Goal: Information Seeking & Learning: Learn about a topic

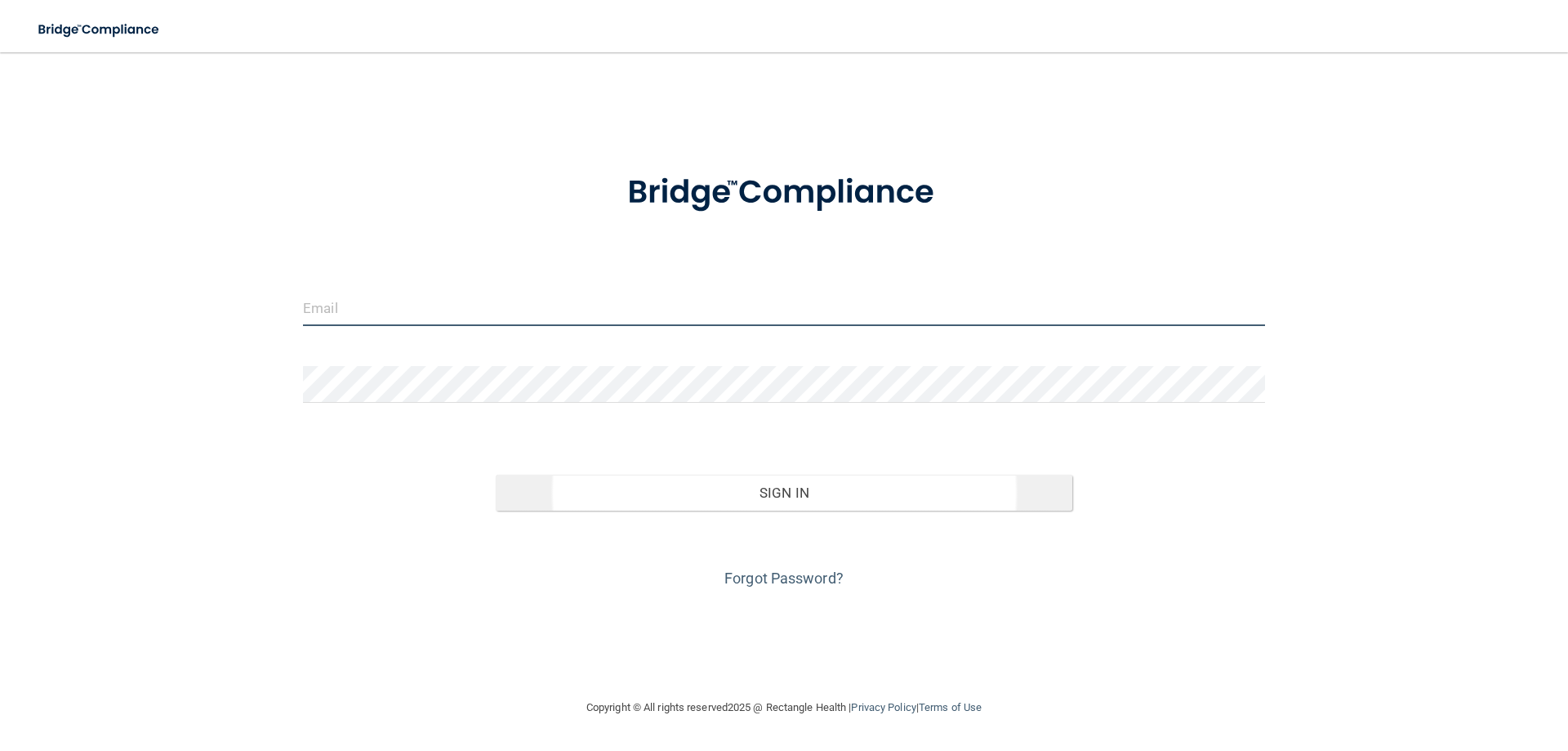
type input "[EMAIL_ADDRESS][DOMAIN_NAME]"
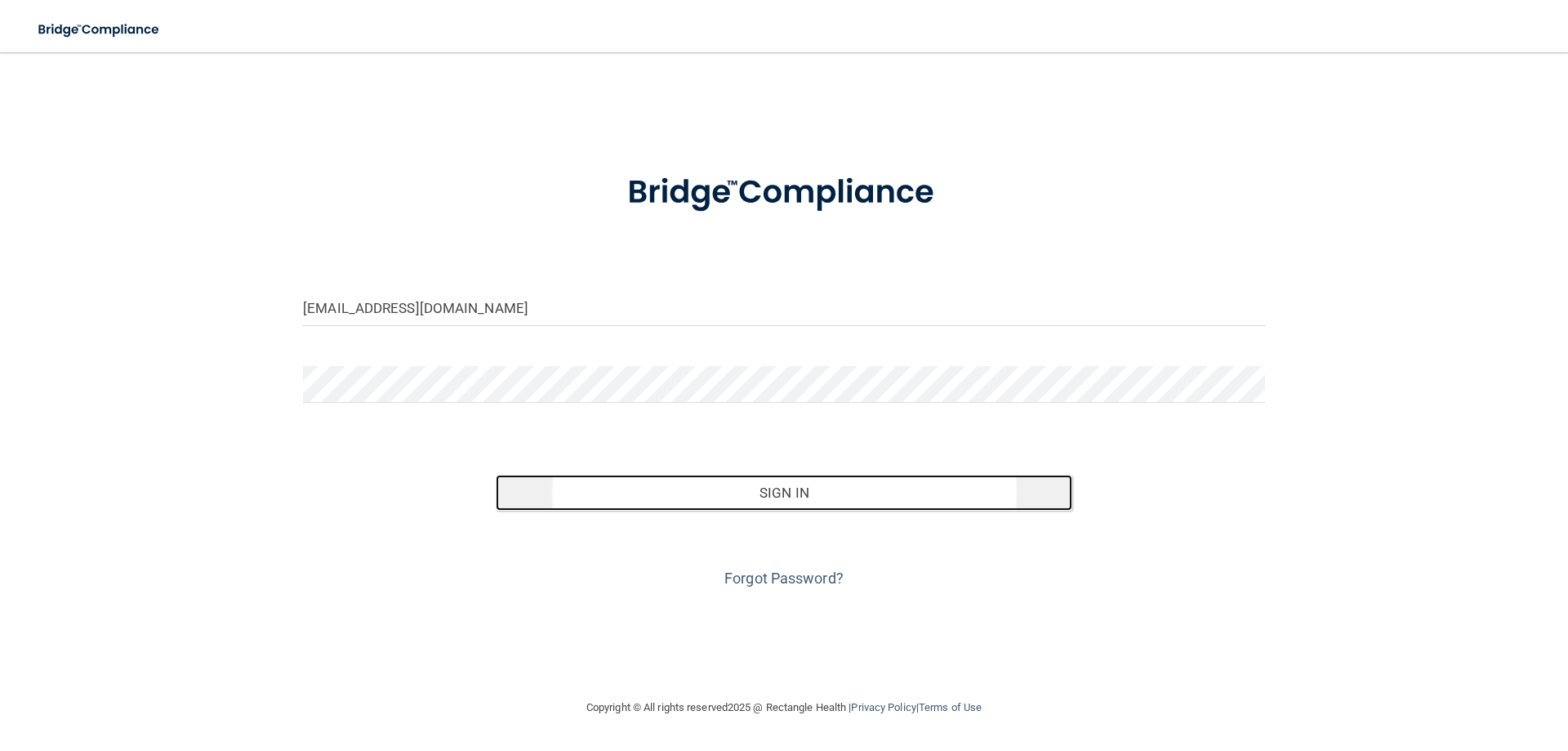
click at [691, 492] on button "Sign In" at bounding box center [784, 493] width 577 height 36
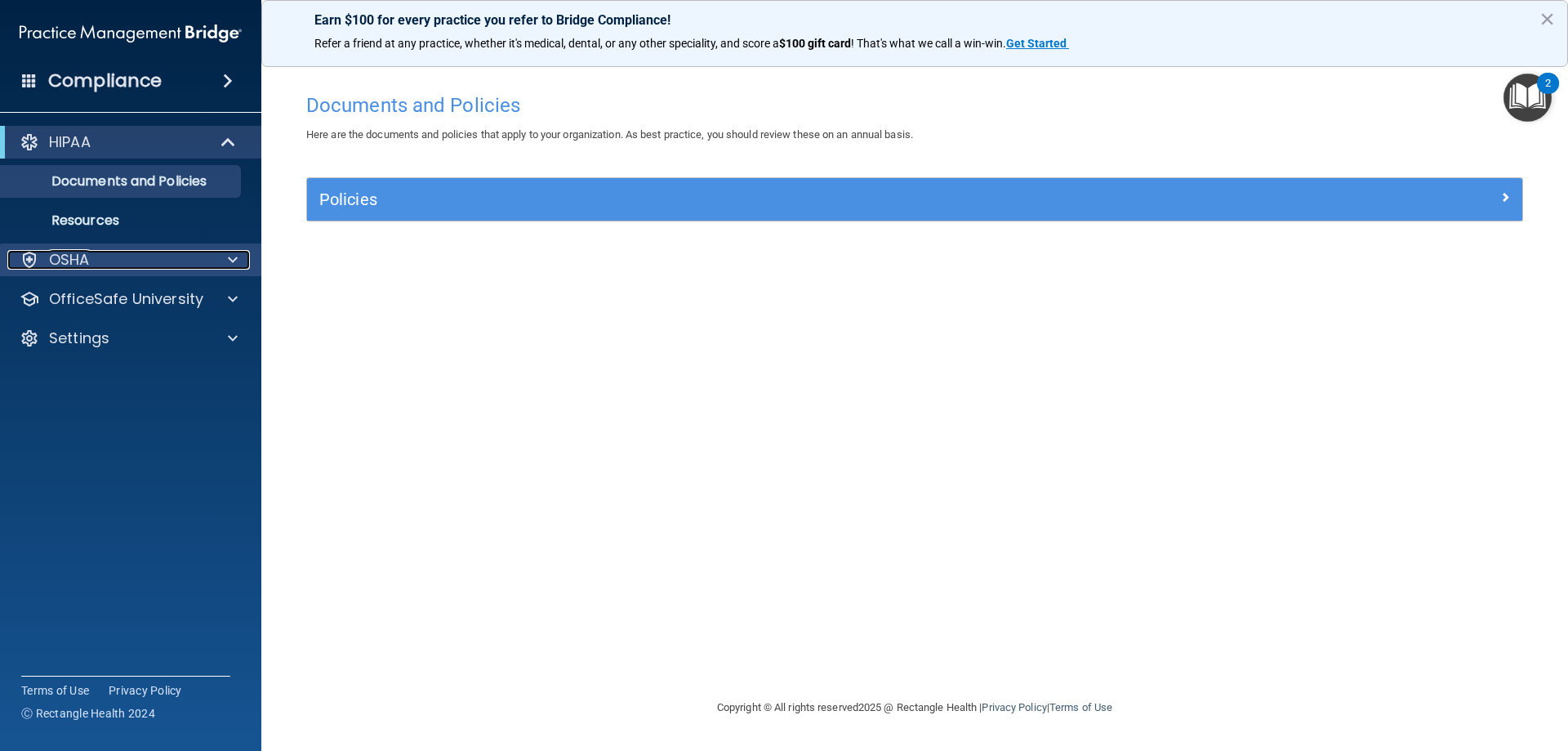
click at [216, 264] on div at bounding box center [229, 260] width 41 height 20
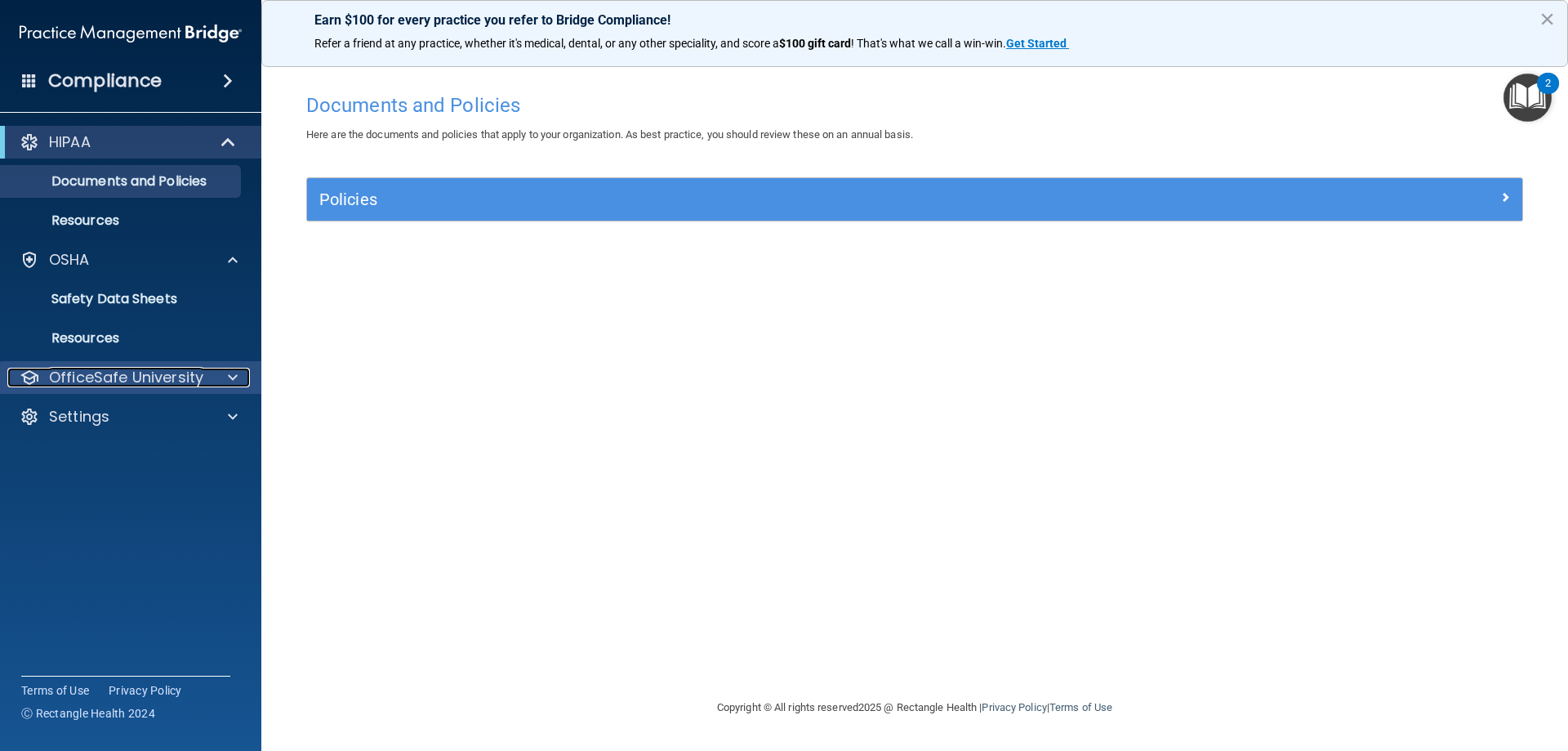
click at [182, 387] on p "OfficeSafe University" at bounding box center [126, 378] width 154 height 20
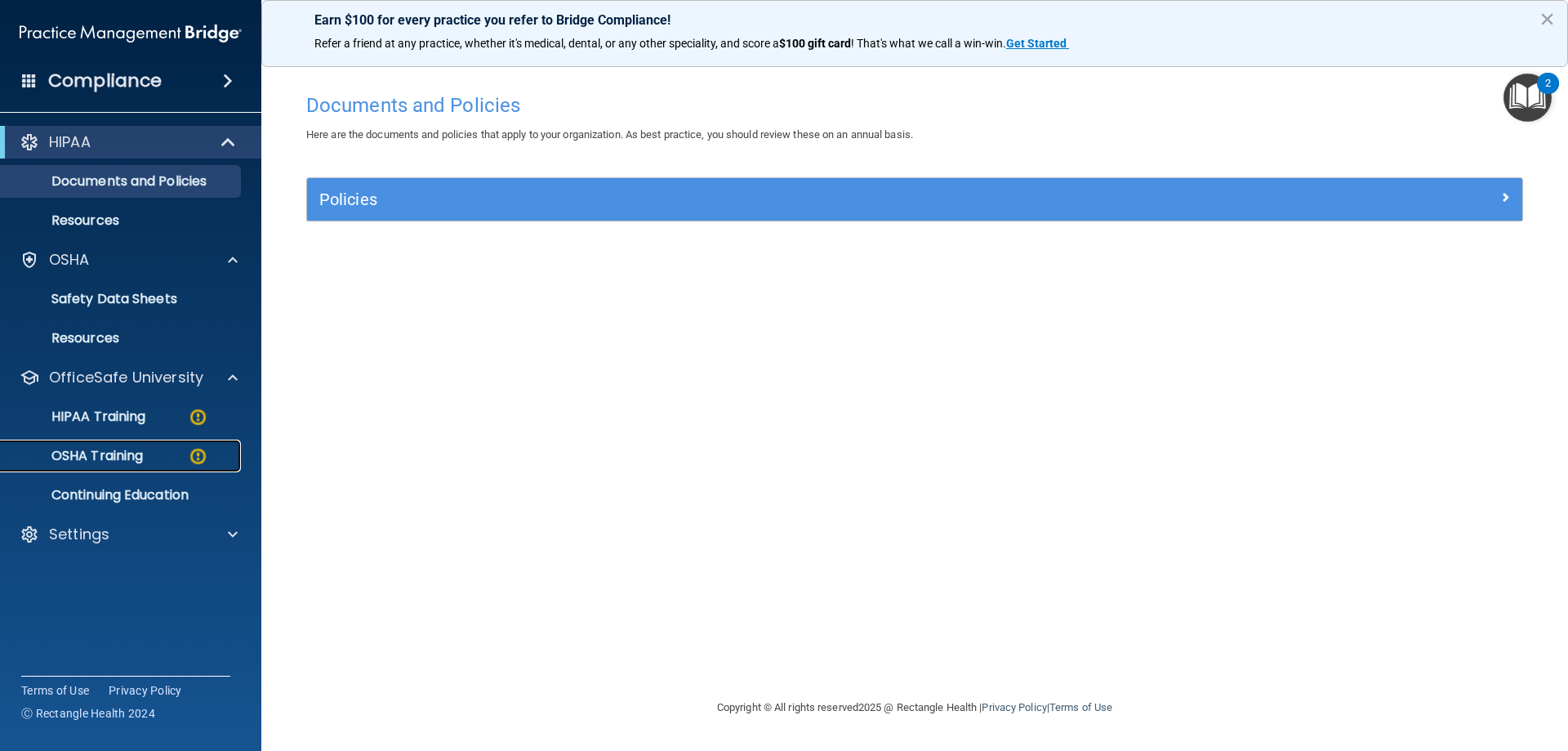
click at [126, 463] on p "OSHA Training" at bounding box center [77, 456] width 132 height 16
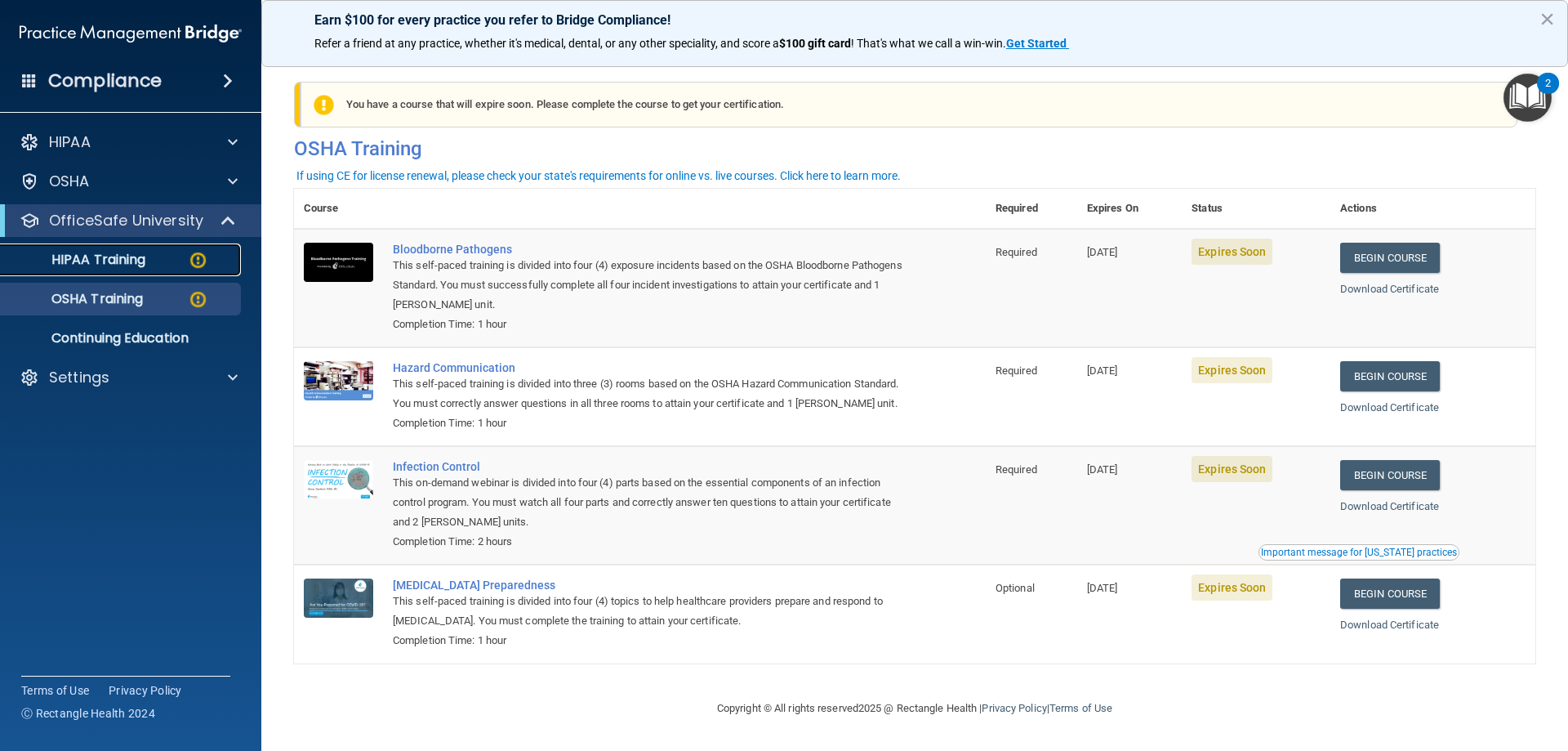
click at [136, 252] on p "HIPAA Training" at bounding box center [78, 260] width 135 height 16
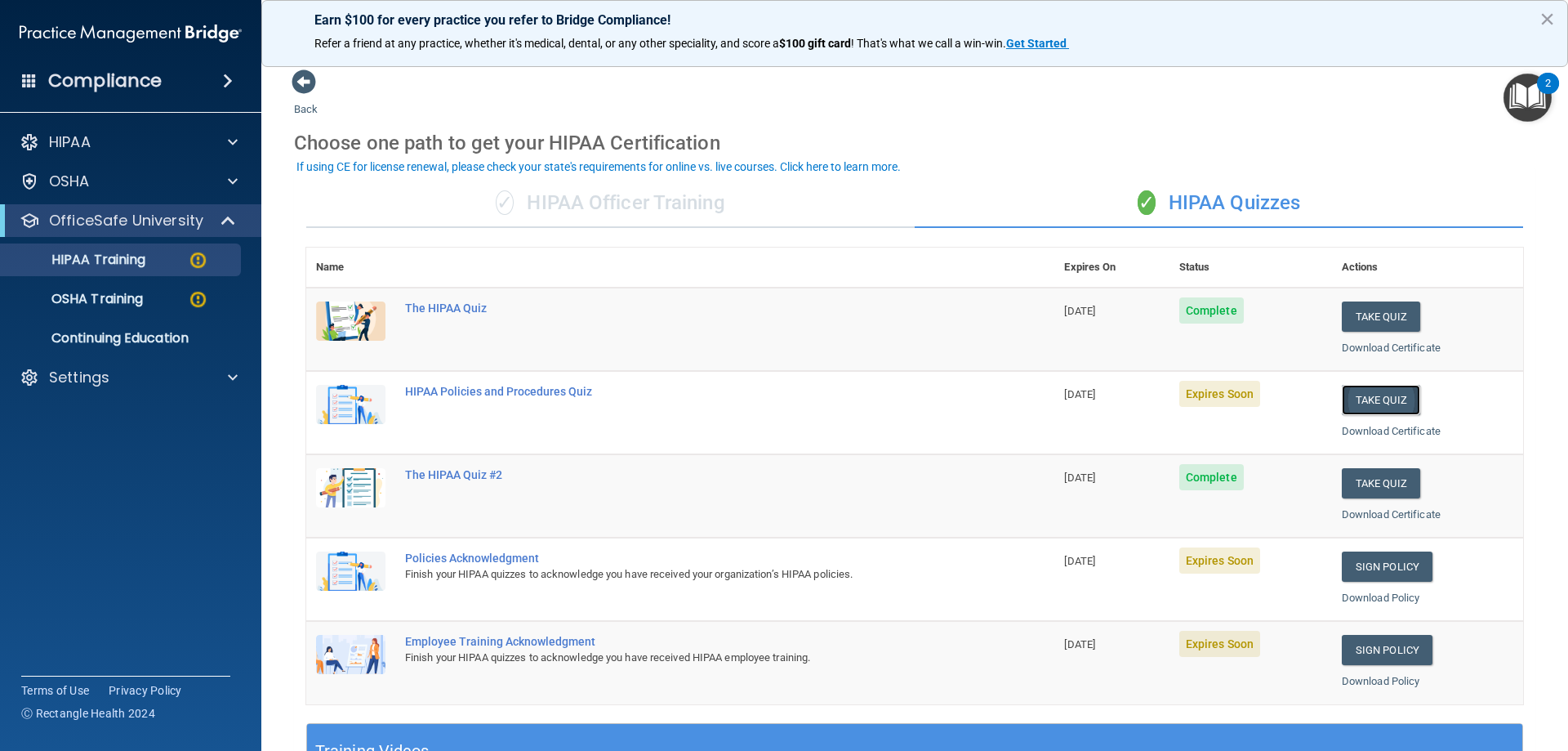
click at [1362, 398] on button "Take Quiz" at bounding box center [1381, 399] width 79 height 30
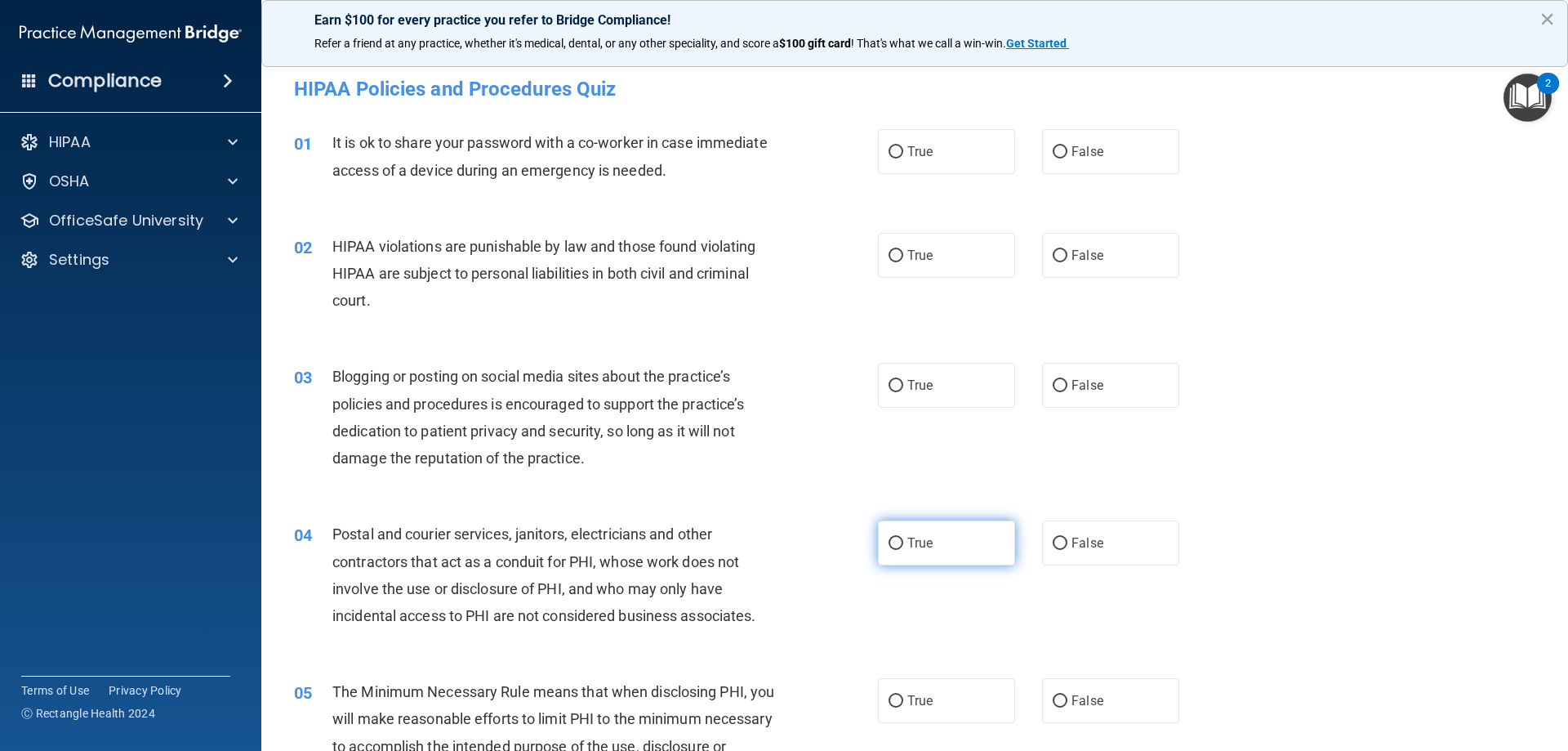
click at [910, 540] on span "True" at bounding box center [920, 542] width 25 height 15
click at [903, 540] on input "True" at bounding box center [896, 544] width 14 height 13
radio input "true"
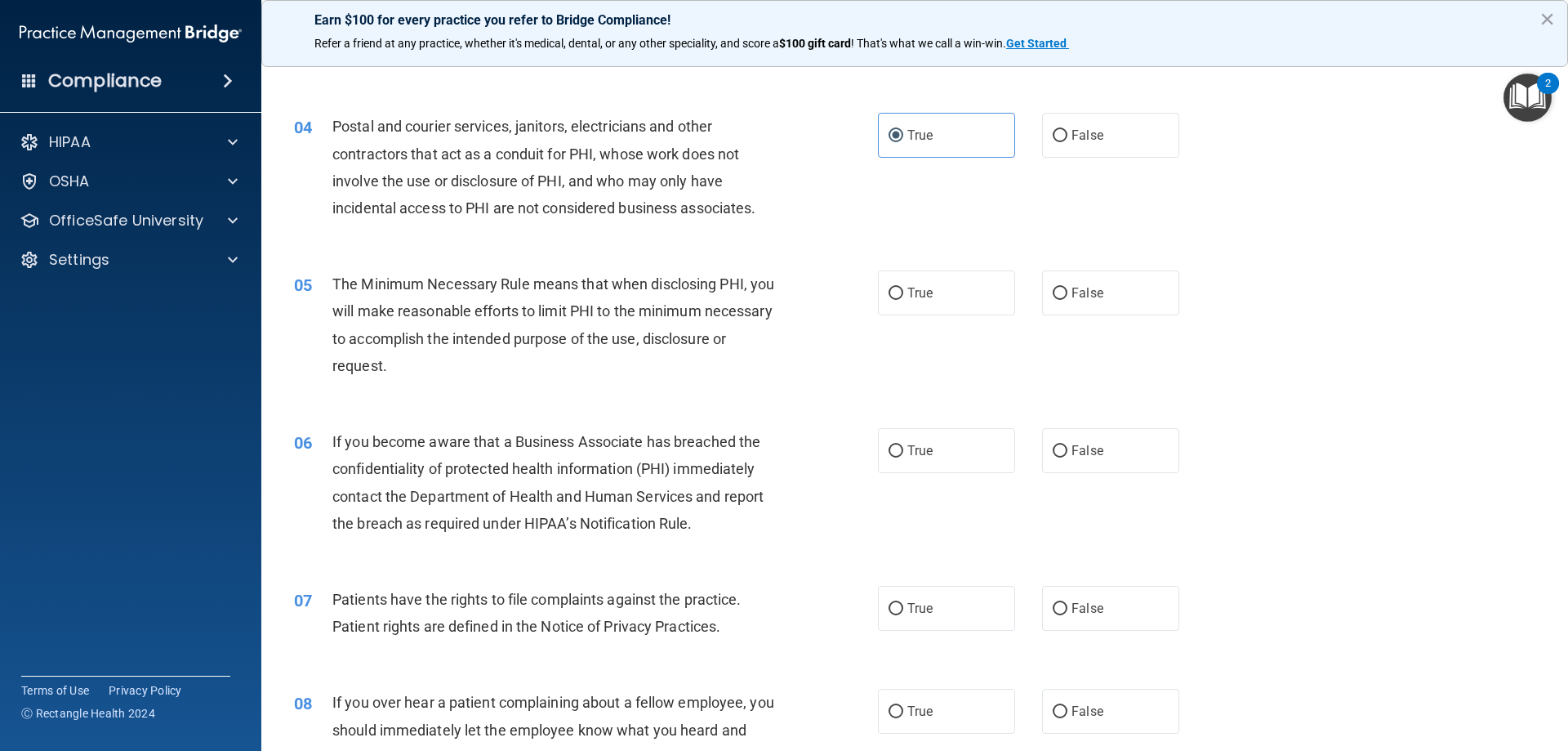
scroll to position [408, 0]
click at [1056, 445] on input "False" at bounding box center [1060, 451] width 14 height 13
radio input "true"
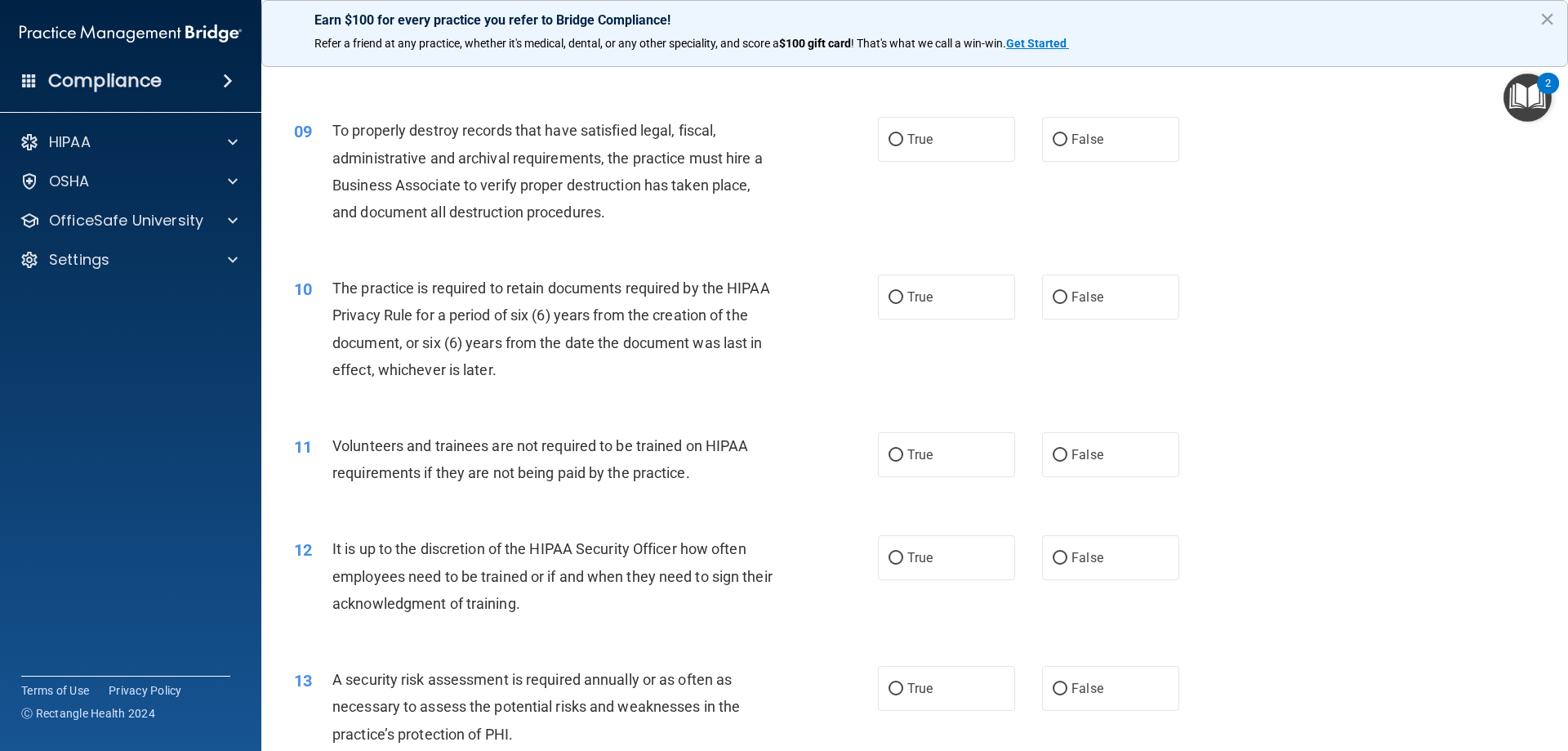
scroll to position [1144, 0]
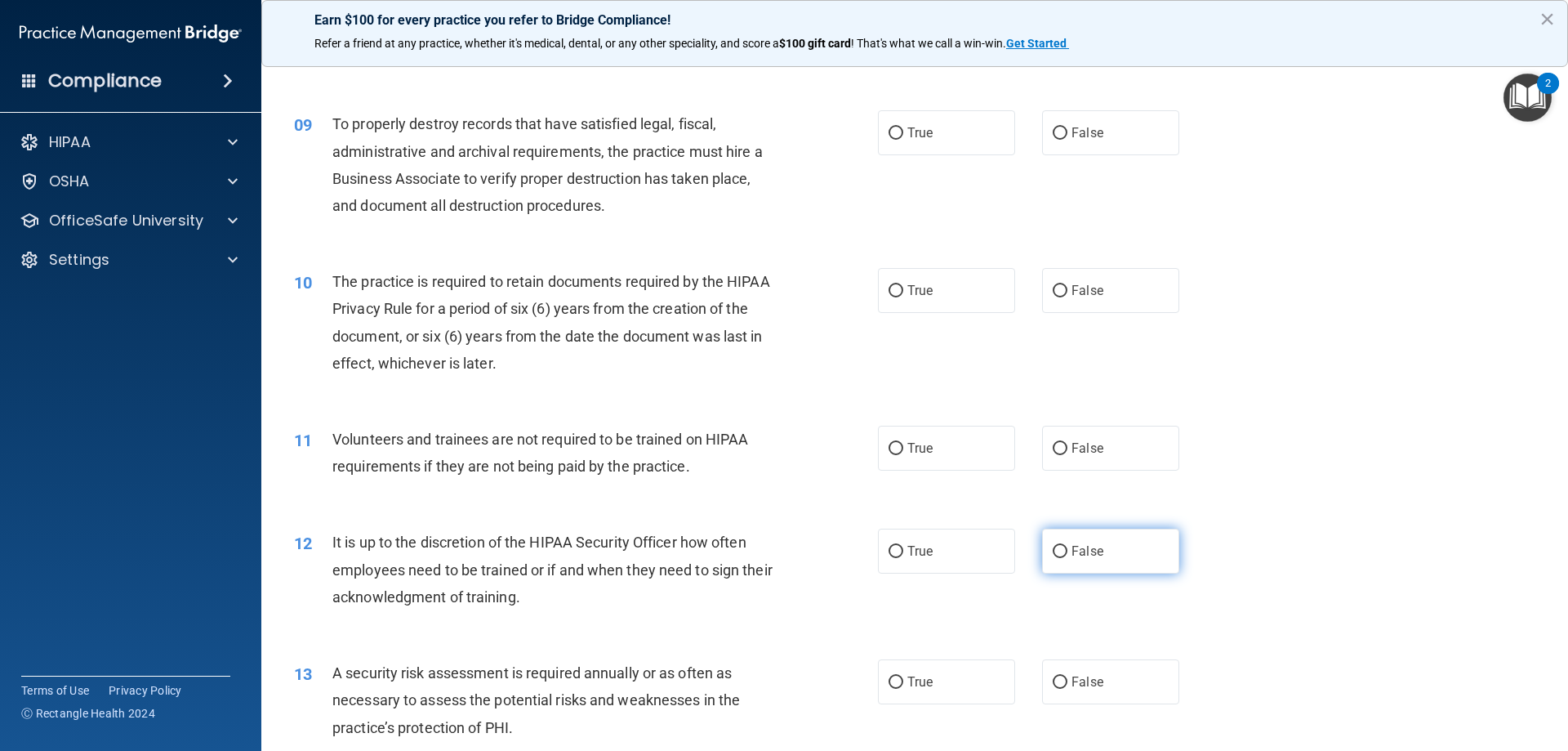
click at [1088, 554] on span "False" at bounding box center [1087, 550] width 32 height 15
click at [1068, 554] on input "False" at bounding box center [1060, 552] width 14 height 13
radio input "true"
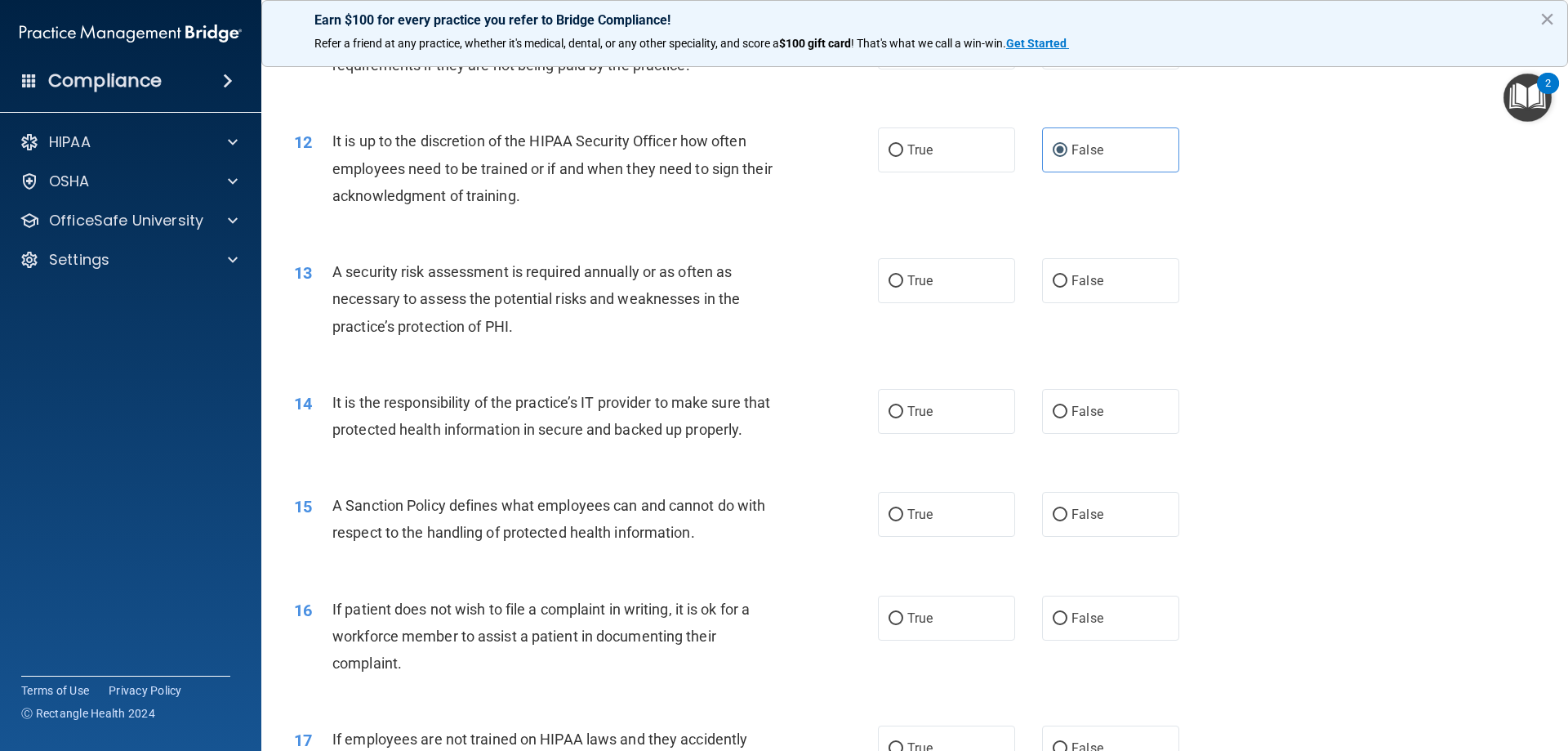
scroll to position [1553, 0]
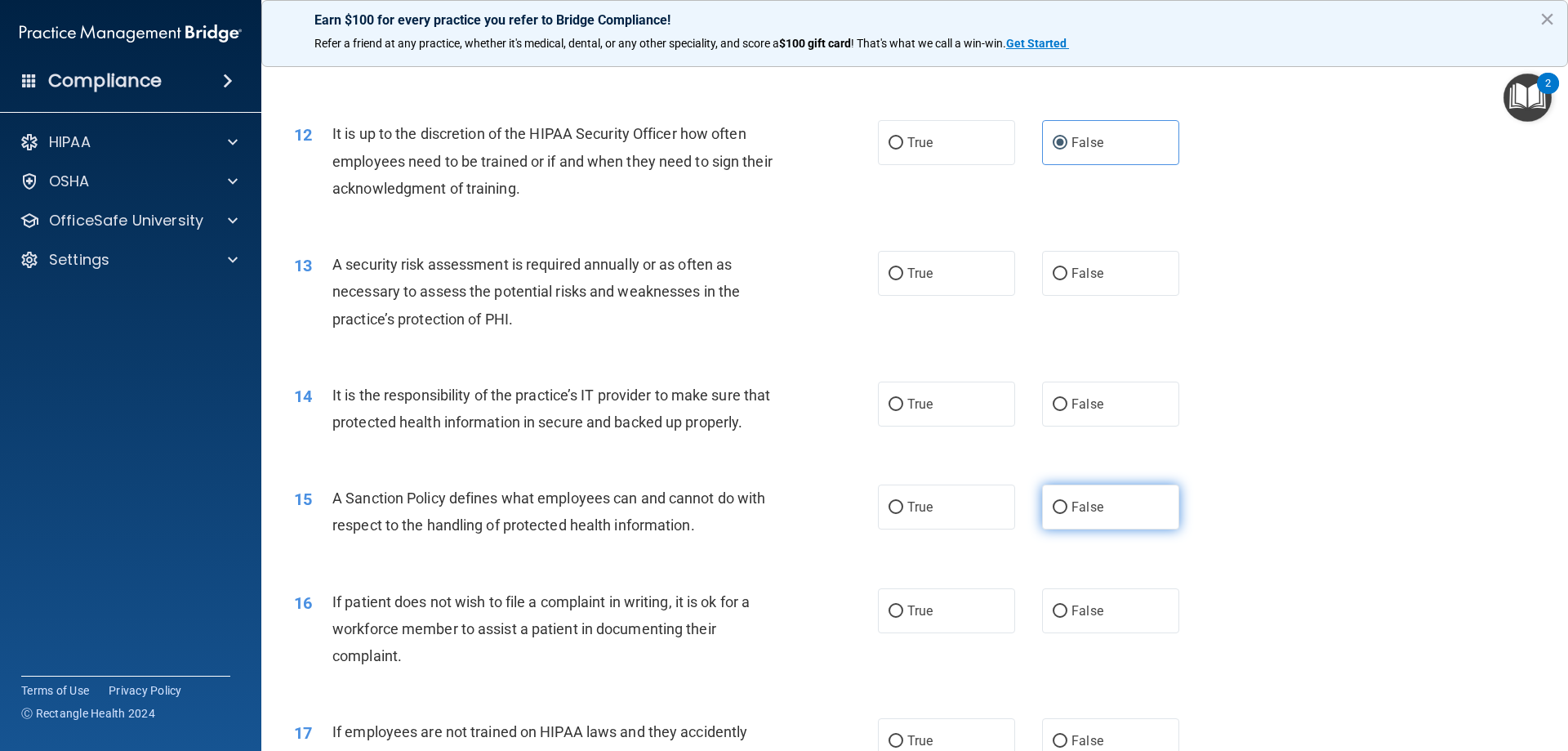
click at [1071, 515] on span "False" at bounding box center [1087, 507] width 32 height 15
click at [1065, 514] on input "False" at bounding box center [1060, 508] width 14 height 13
radio input "true"
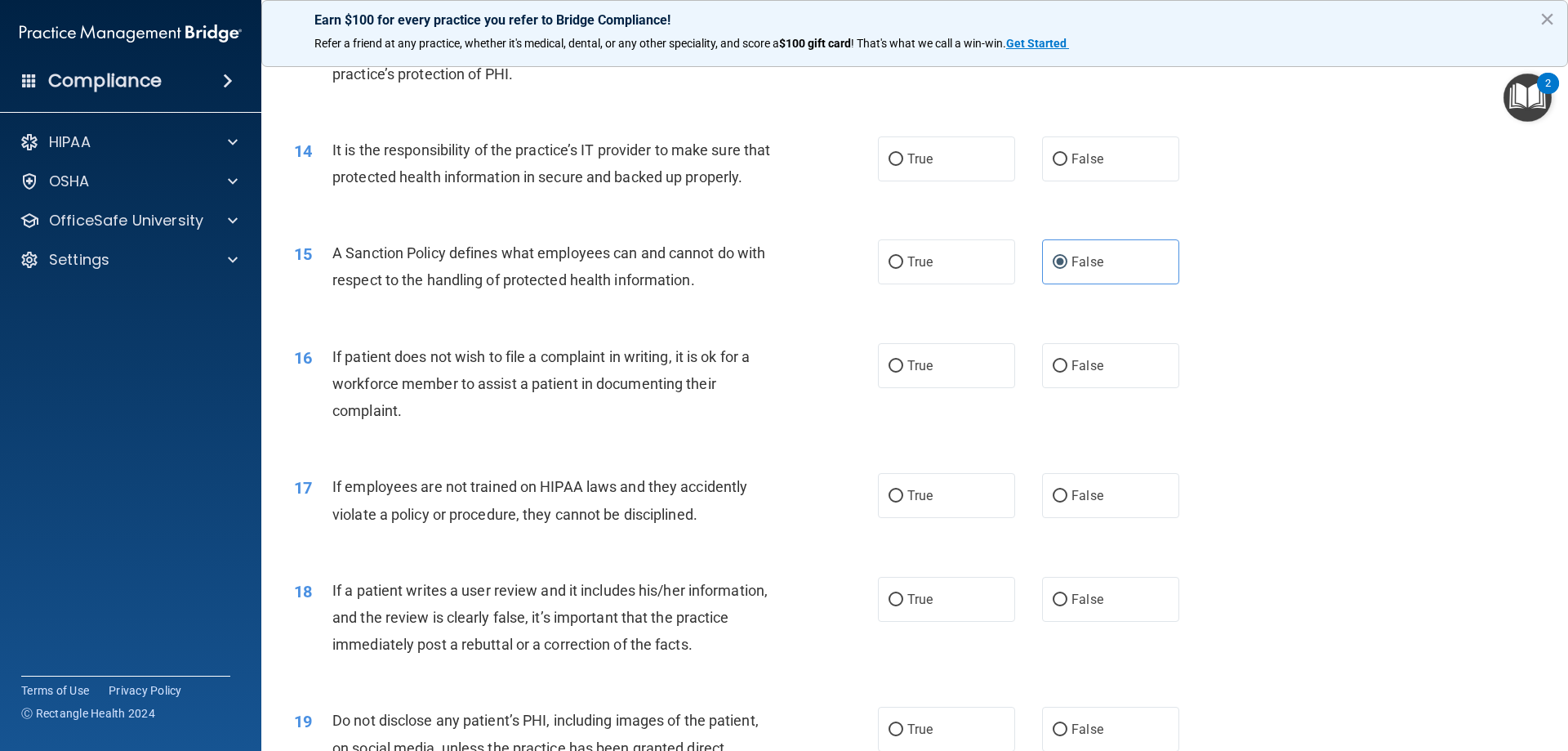
scroll to position [2043, 0]
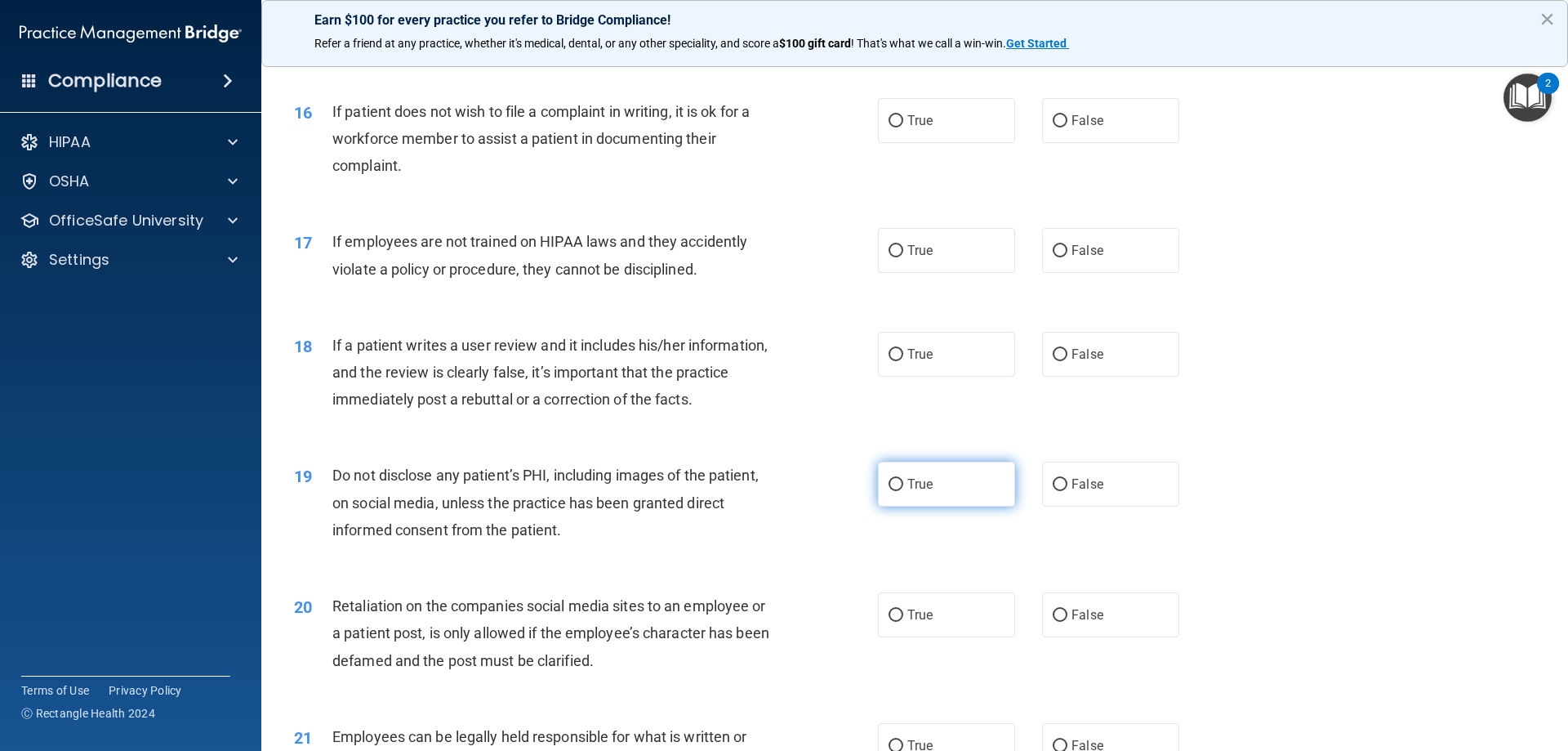
click at [908, 492] on span "True" at bounding box center [920, 483] width 25 height 15
click at [903, 491] on input "True" at bounding box center [896, 485] width 14 height 13
radio input "true"
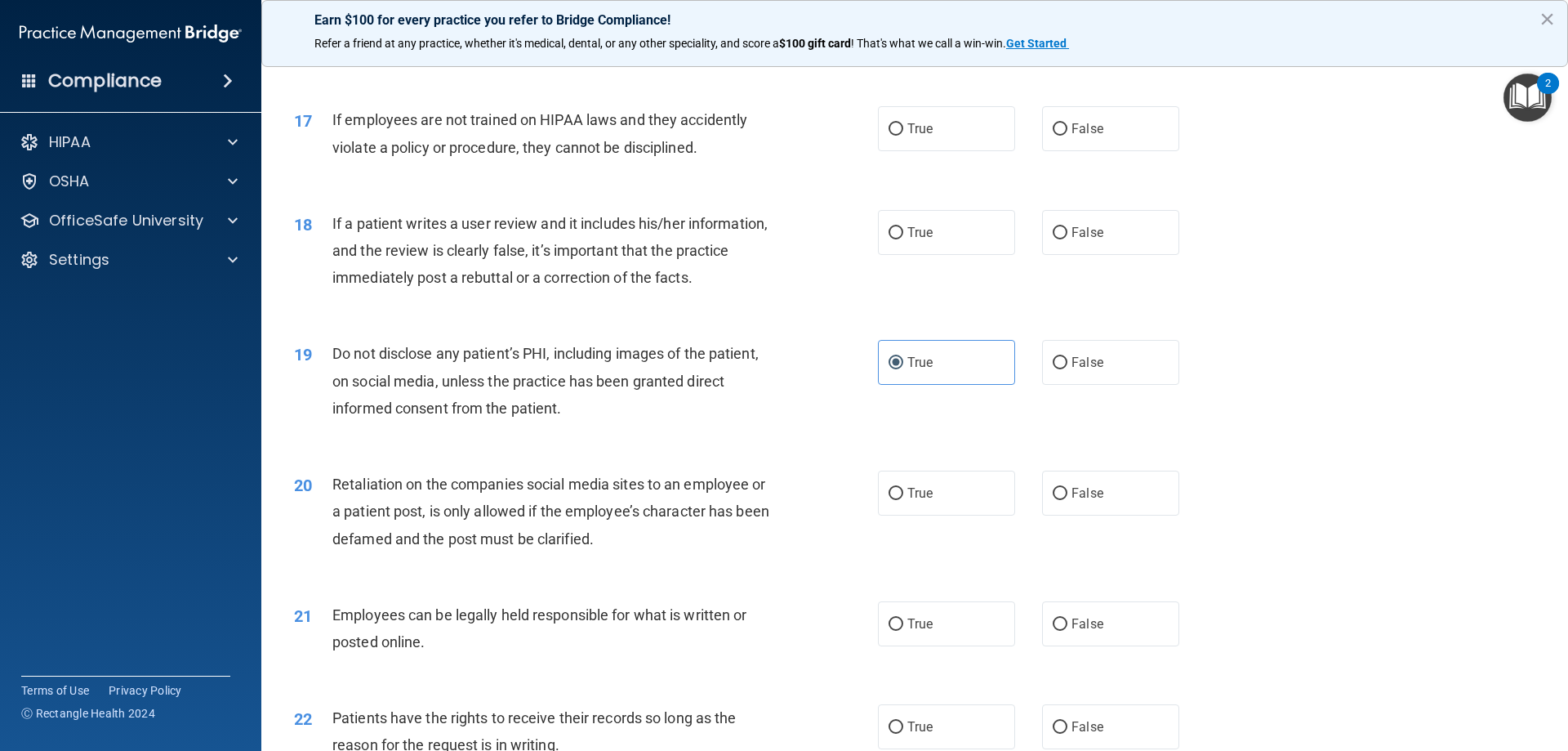
scroll to position [2370, 0]
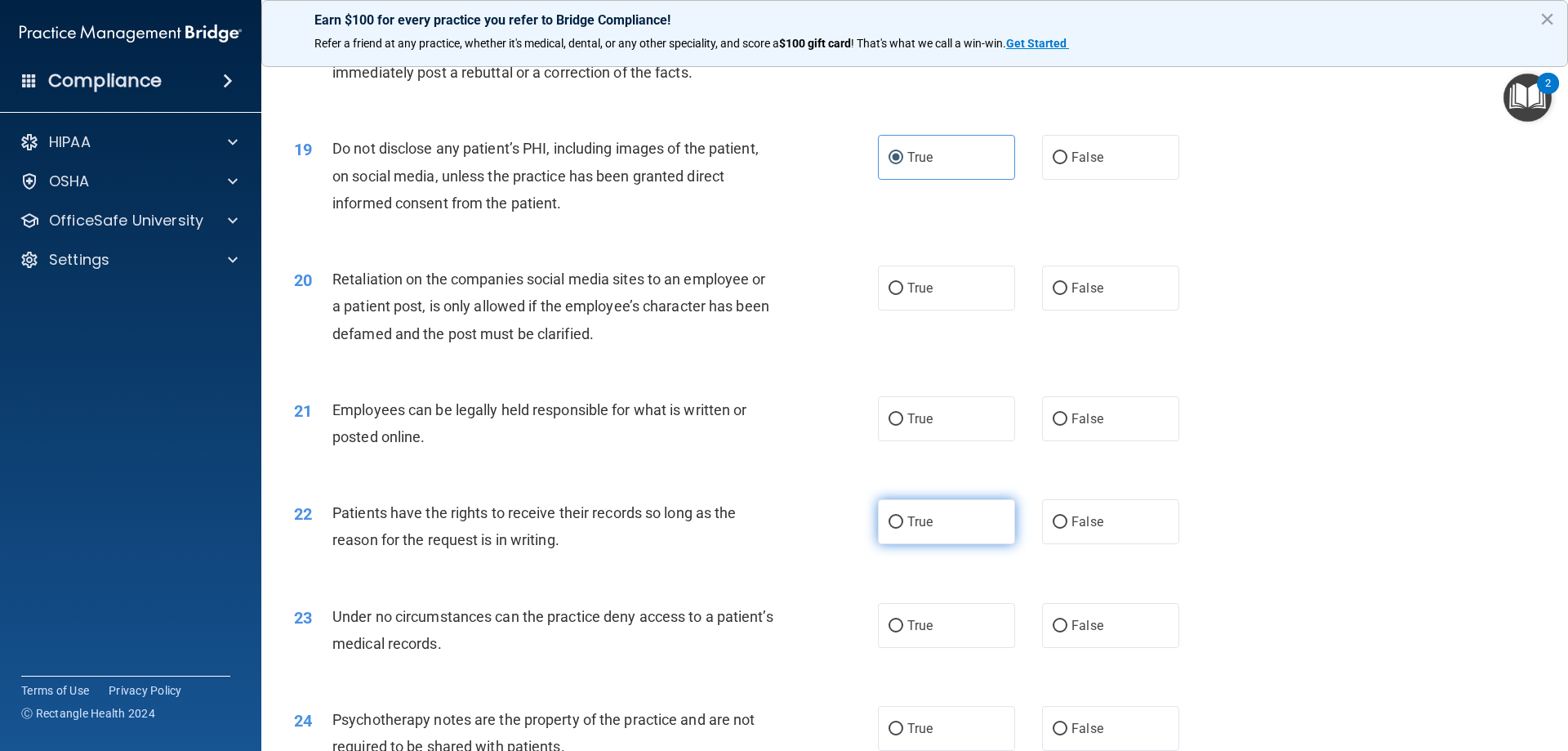
click at [927, 544] on label "True" at bounding box center [947, 522] width 137 height 45
click at [903, 529] on input "True" at bounding box center [896, 523] width 14 height 13
radio input "true"
click at [1091, 530] on span "False" at bounding box center [1087, 521] width 32 height 15
click at [1068, 529] on input "False" at bounding box center [1060, 523] width 14 height 13
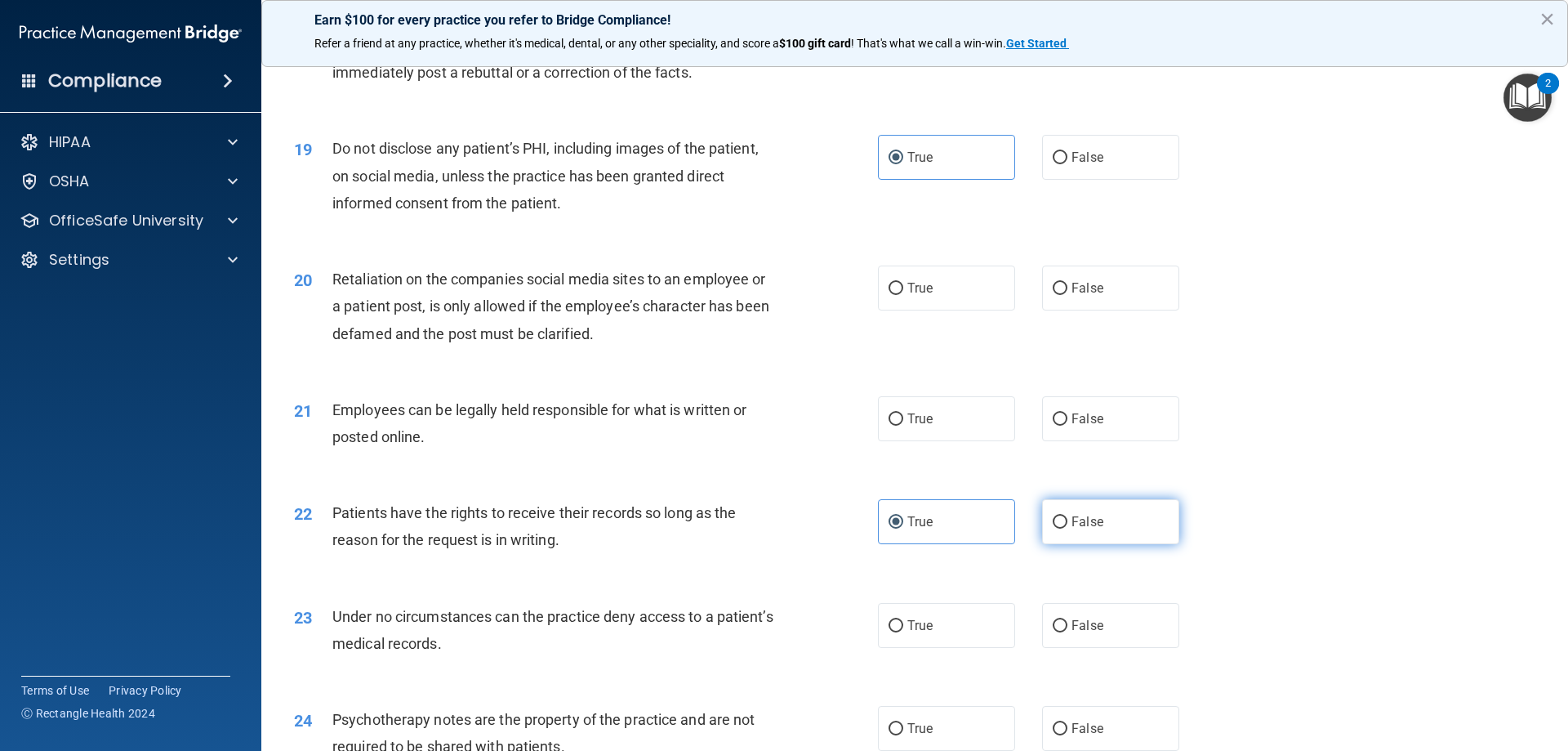
radio input "true"
radio input "false"
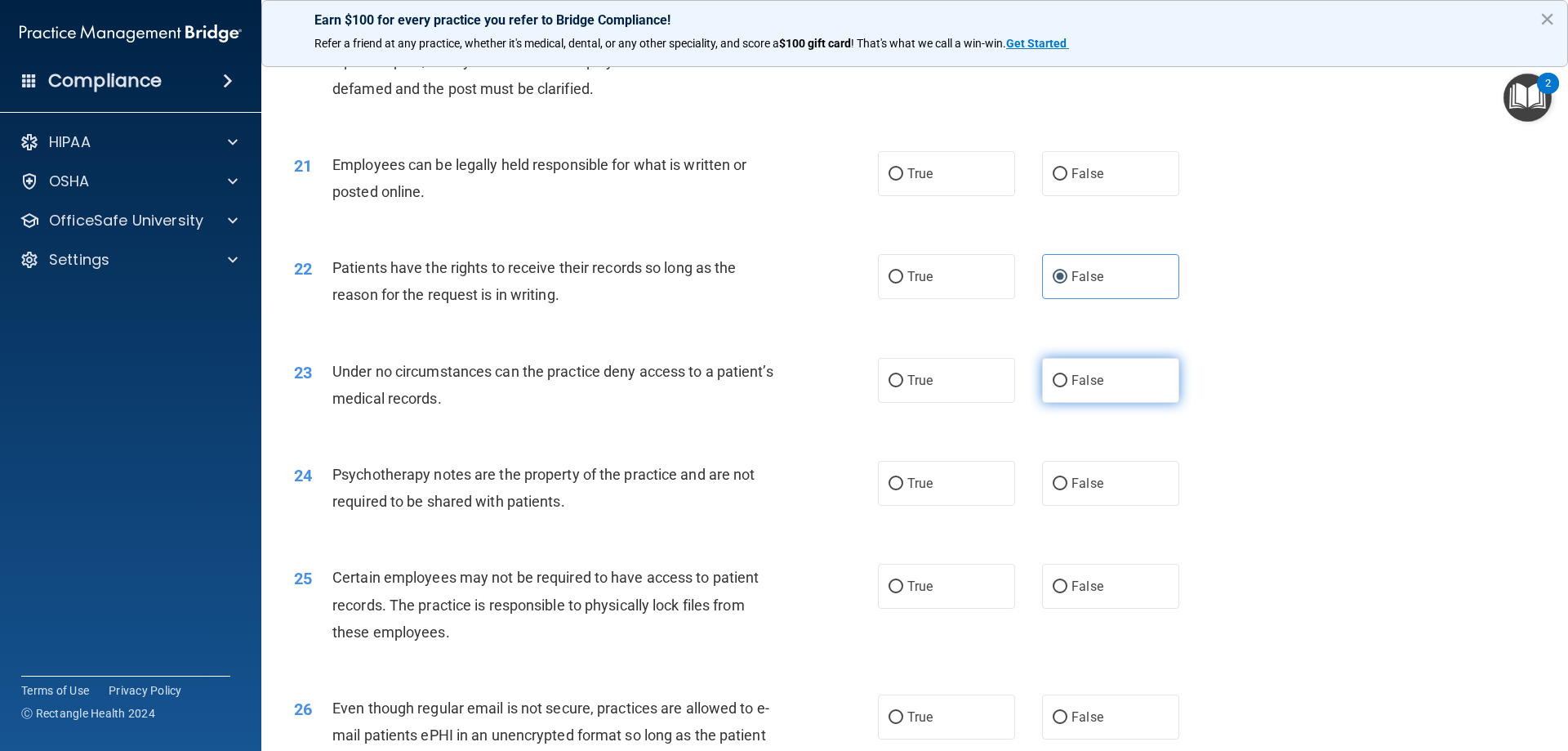
scroll to position [2860, 0]
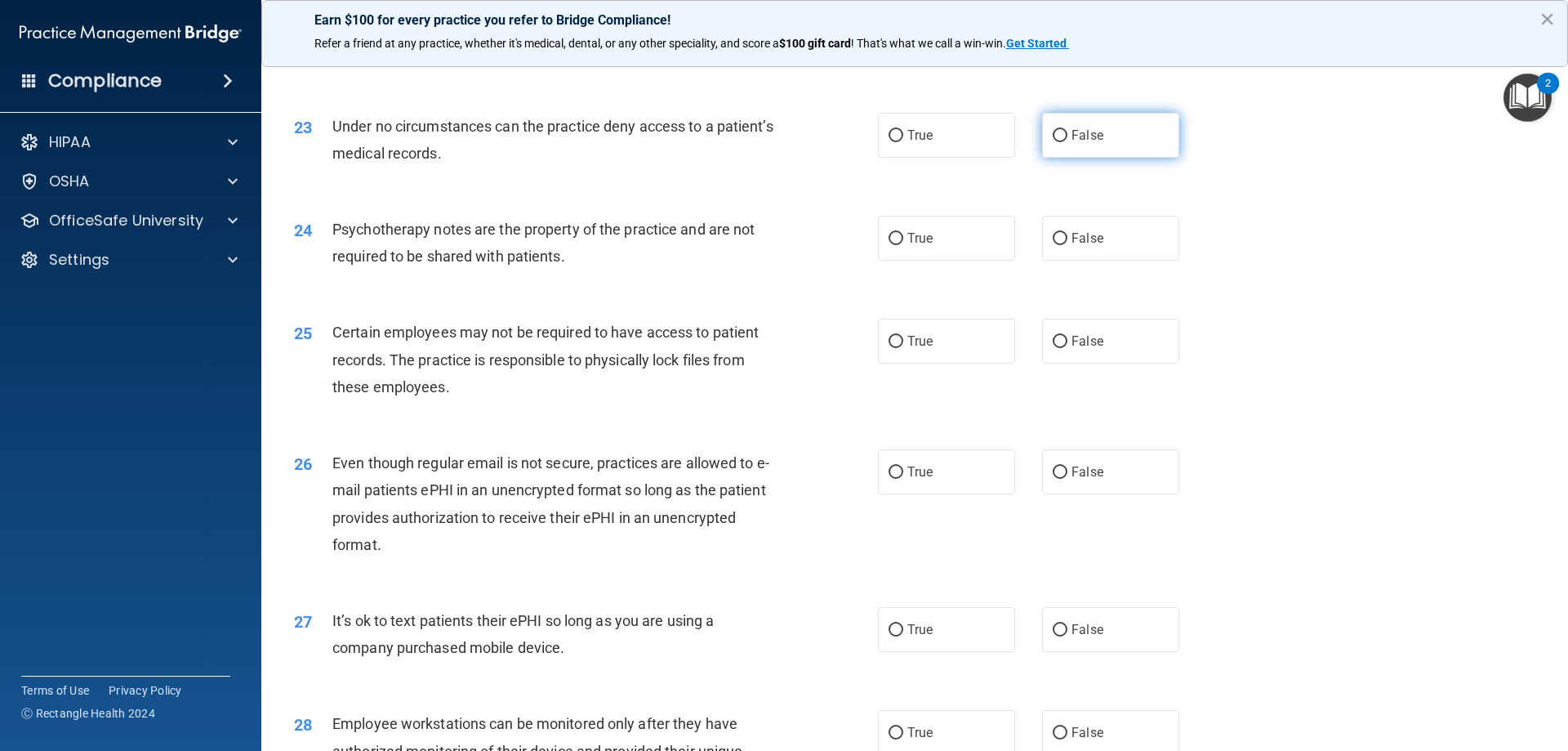
click at [1048, 638] on label "False" at bounding box center [1111, 630] width 137 height 45
click at [1053, 636] on input "False" at bounding box center [1060, 631] width 14 height 13
radio input "true"
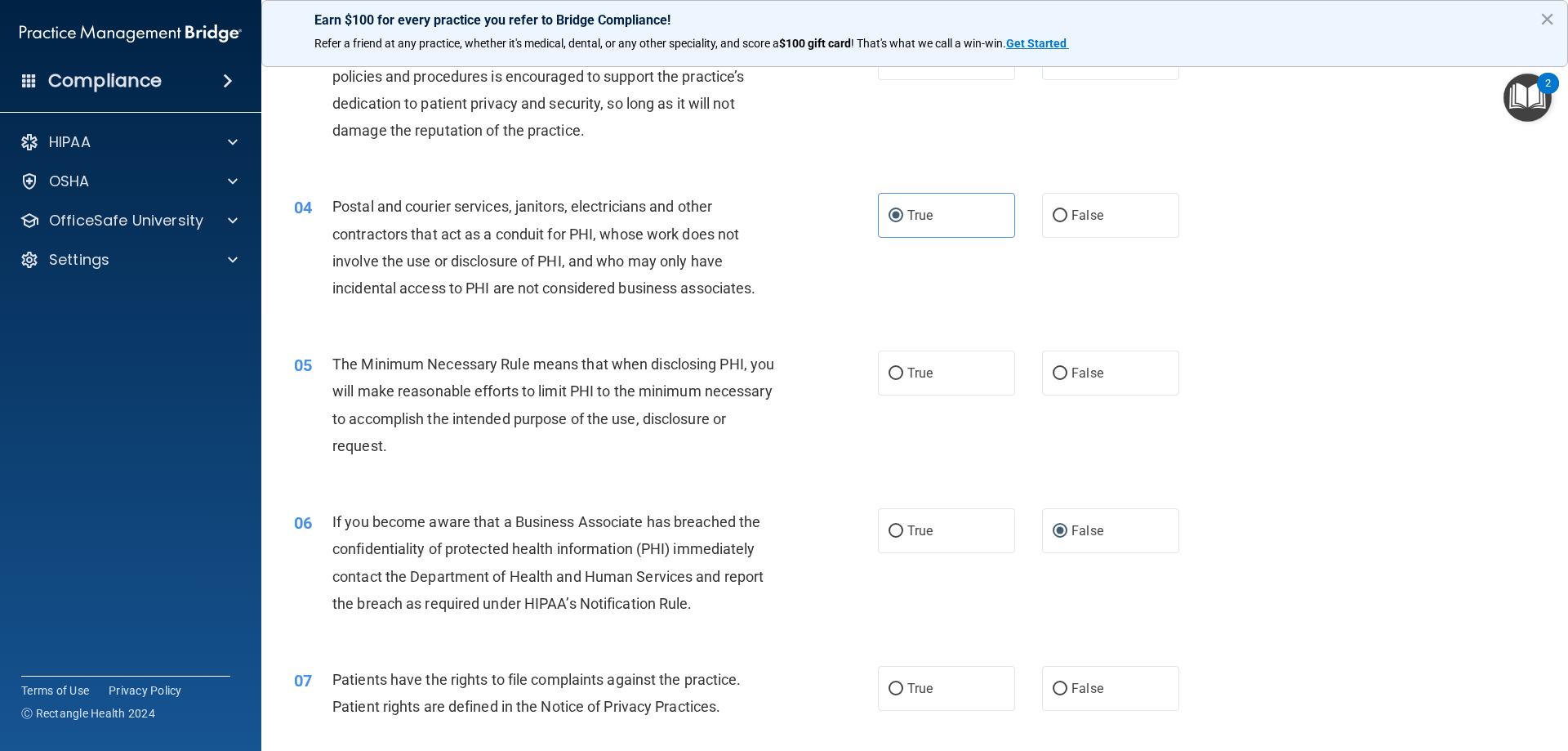
scroll to position [0, 0]
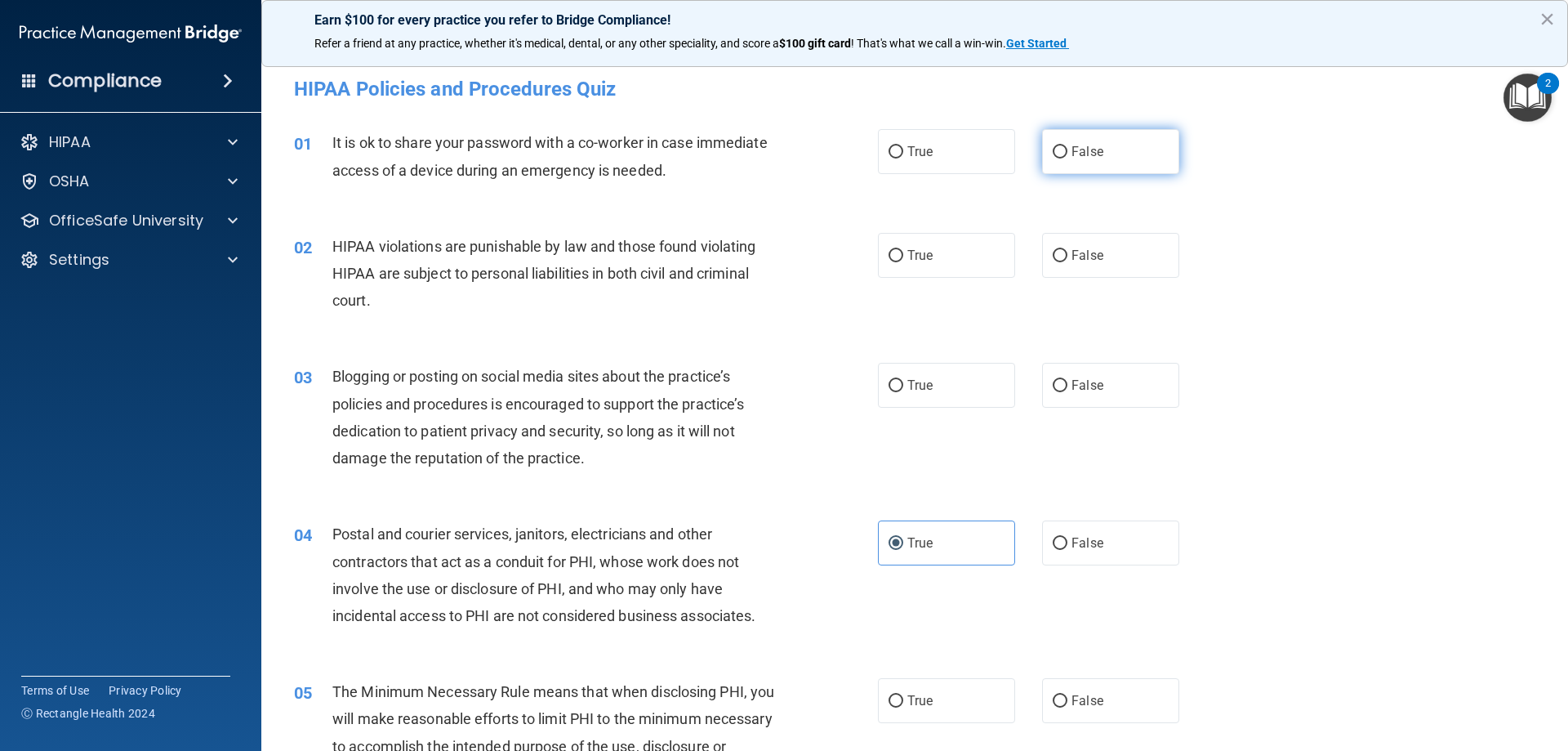
click at [1097, 138] on label "False" at bounding box center [1111, 152] width 137 height 45
click at [1068, 146] on input "False" at bounding box center [1060, 153] width 14 height 13
radio input "true"
click at [497, 279] on span "HIPAA violations are punishable by law and those found violating HIPAA are subj…" at bounding box center [544, 273] width 423 height 71
click at [493, 271] on span "HIPAA violations are punishable by law and those found violating HIPAA are subj…" at bounding box center [544, 273] width 423 height 71
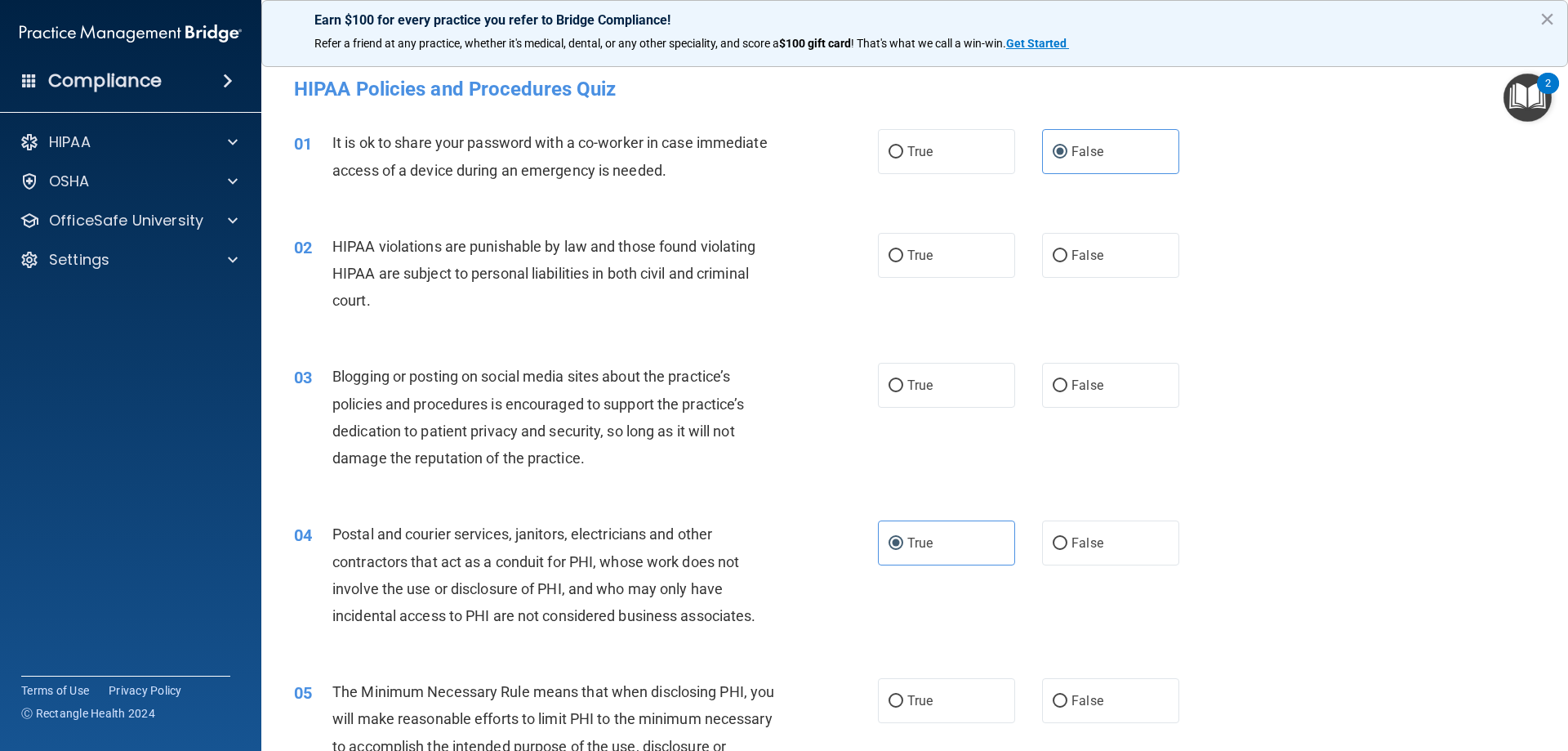
click at [493, 271] on span "HIPAA violations are punishable by law and those found violating HIPAA are subj…" at bounding box center [544, 273] width 423 height 71
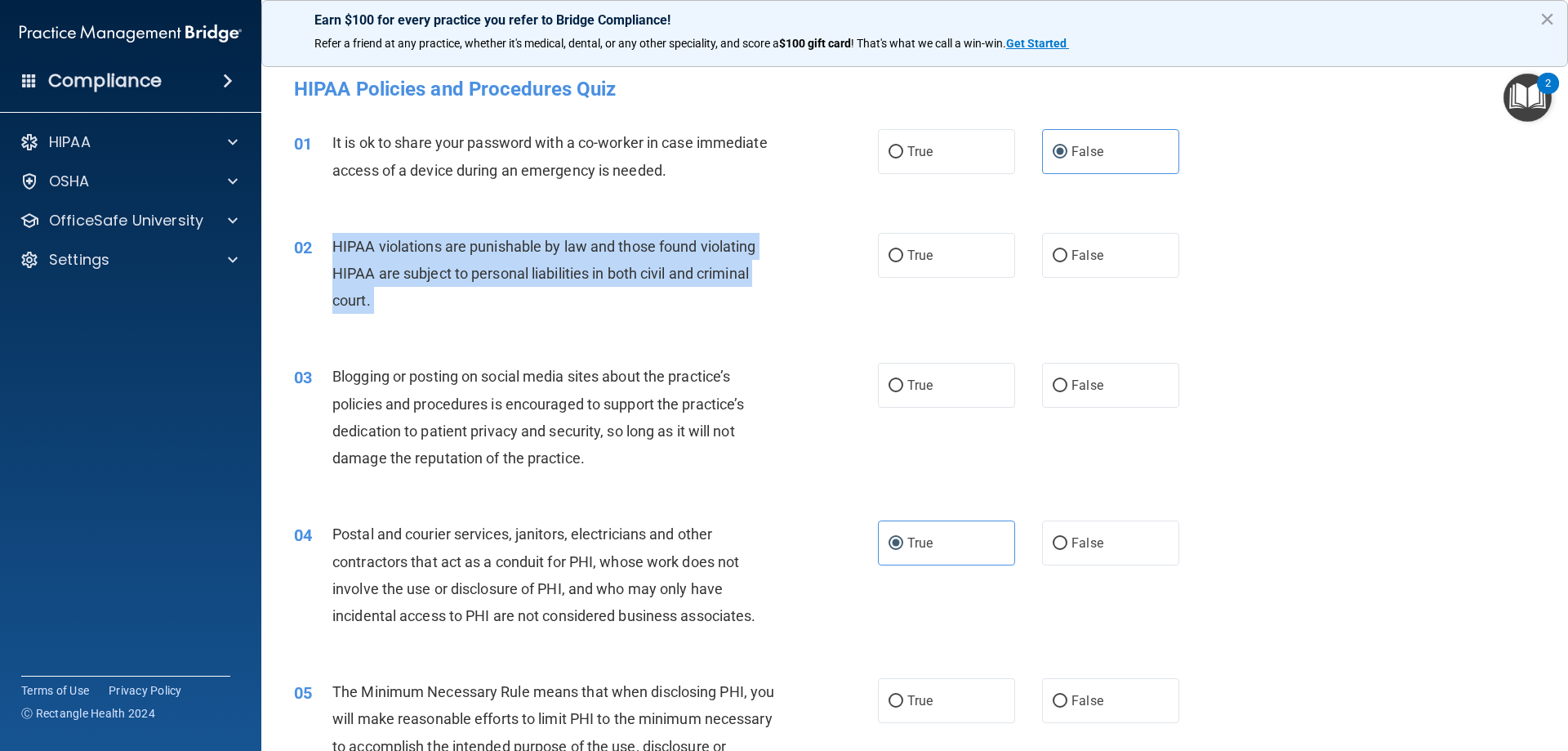
click at [493, 271] on span "HIPAA violations are punishable by law and those found violating HIPAA are subj…" at bounding box center [544, 273] width 423 height 71
copy ng-form "HIPAA violations are punishable by law and those found violating HIPAA are subj…"
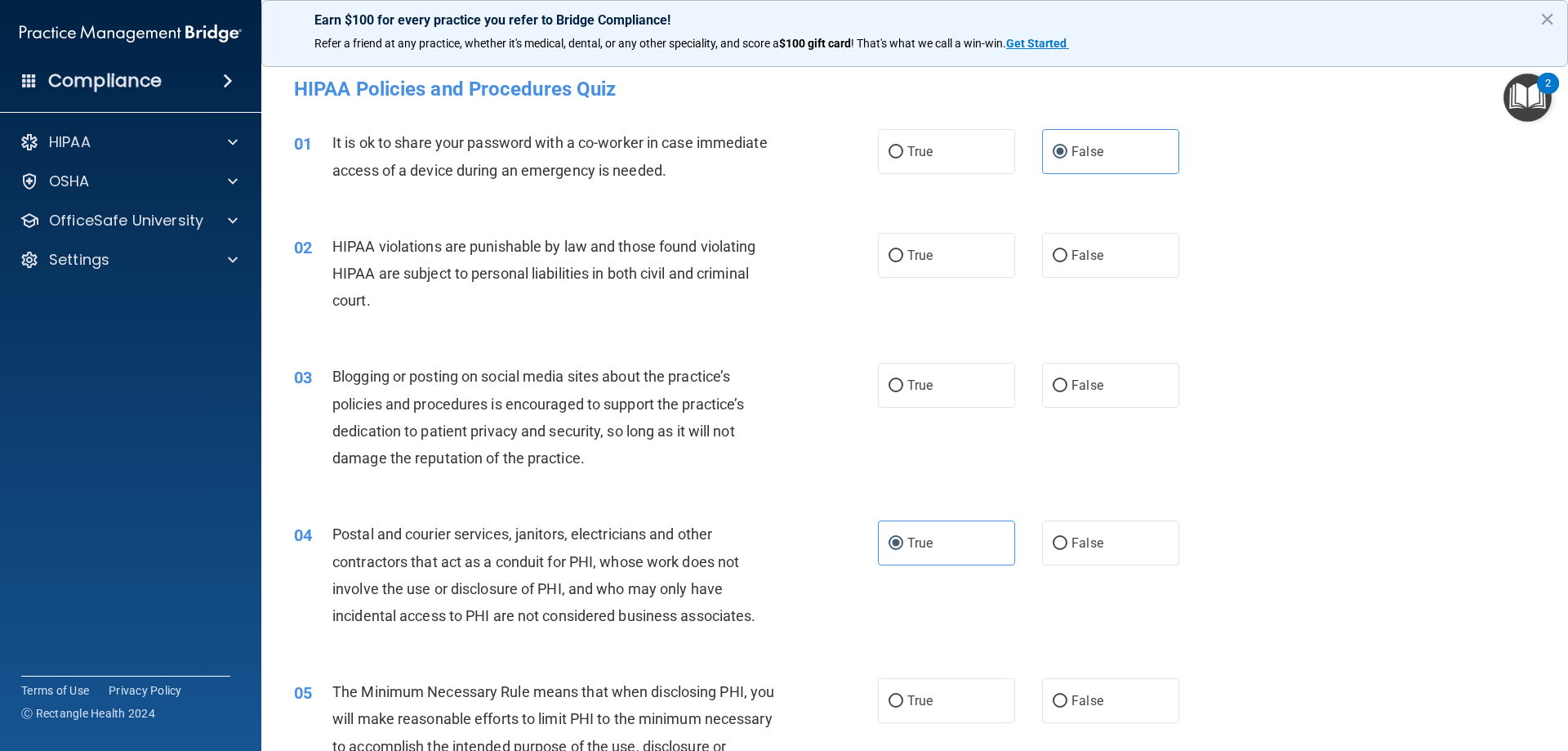
click at [783, 351] on div "03 Blogging or posting on social media sites about the practice’s policies and …" at bounding box center [915, 421] width 1266 height 158
click at [910, 255] on span "True" at bounding box center [920, 255] width 25 height 15
click at [903, 255] on input "True" at bounding box center [896, 257] width 14 height 13
radio input "true"
click at [573, 408] on span "Blogging or posting on social media sites about the practice’s policies and pro…" at bounding box center [538, 417] width 412 height 99
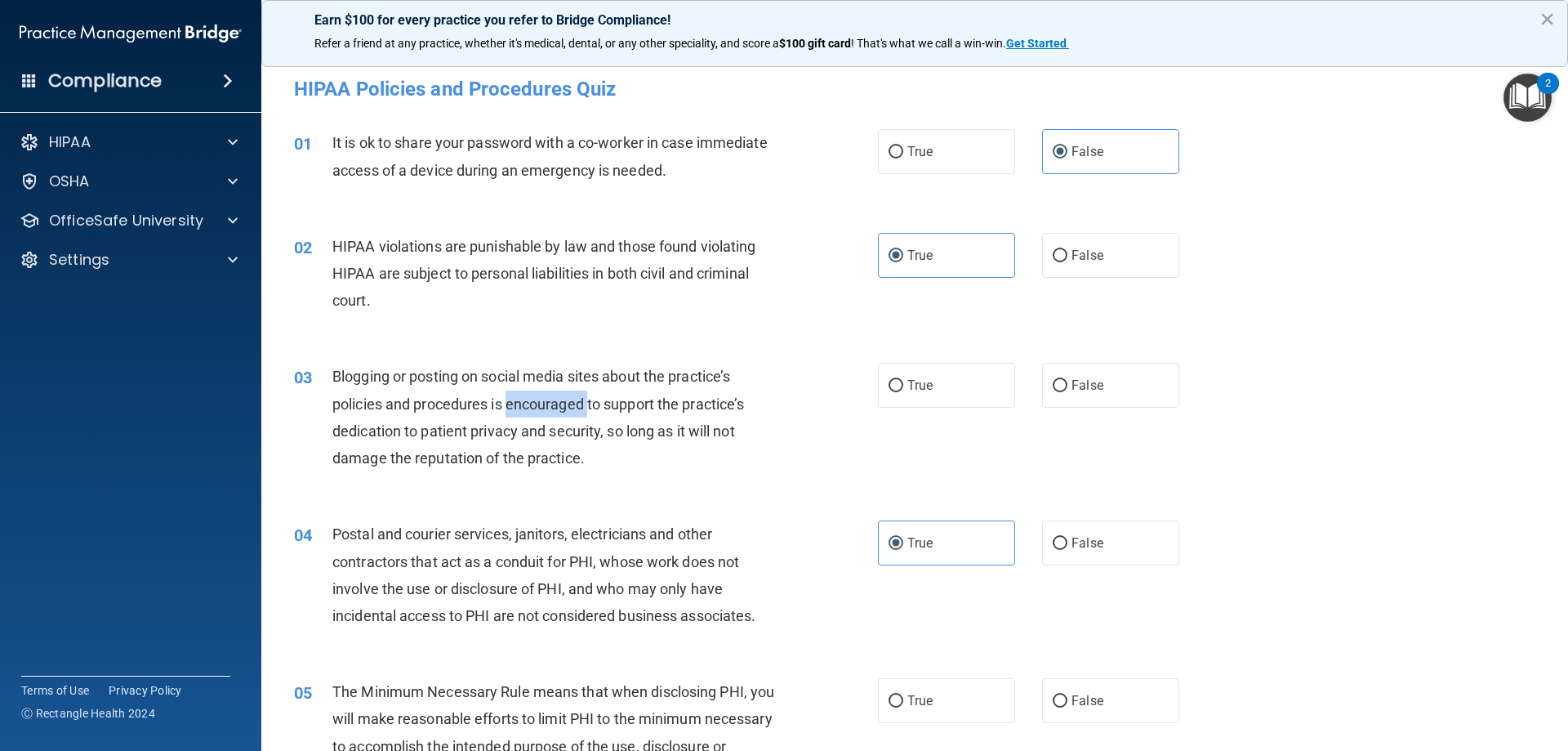
click at [573, 408] on span "Blogging or posting on social media sites about the practice’s policies and pro…" at bounding box center [538, 417] width 412 height 99
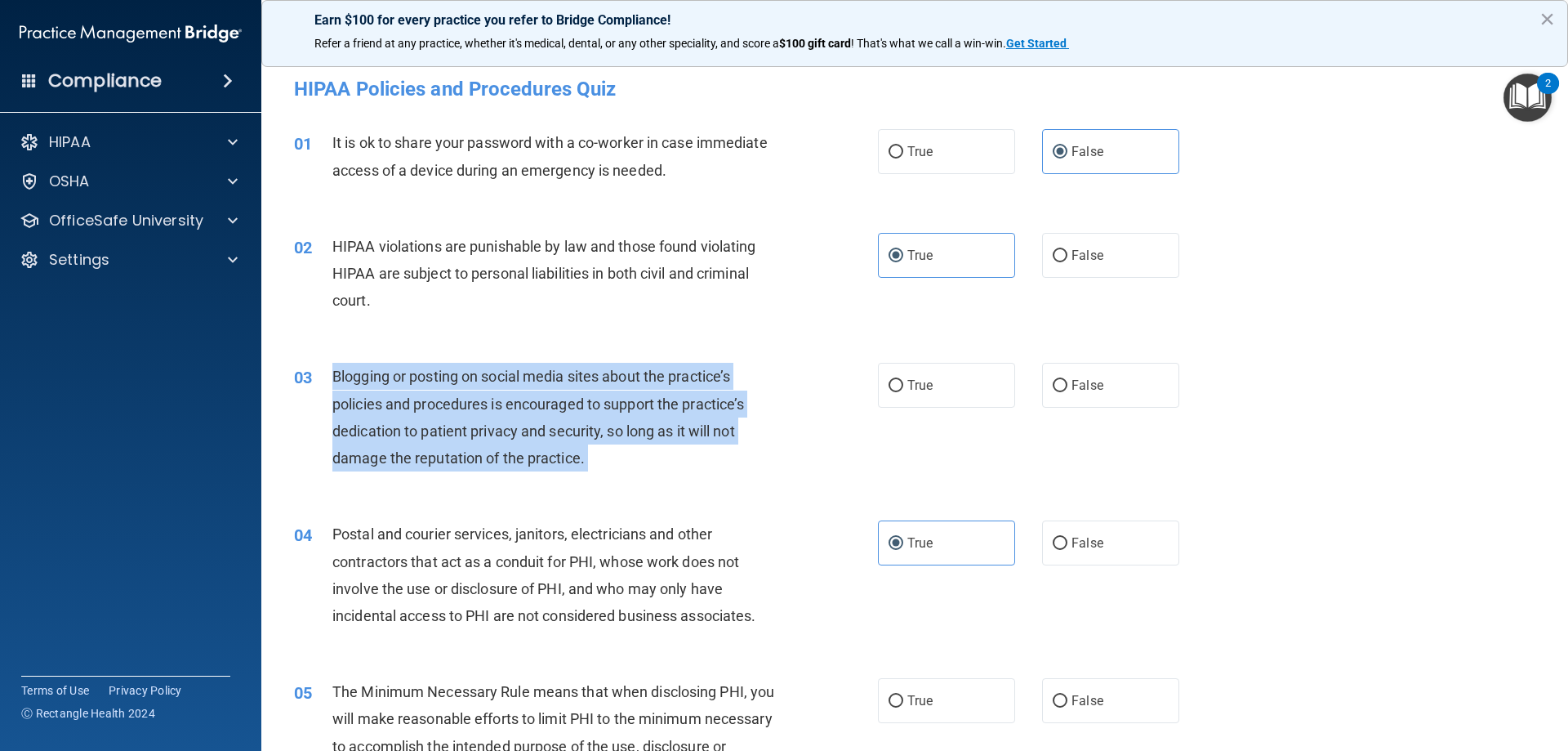
click at [573, 408] on span "Blogging or posting on social media sites about the practice’s policies and pro…" at bounding box center [538, 417] width 412 height 99
copy ng-form "Blogging or posting on social media sites about the practice’s policies and pro…"
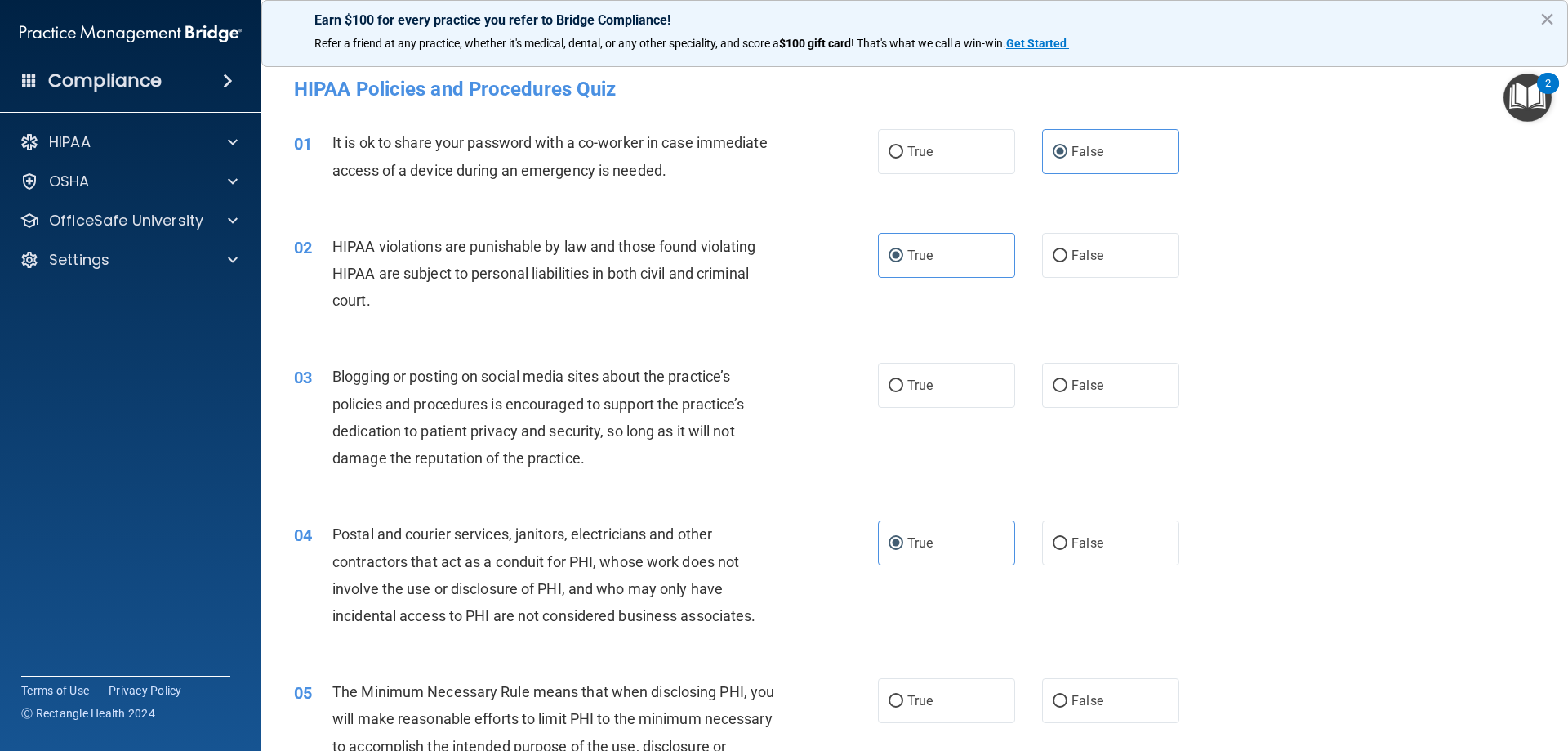
click at [610, 512] on div "04 Postal and courier services, janitors, electricians and other contractors th…" at bounding box center [915, 578] width 1266 height 158
click at [912, 384] on span "True" at bounding box center [920, 385] width 25 height 15
click at [903, 384] on input "True" at bounding box center [896, 386] width 14 height 13
radio input "true"
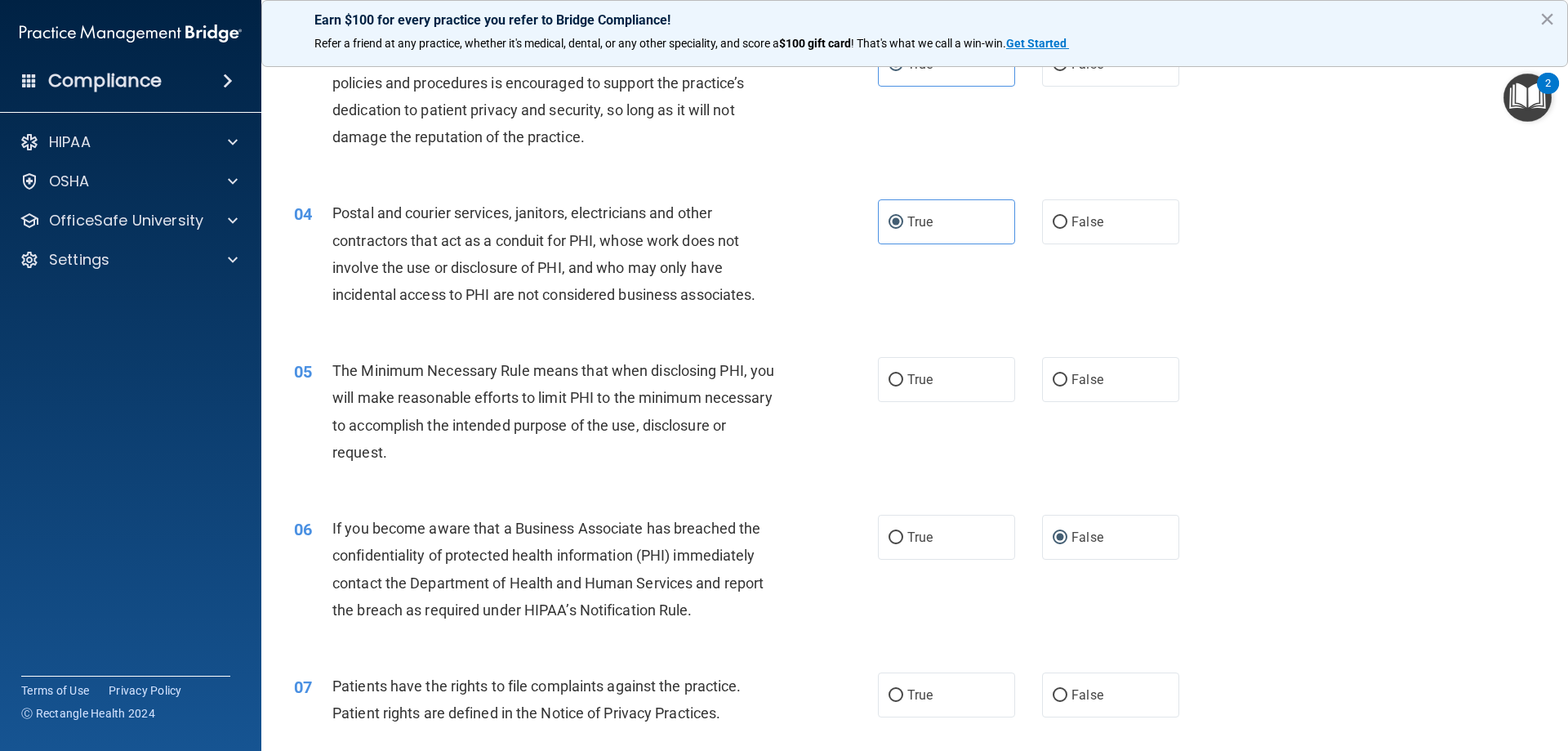
scroll to position [327, 0]
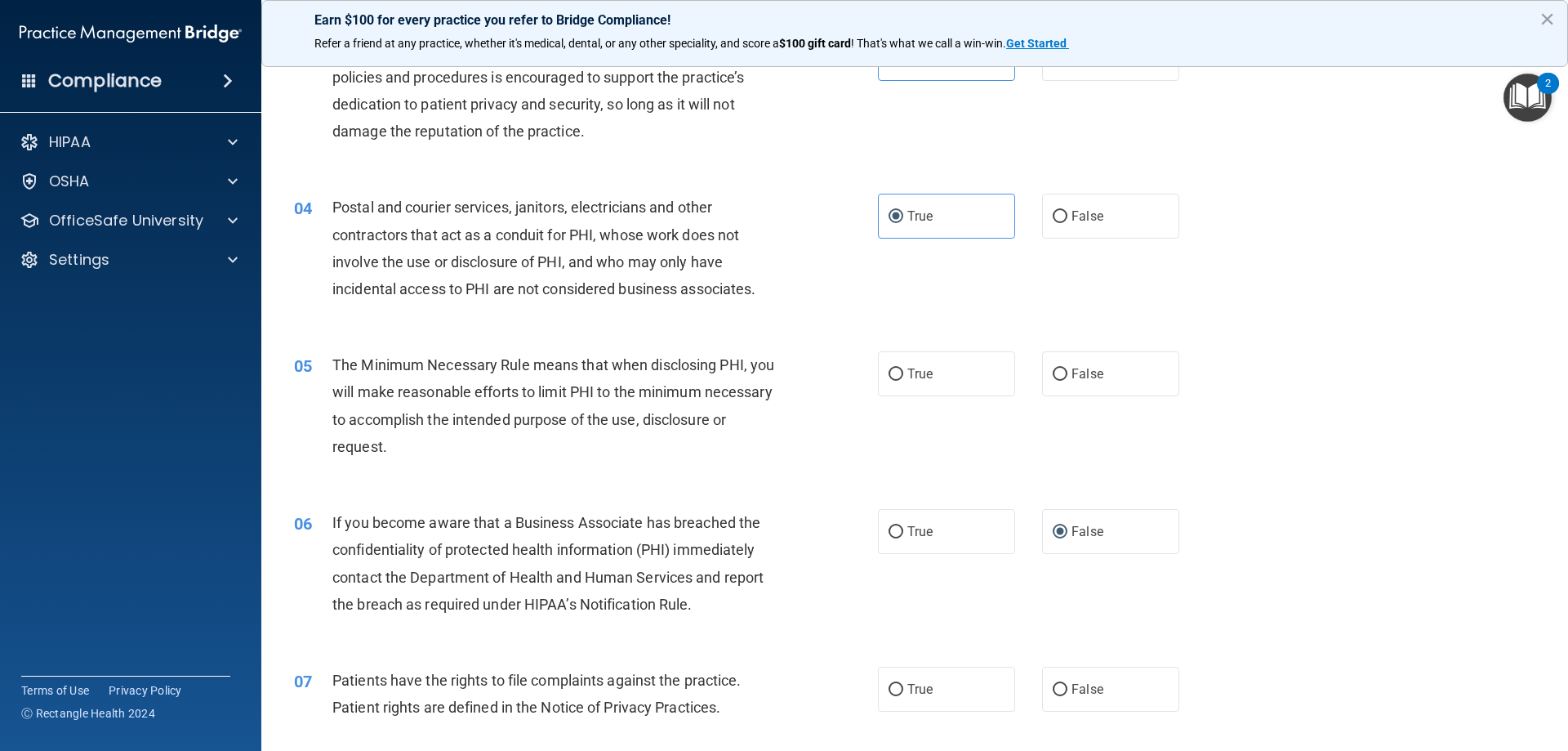
click at [567, 397] on span "The Minimum Necessary Rule means that when disclosing PHI, you will make reason…" at bounding box center [553, 405] width 442 height 99
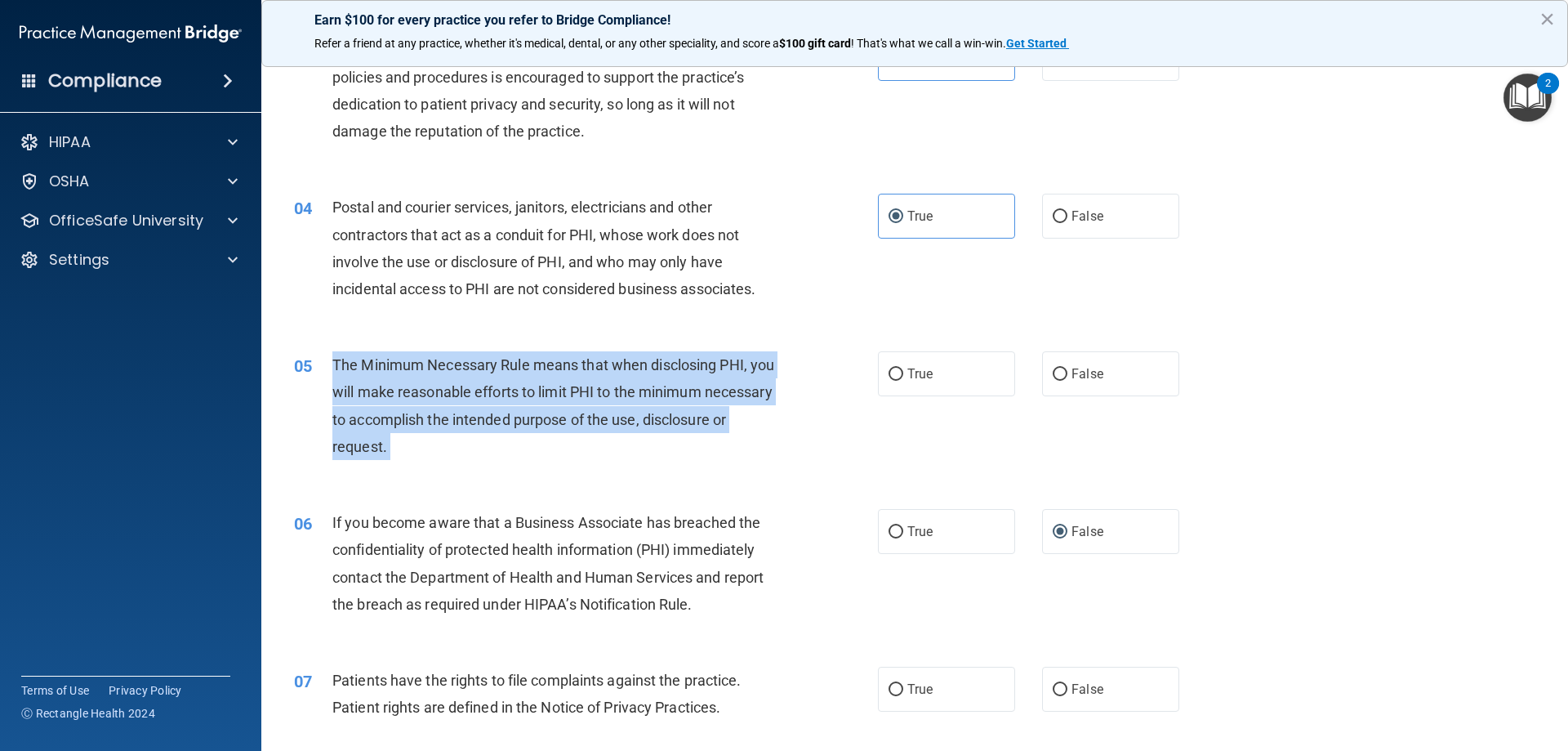
click at [567, 397] on span "The Minimum Necessary Rule means that when disclosing PHI, you will make reason…" at bounding box center [553, 405] width 442 height 99
copy ng-form "The Minimum Necessary Rule means that when disclosing PHI, you will make reason…"
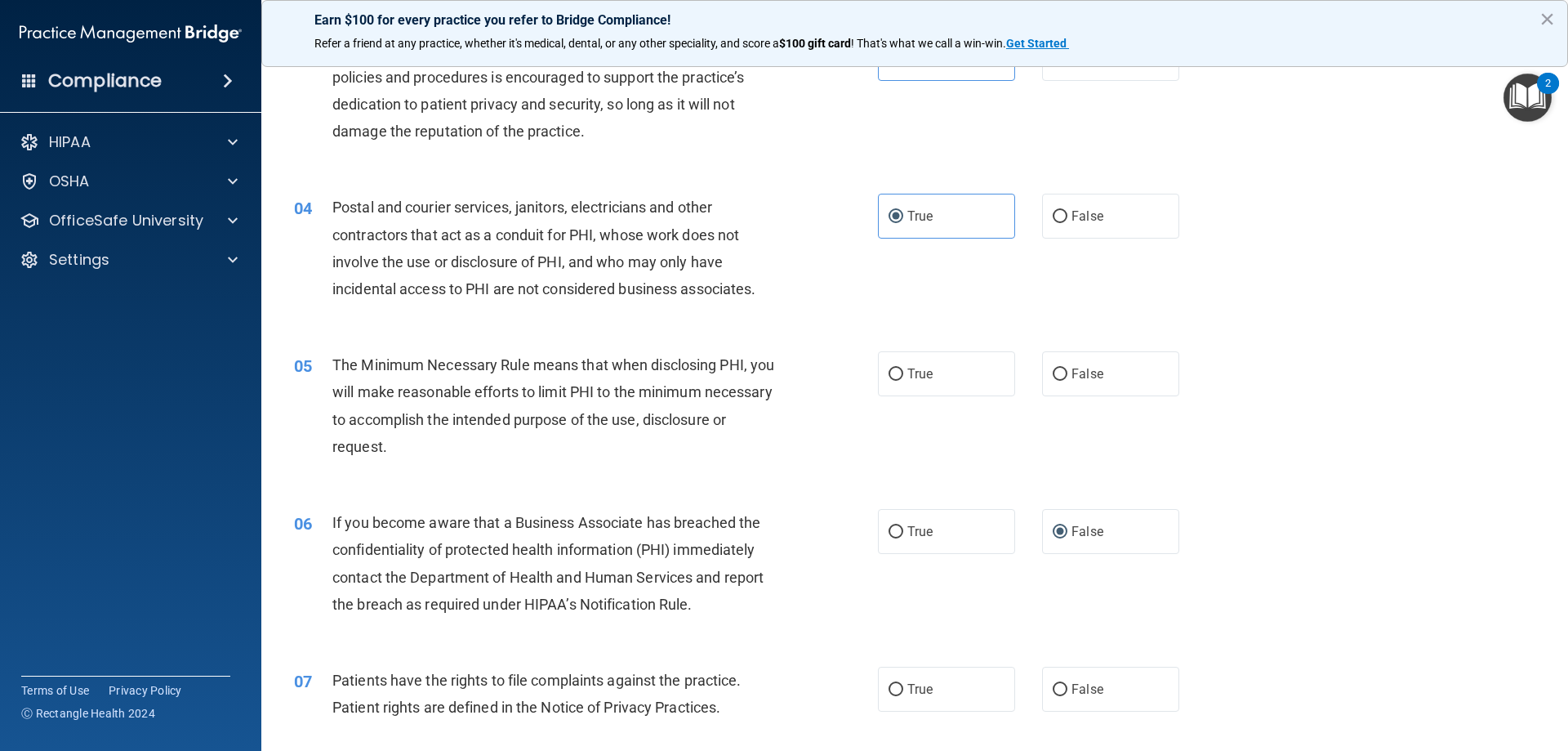
click at [417, 507] on div "06 If you become aware that a Business Associate has breached the confidentiali…" at bounding box center [915, 568] width 1266 height 158
click at [937, 369] on label "True" at bounding box center [947, 374] width 137 height 45
click at [903, 369] on input "True" at bounding box center [896, 375] width 14 height 13
radio input "true"
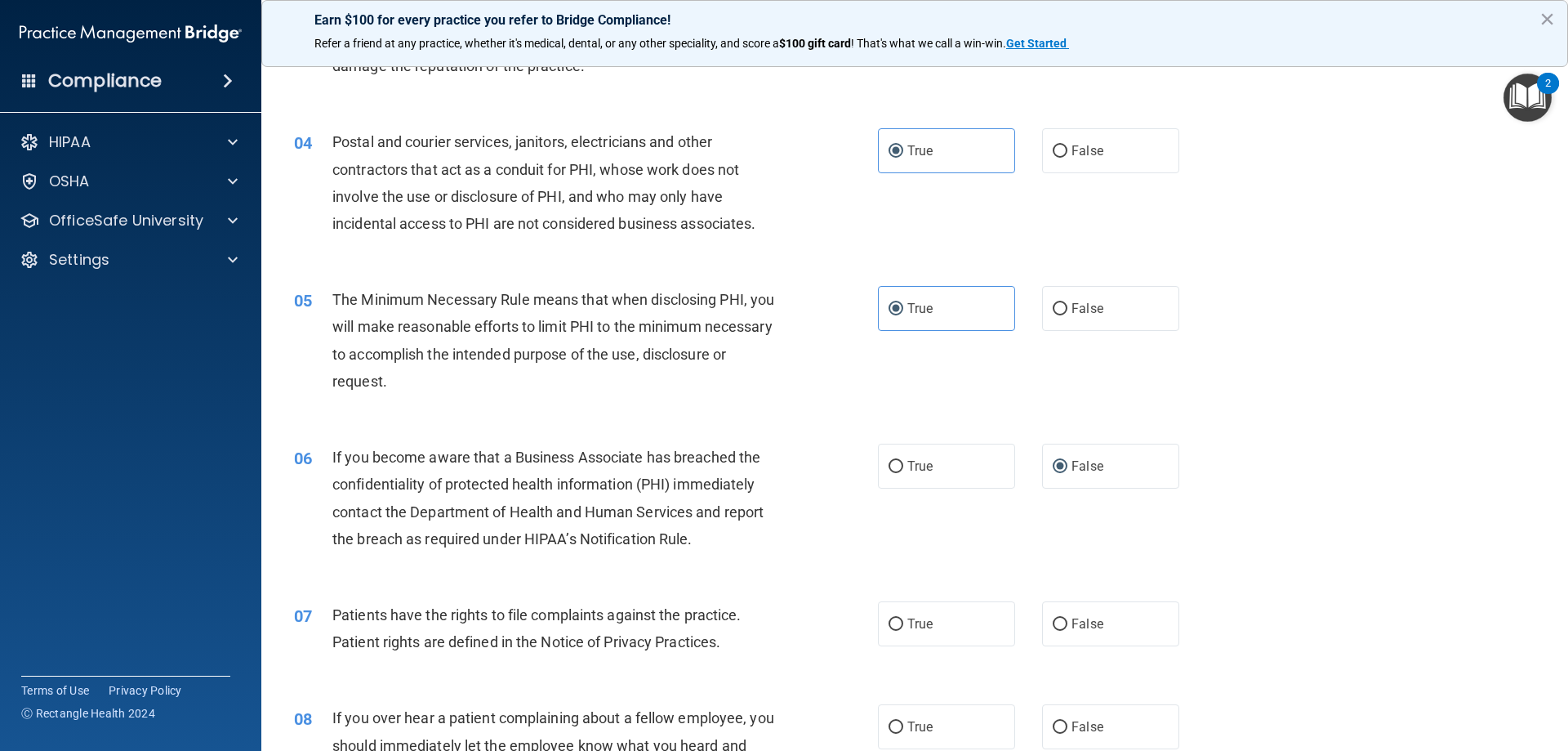
scroll to position [491, 0]
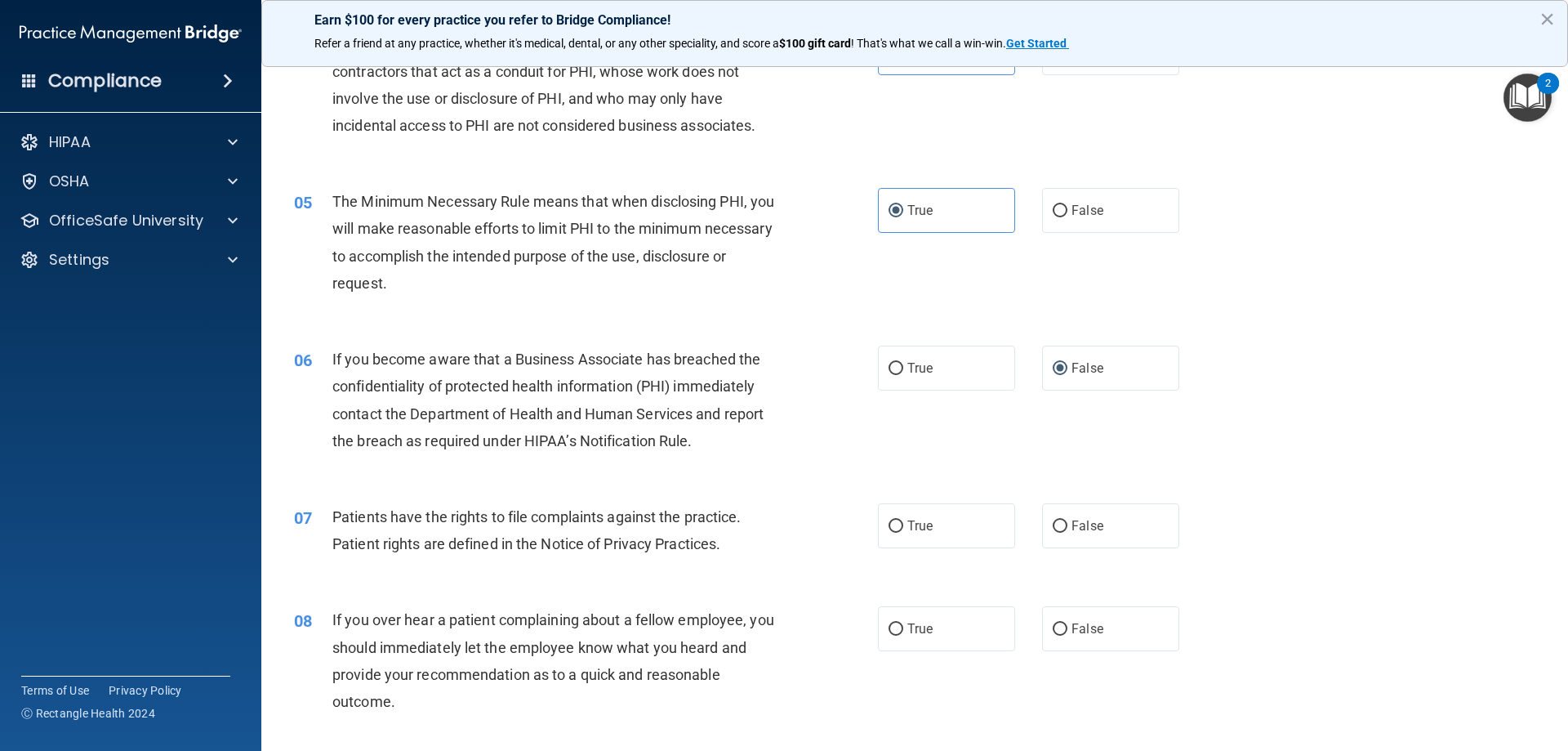
click at [622, 409] on span "If you become aware that a Business Associate has breached the confidentiality …" at bounding box center [547, 399] width 431 height 99
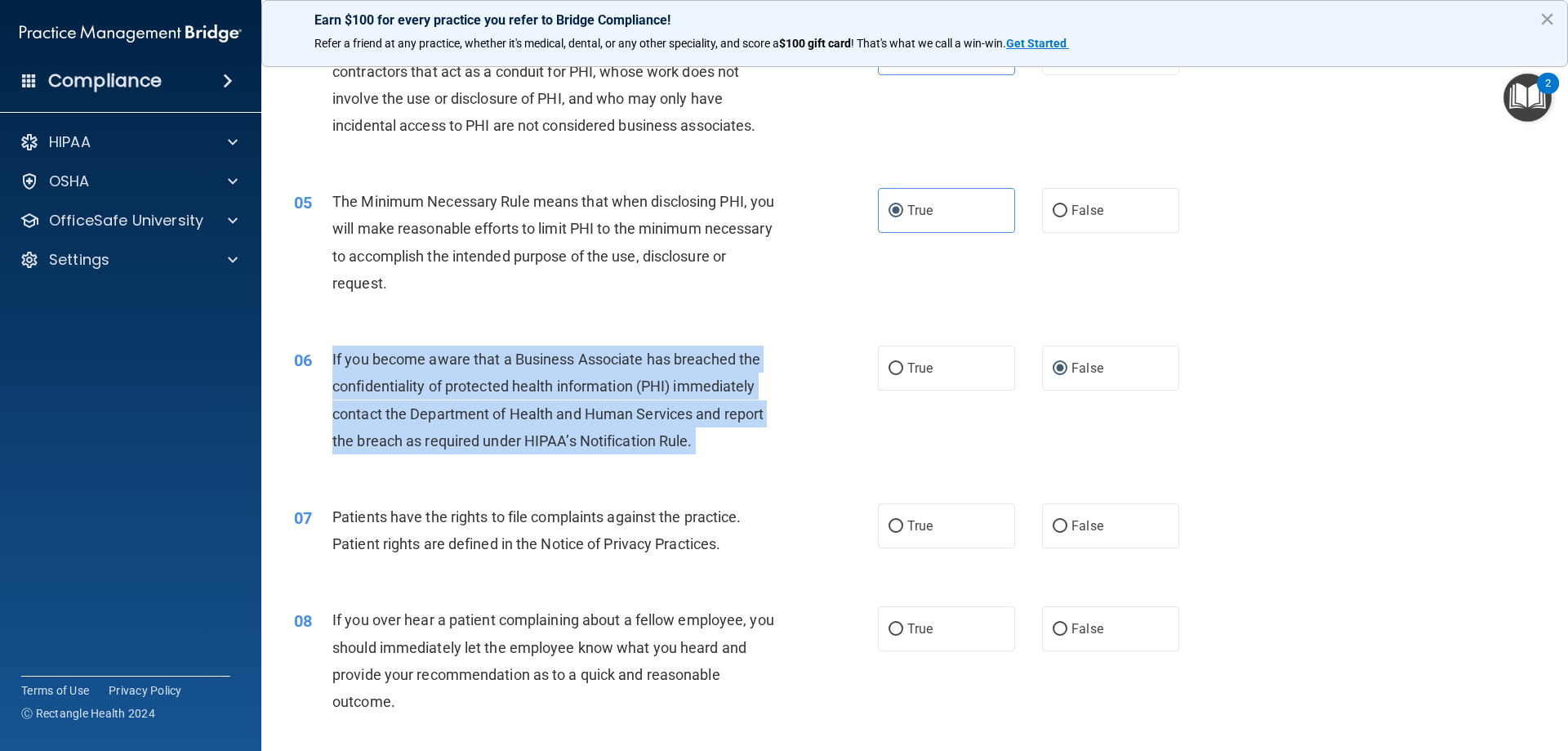
click at [622, 409] on span "If you become aware that a Business Associate has breached the confidentiality …" at bounding box center [547, 399] width 431 height 99
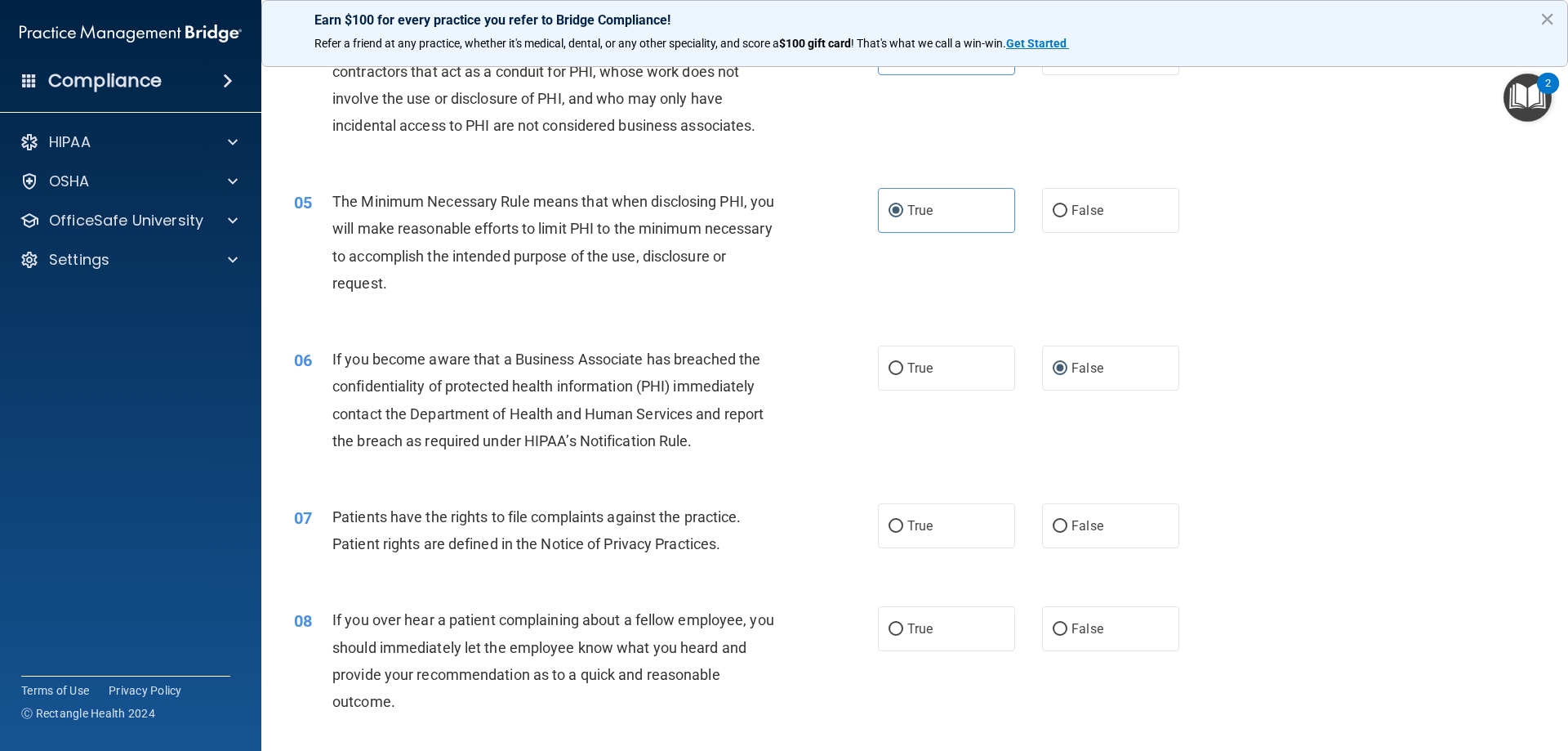
click at [677, 512] on span "Patients have the rights to file complaints against the practice. Patient right…" at bounding box center [537, 530] width 409 height 44
click at [654, 525] on span "Patients have the rights to file complaints against the practice. Patient right…" at bounding box center [537, 530] width 409 height 44
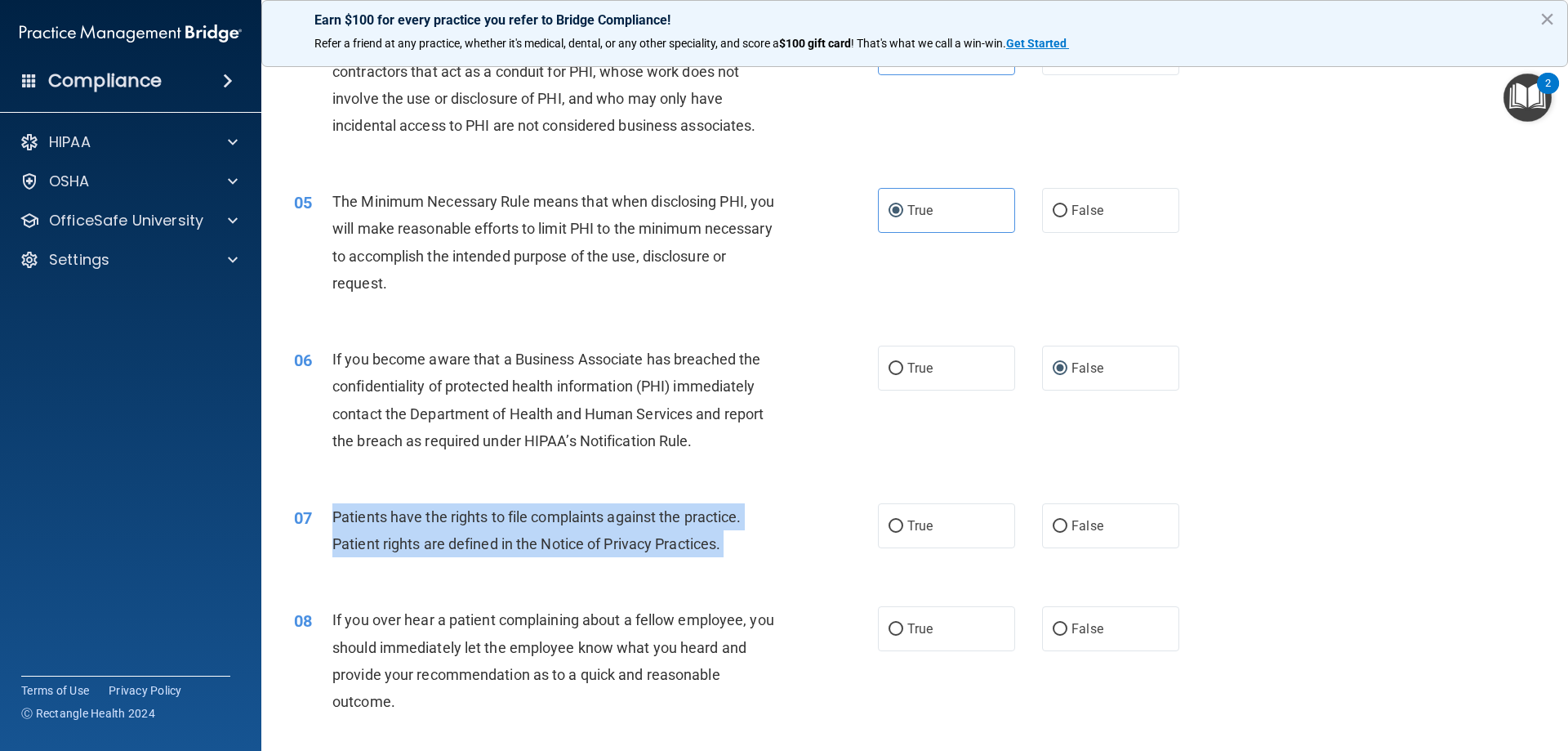
click at [654, 525] on span "Patients have the rights to file complaints against the practice. Patient right…" at bounding box center [537, 530] width 409 height 44
copy ng-form "Patients have the rights to file complaints against the practice. Patient right…"
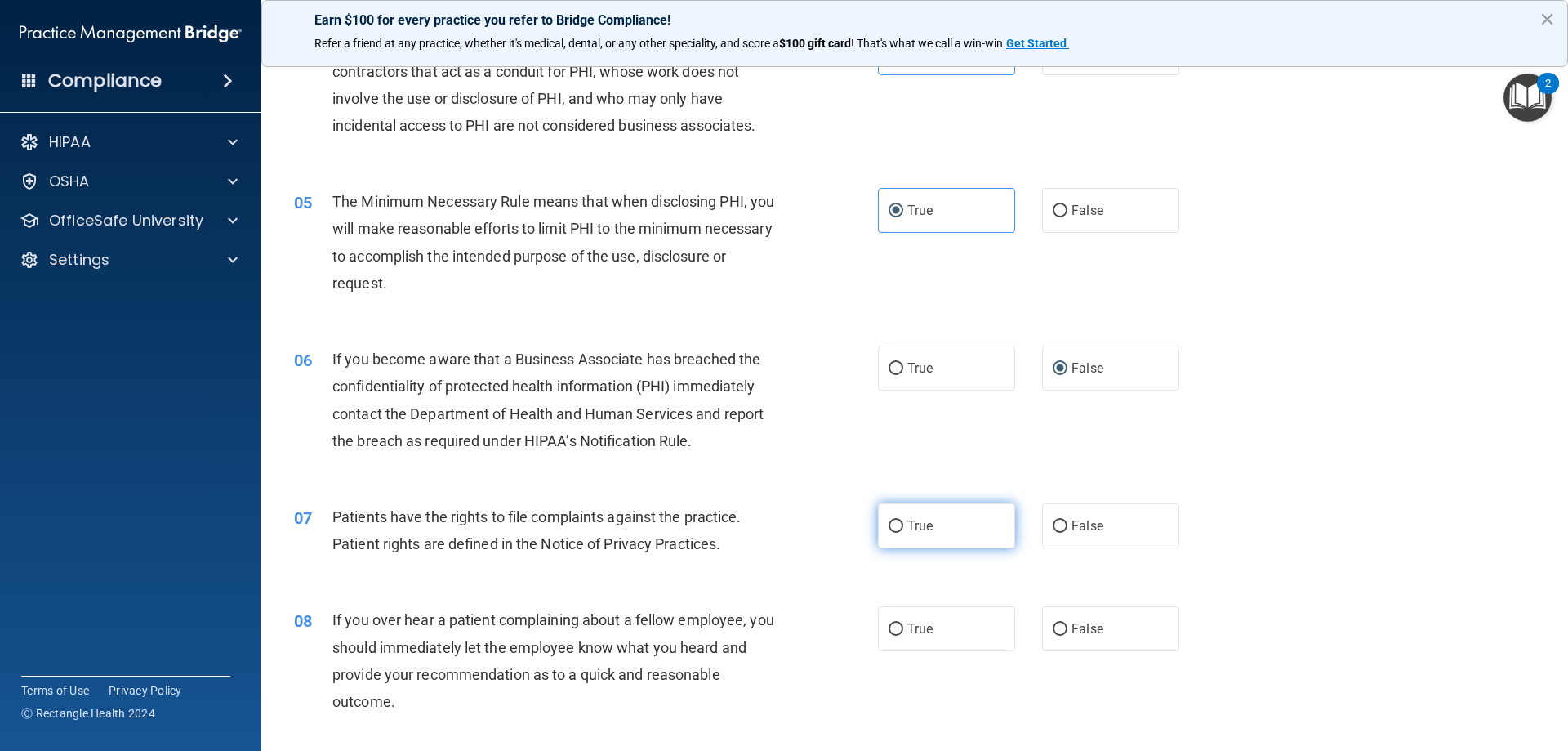
click at [941, 531] on label "True" at bounding box center [947, 526] width 137 height 45
click at [903, 531] on input "True" at bounding box center [896, 527] width 14 height 13
radio input "true"
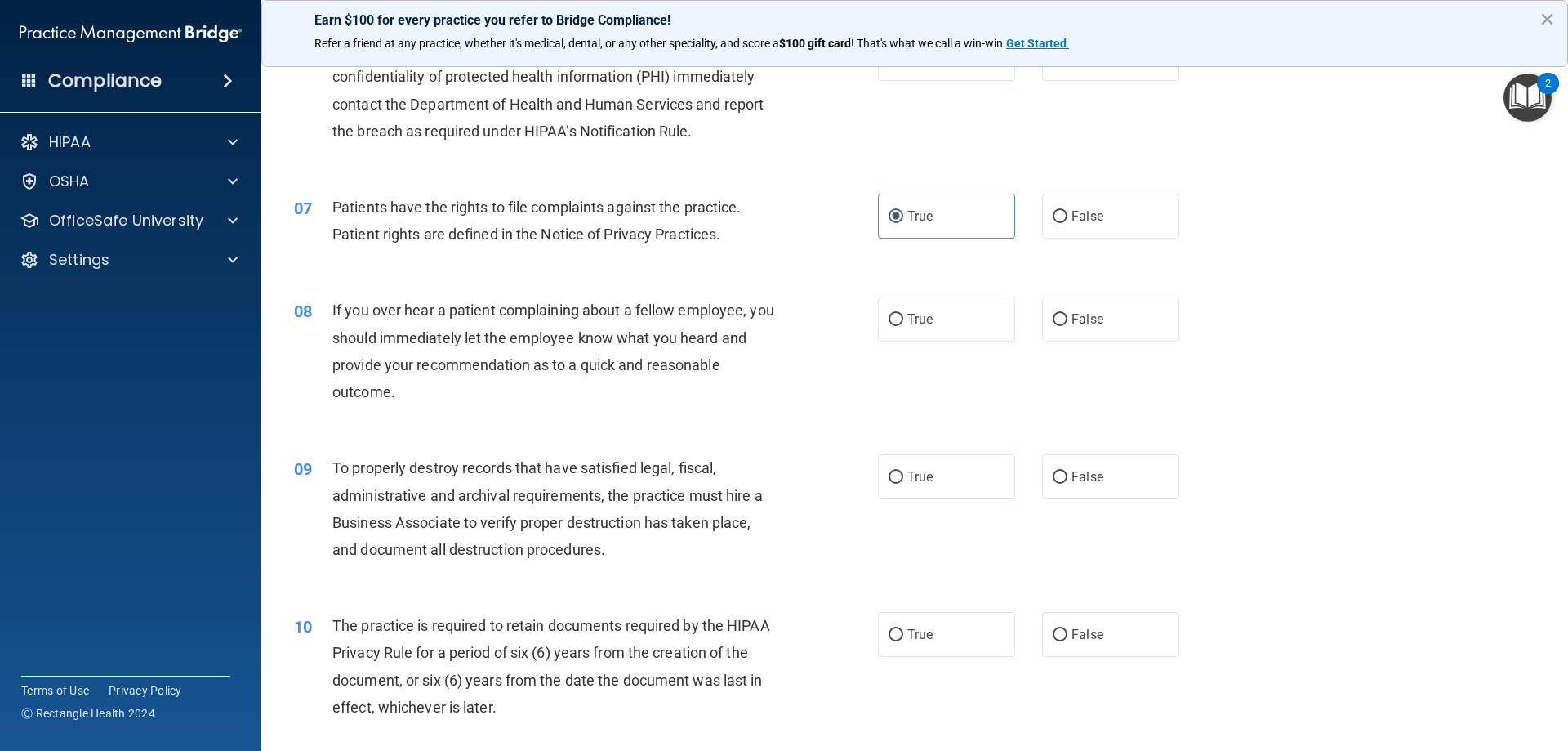
scroll to position [817, 0]
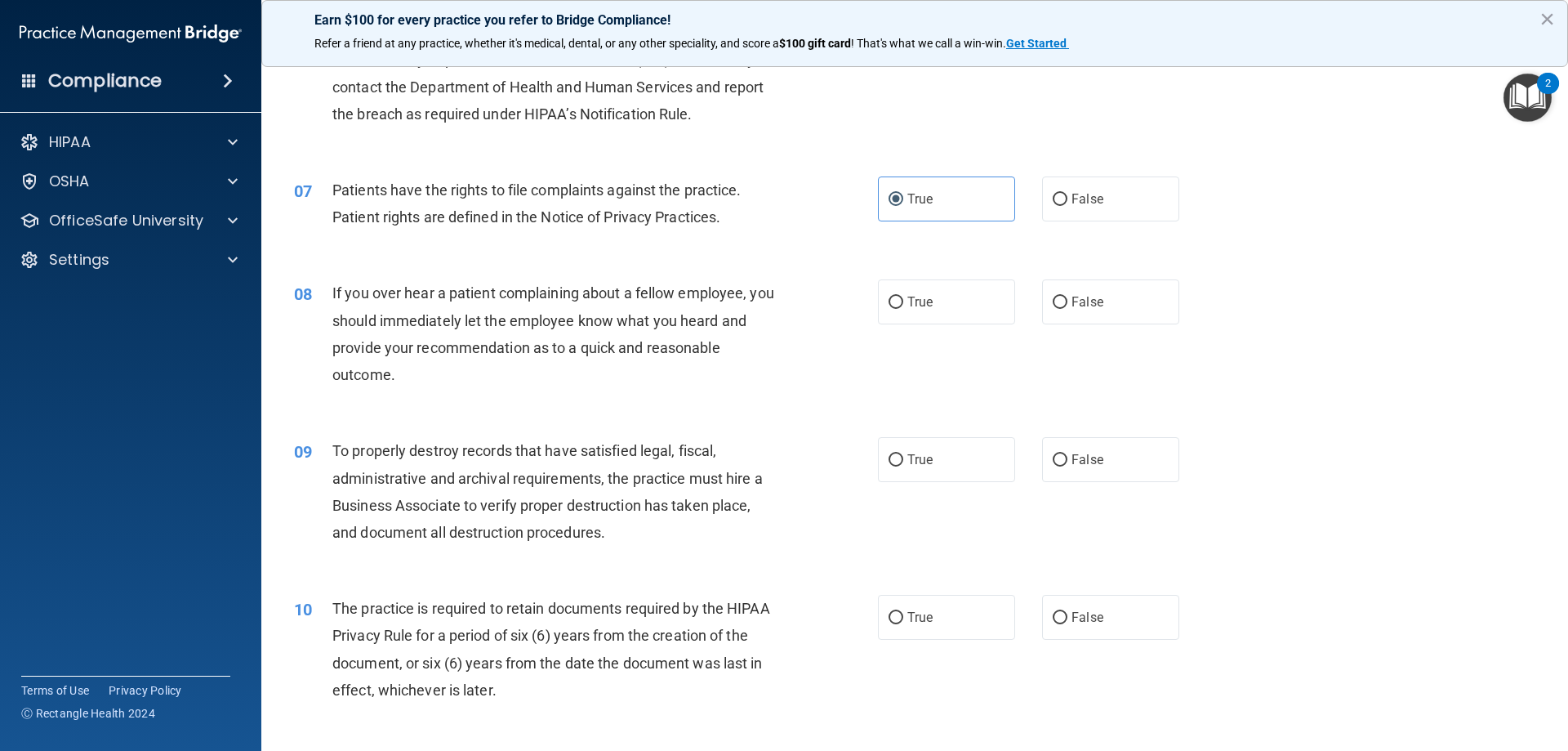
click at [503, 341] on span "If you over hear a patient complaining about a fellow employee, you should imme…" at bounding box center [553, 333] width 442 height 99
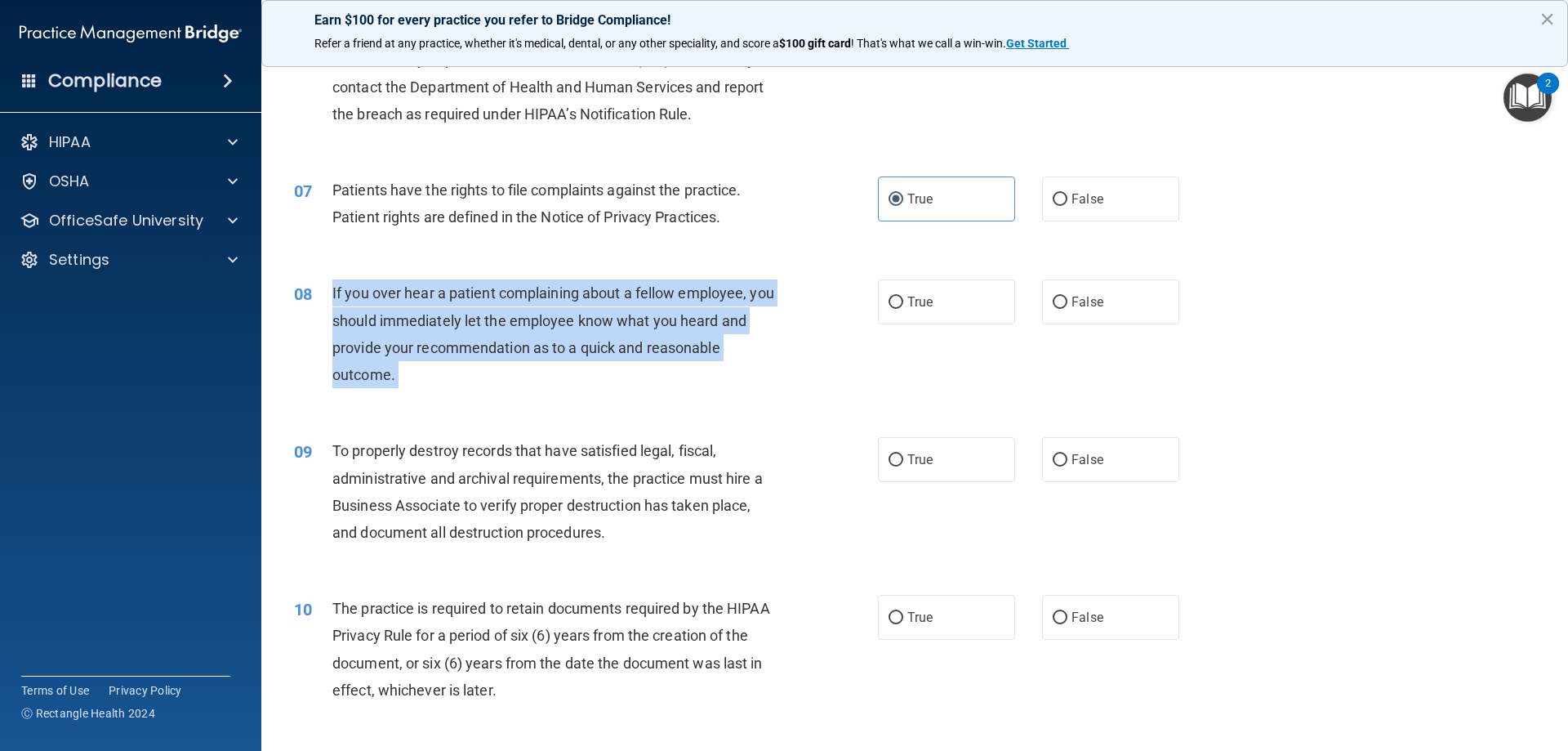
click at [503, 341] on span "If you over hear a patient complaining about a fellow employee, you should imme…" at bounding box center [553, 333] width 442 height 99
copy ng-form "If you over hear a patient complaining about a fellow employee, you should imme…"
click at [1053, 299] on input "False" at bounding box center [1060, 303] width 14 height 13
radio input "true"
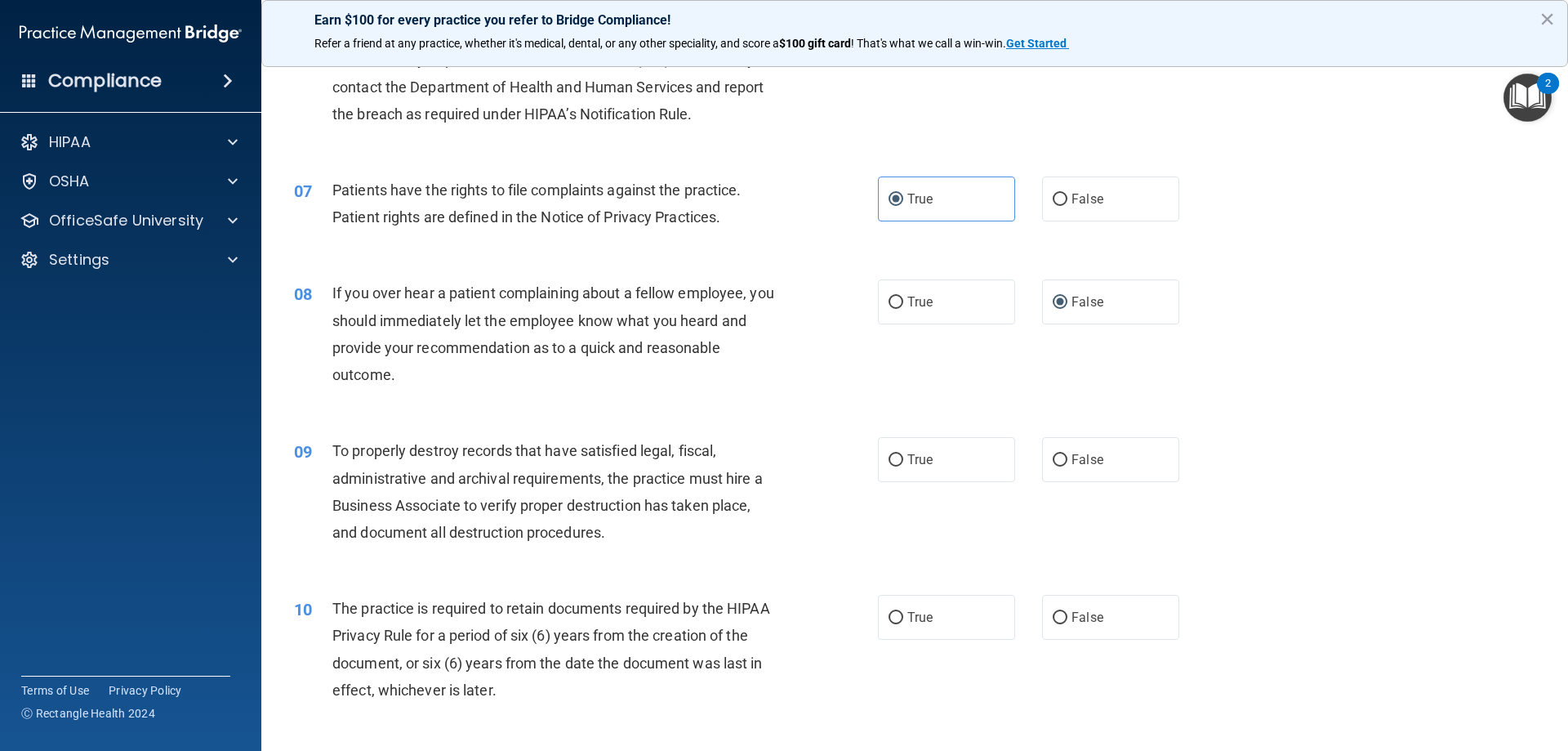
click at [480, 507] on span "To properly destroy records that have satisfied legal, fiscal, administrative a…" at bounding box center [547, 491] width 431 height 99
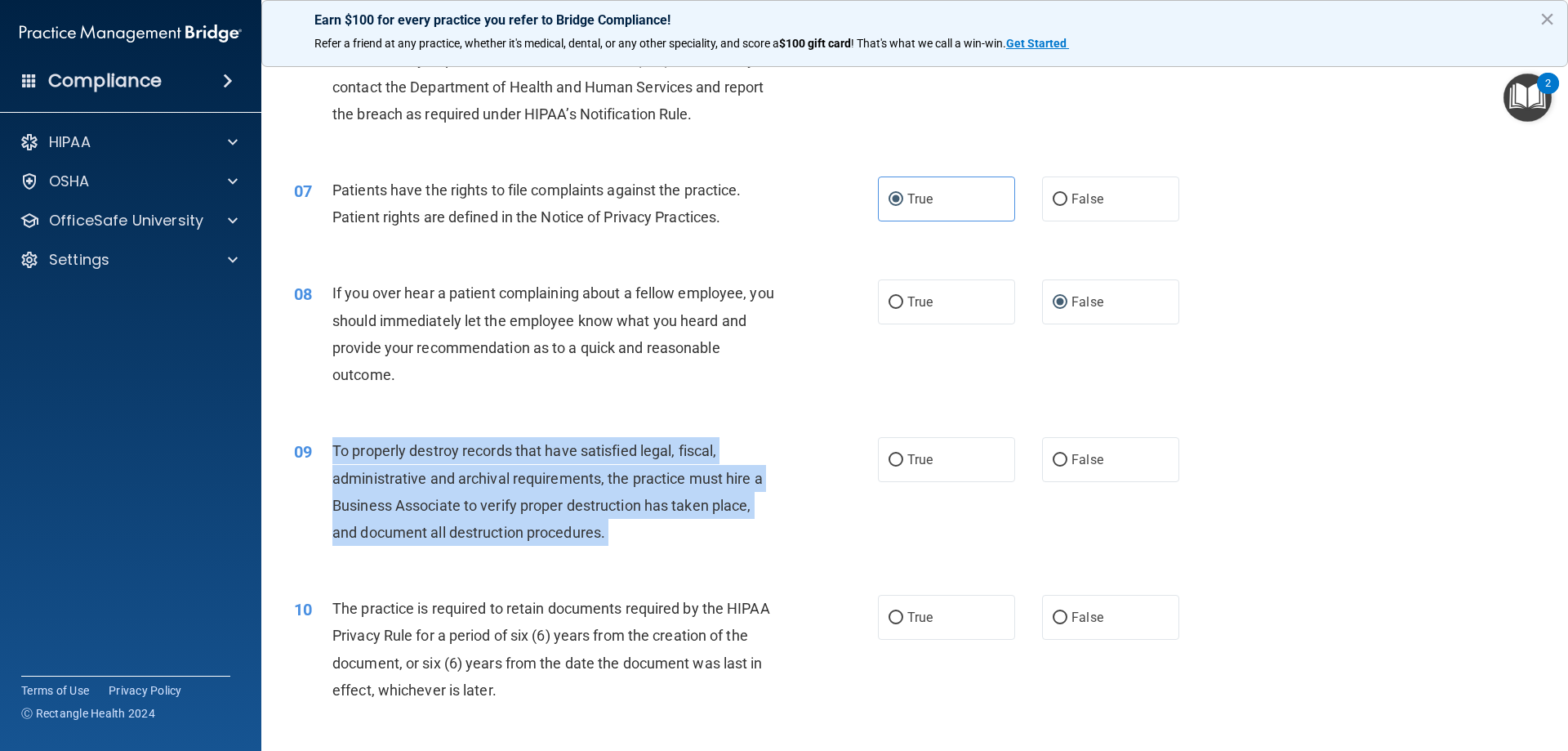
click at [480, 507] on span "To properly destroy records that have satisfied legal, fiscal, administrative a…" at bounding box center [547, 491] width 431 height 99
copy ng-form "To properly destroy records that have satisfied legal, fiscal, administrative a…"
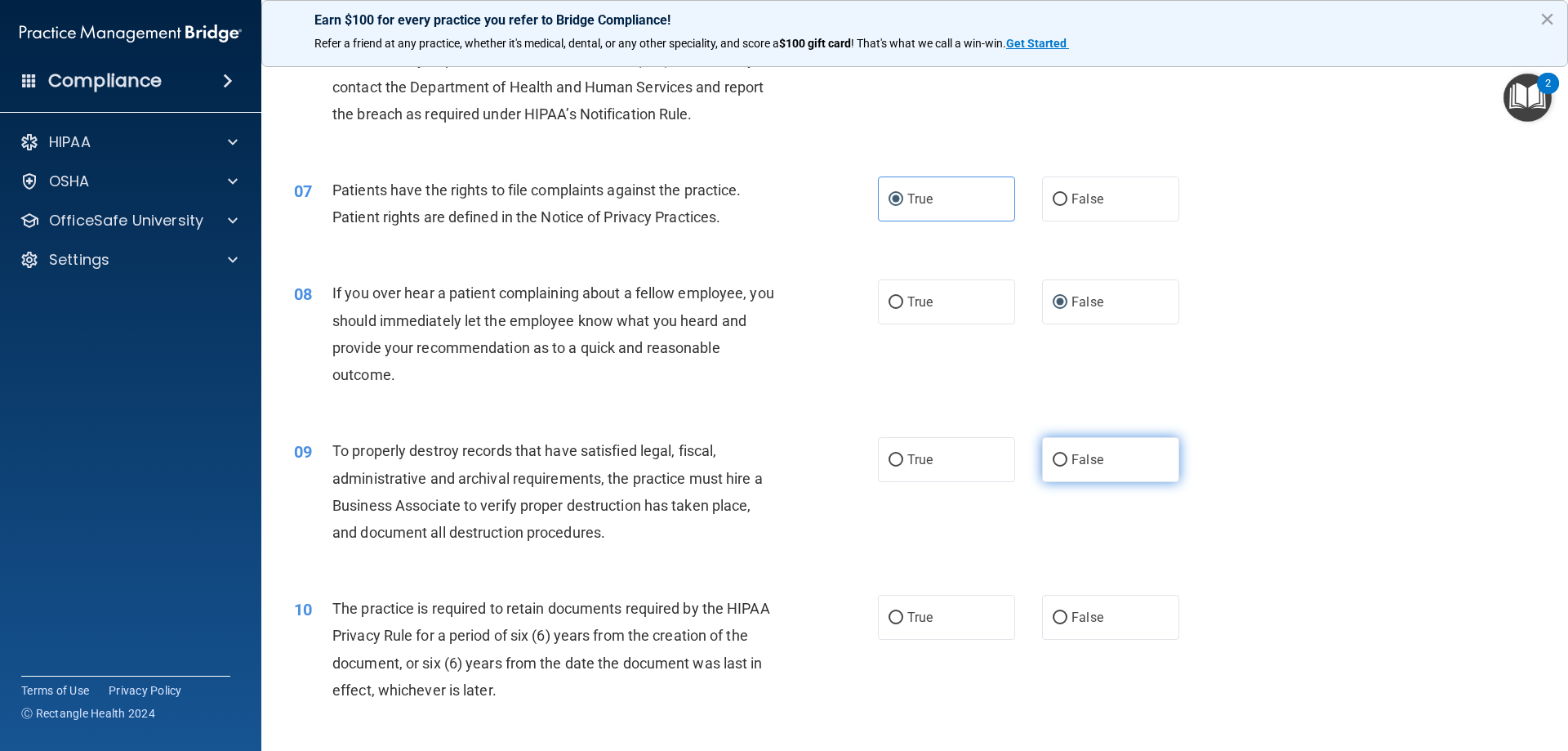
click at [1071, 462] on span "False" at bounding box center [1087, 459] width 32 height 15
click at [1064, 462] on input "False" at bounding box center [1060, 461] width 14 height 13
radio input "true"
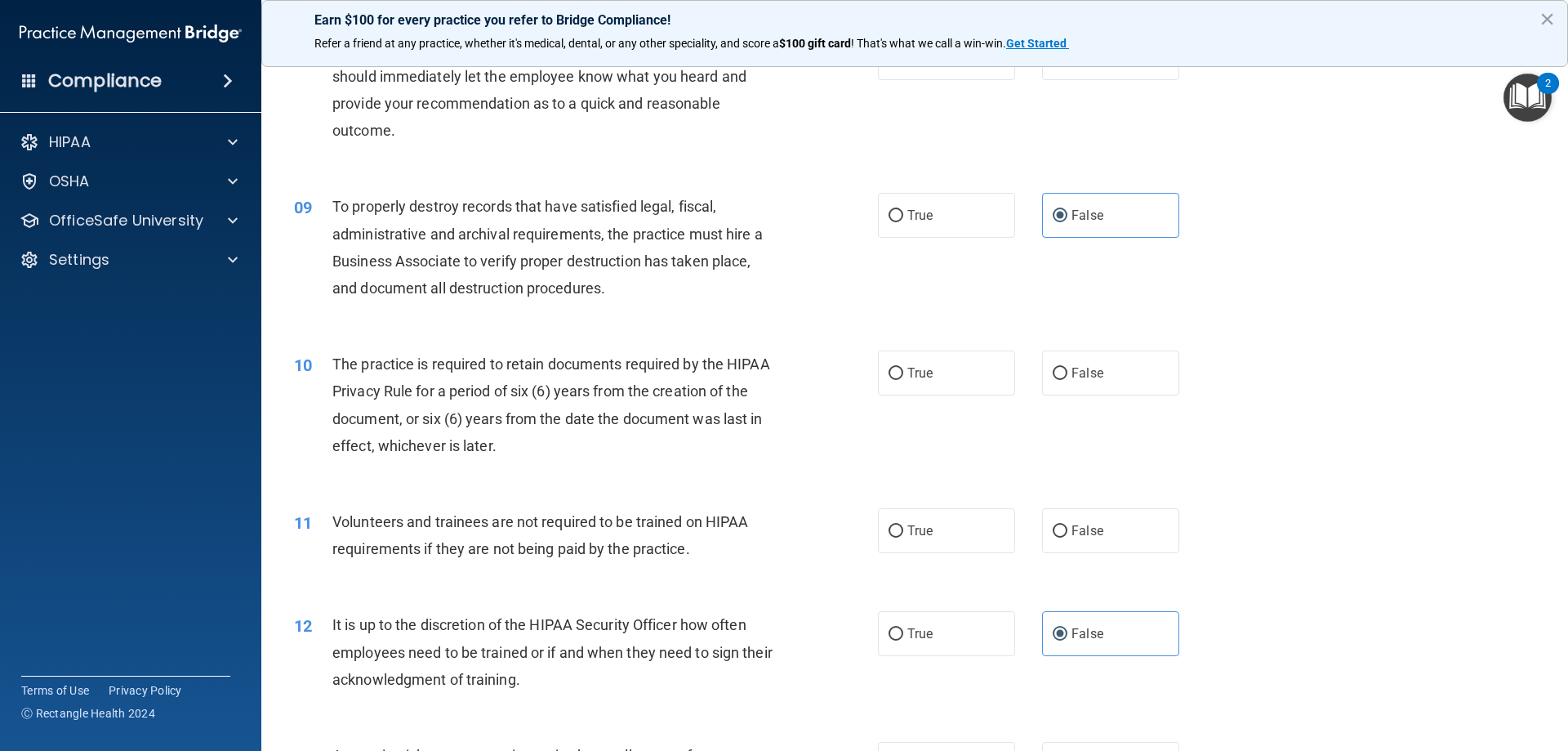
scroll to position [1063, 0]
click at [555, 380] on div "The practice is required to retain documents required by the HIPAA Privacy Rule…" at bounding box center [560, 404] width 456 height 108
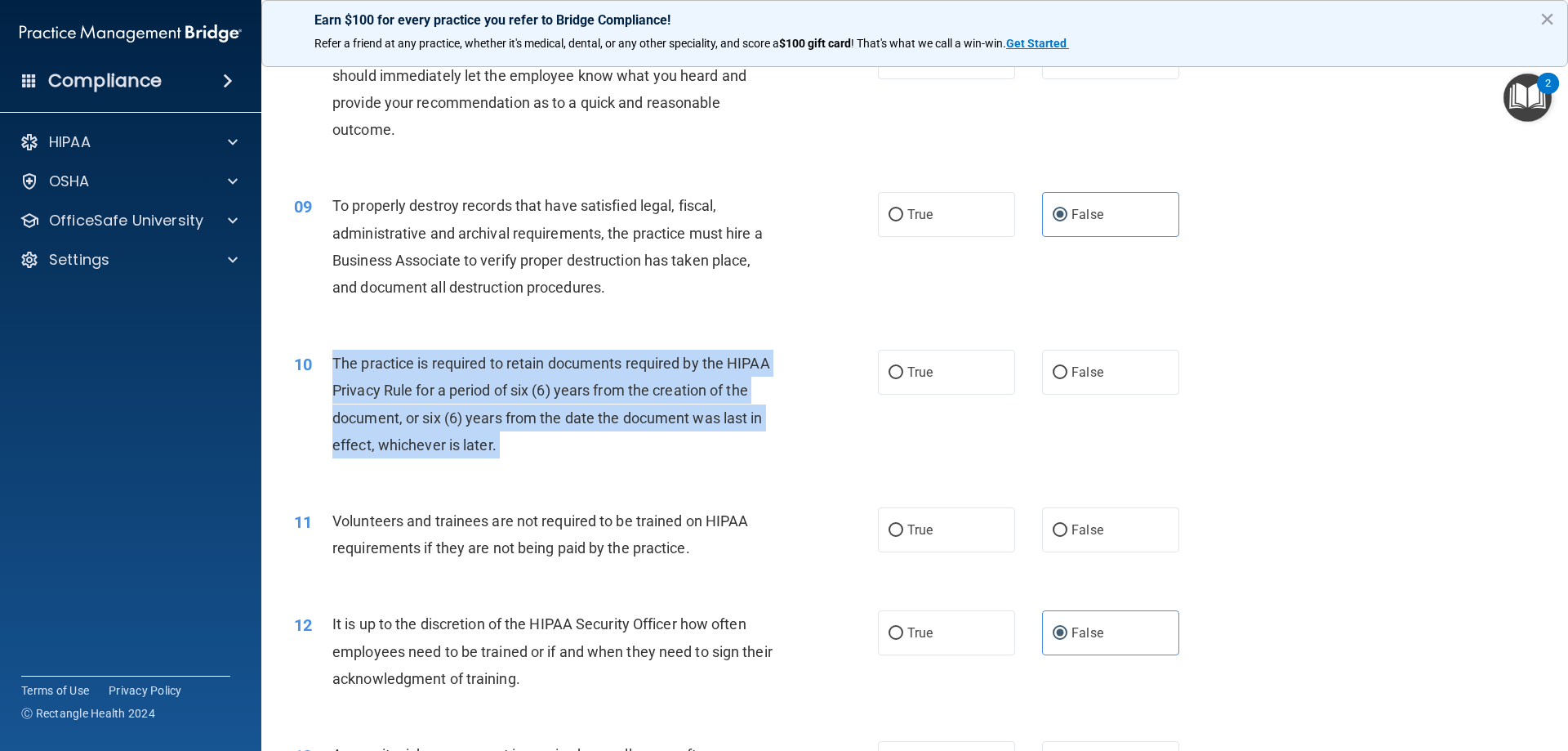
click at [555, 380] on div "The practice is required to retain documents required by the HIPAA Privacy Rule…" at bounding box center [560, 404] width 456 height 108
copy ng-form "The practice is required to retain documents required by the HIPAA Privacy Rule…"
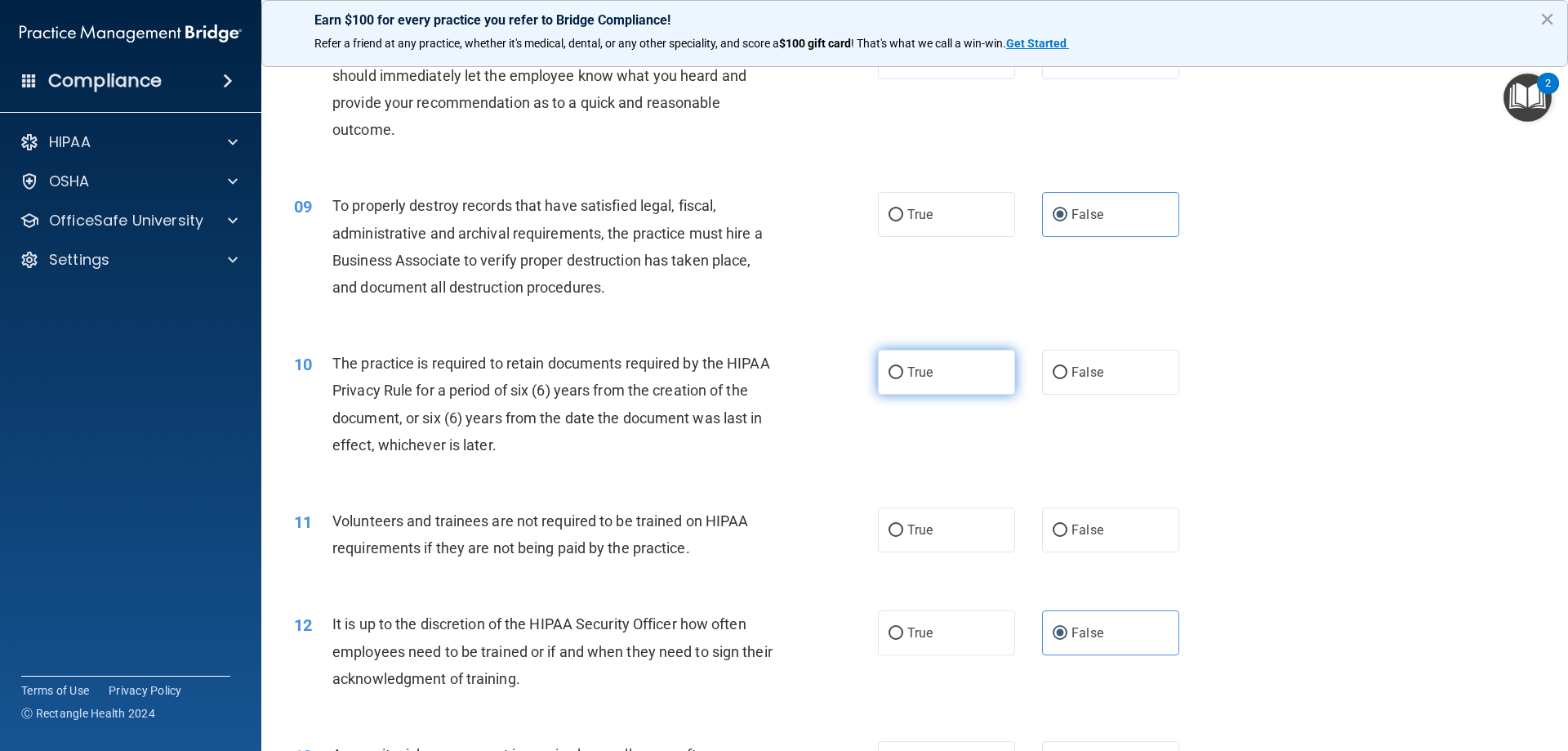
click at [920, 364] on span "True" at bounding box center [920, 371] width 25 height 15
click at [903, 367] on input "True" at bounding box center [896, 373] width 14 height 13
radio input "true"
click at [453, 394] on span "The practice is required to retain documents required by the HIPAA Privacy Rule…" at bounding box center [551, 403] width 438 height 99
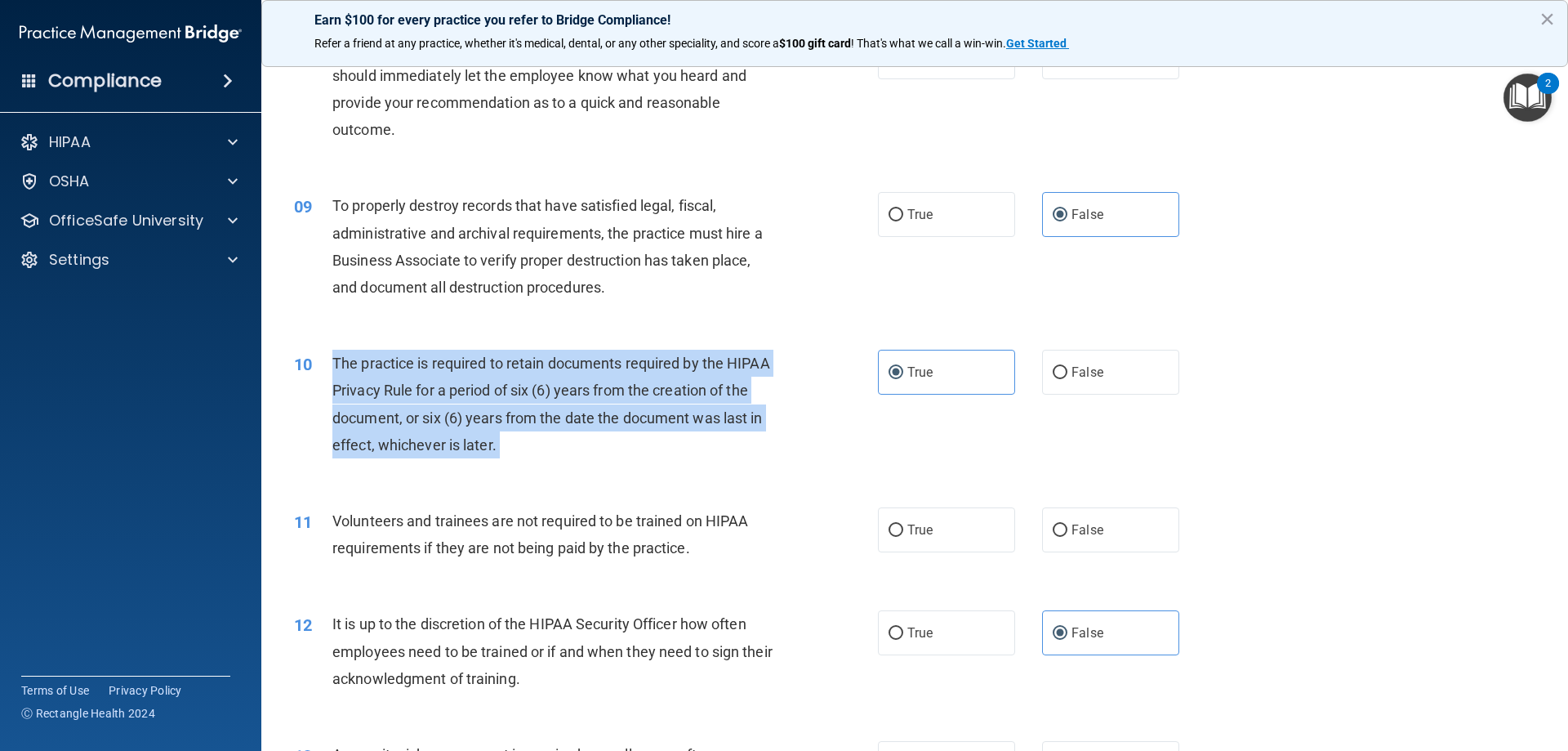
click at [453, 394] on span "The practice is required to retain documents required by the HIPAA Privacy Rule…" at bounding box center [551, 403] width 438 height 99
copy ng-form "The practice is required to retain documents required by the HIPAA Privacy Rule…"
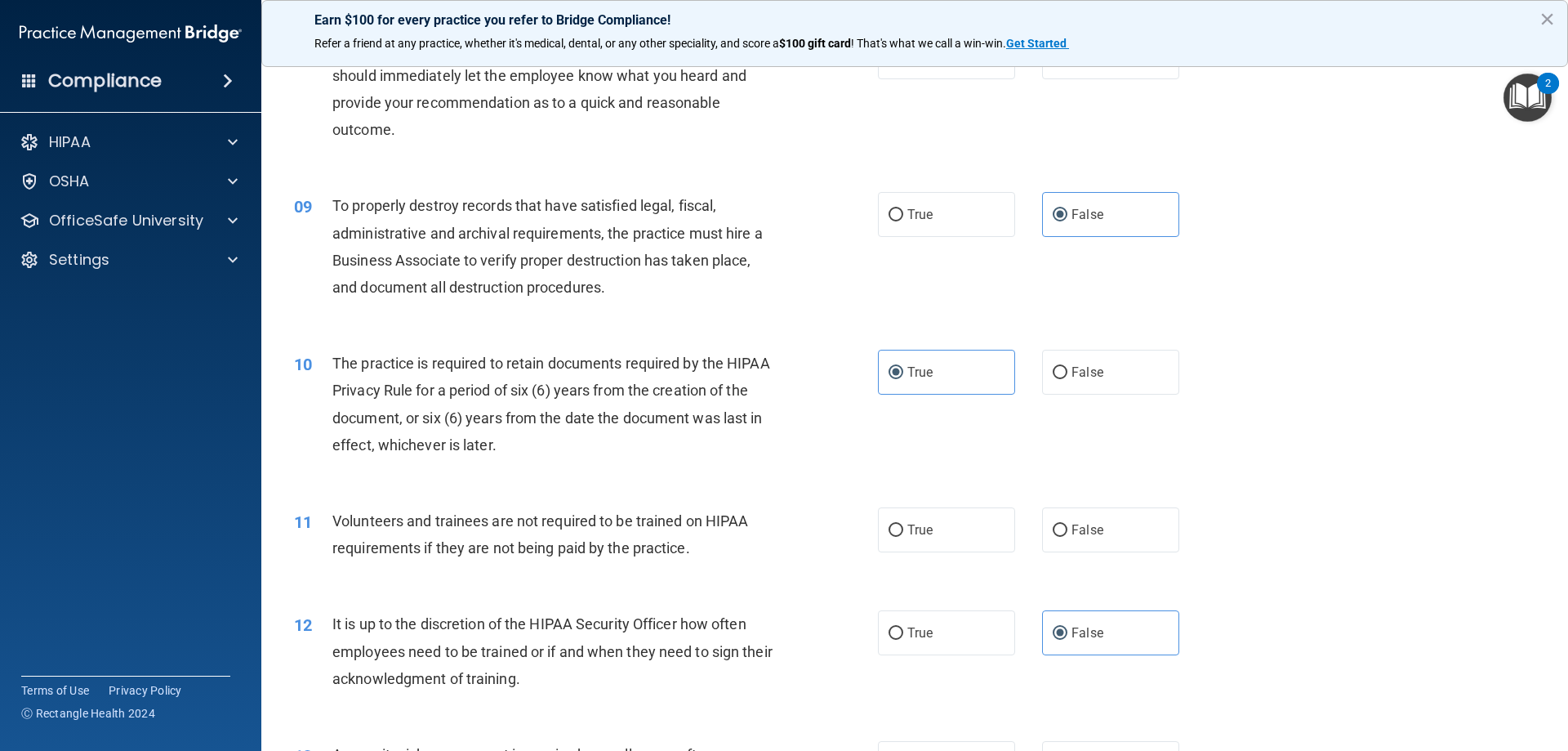
click at [454, 542] on span "Volunteers and trainees are not required to be trained on HIPAA requirements if…" at bounding box center [540, 534] width 415 height 44
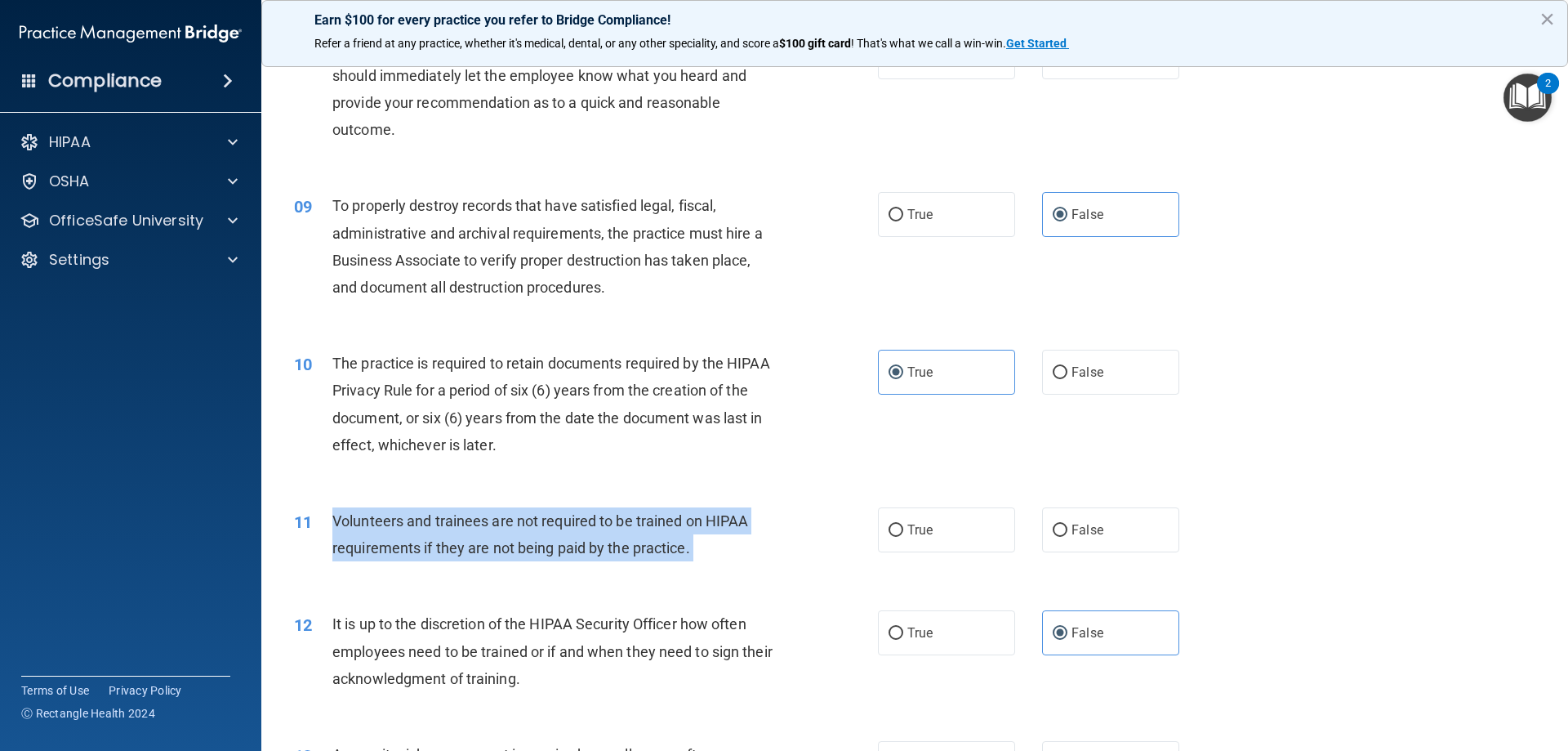
click at [454, 542] on span "Volunteers and trainees are not required to be trained on HIPAA requirements if…" at bounding box center [540, 534] width 415 height 44
copy ng-form "Volunteers and trainees are not required to be trained on HIPAA requirements if…"
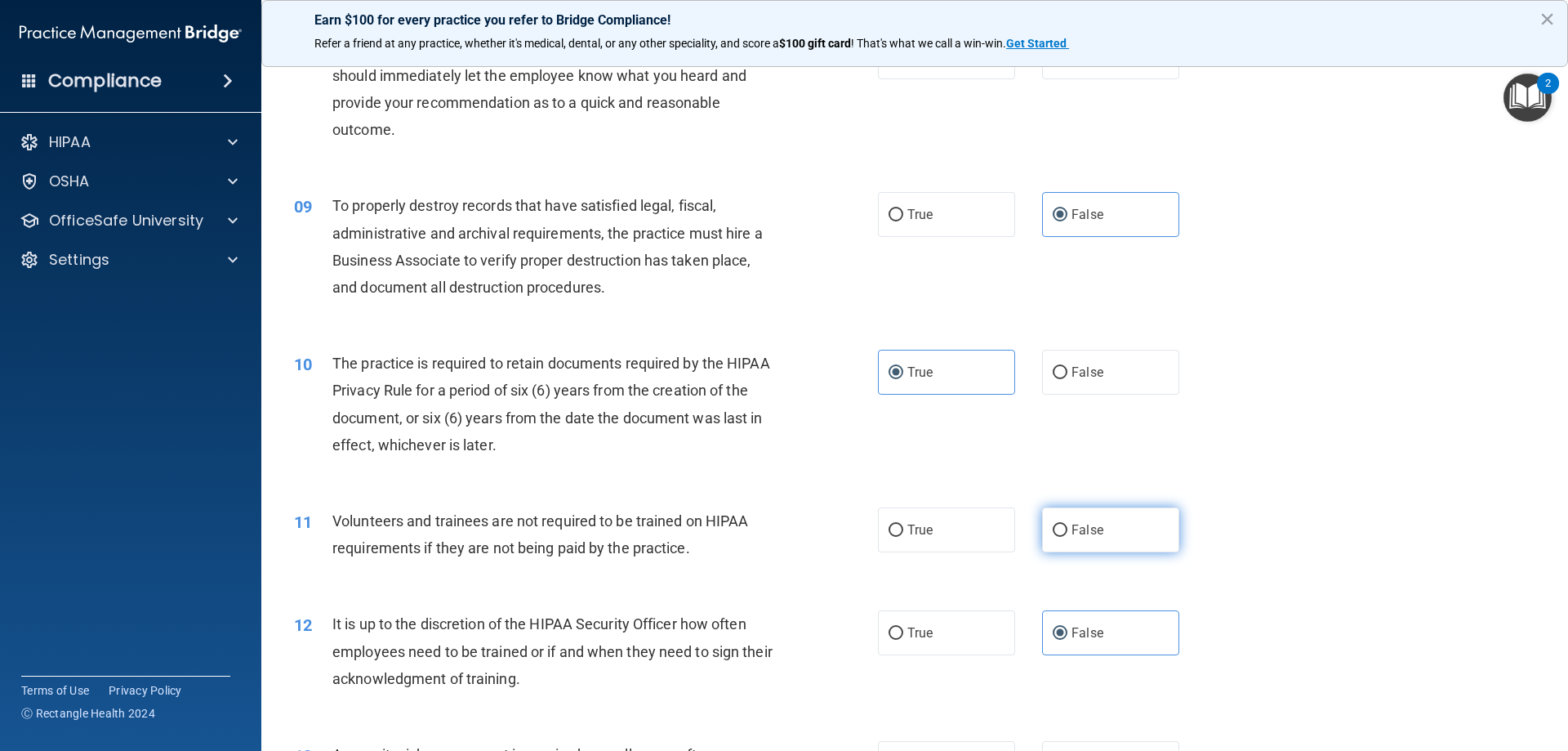
click at [1073, 524] on span "False" at bounding box center [1087, 530] width 32 height 15
click at [1068, 525] on input "False" at bounding box center [1060, 531] width 14 height 13
radio input "true"
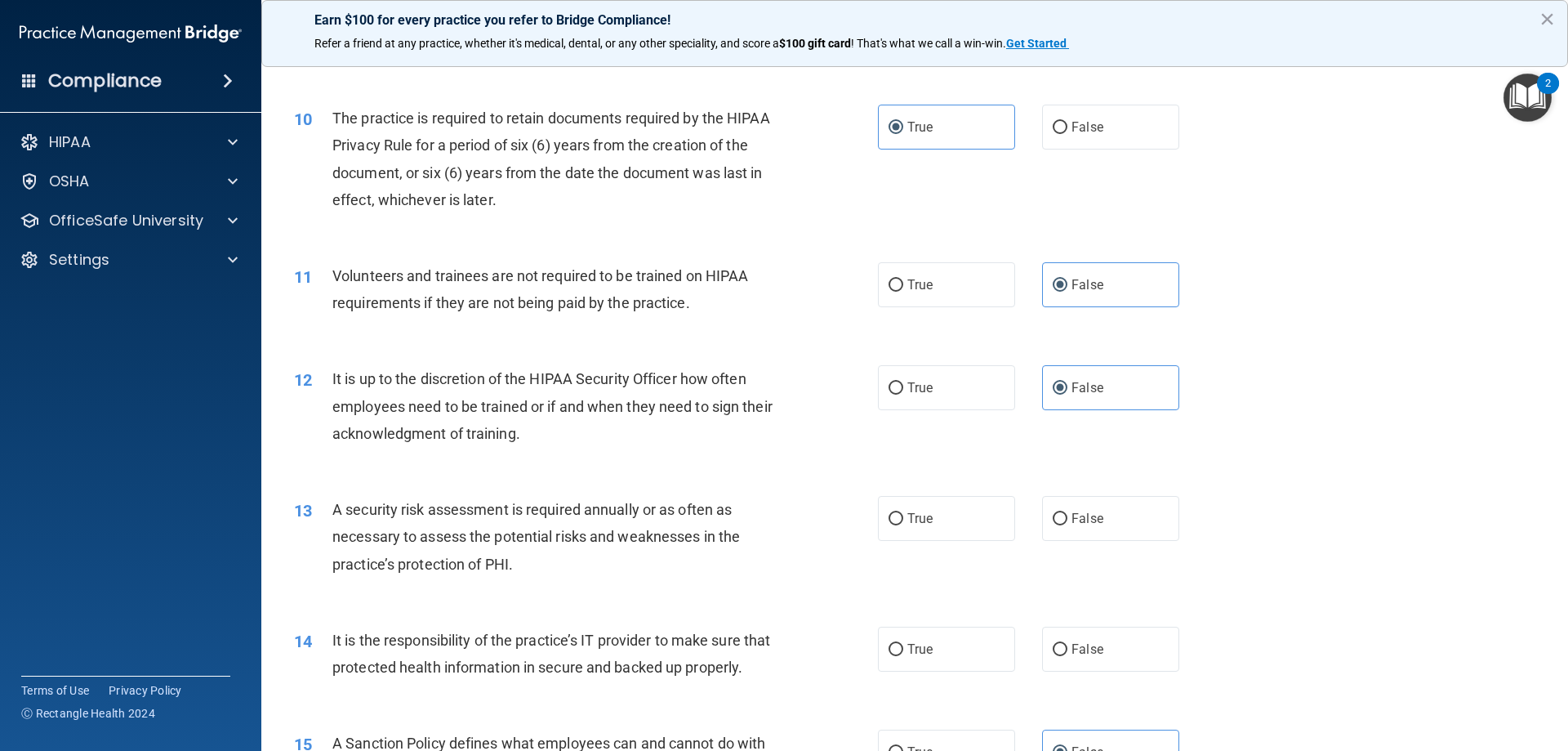
scroll to position [1471, 0]
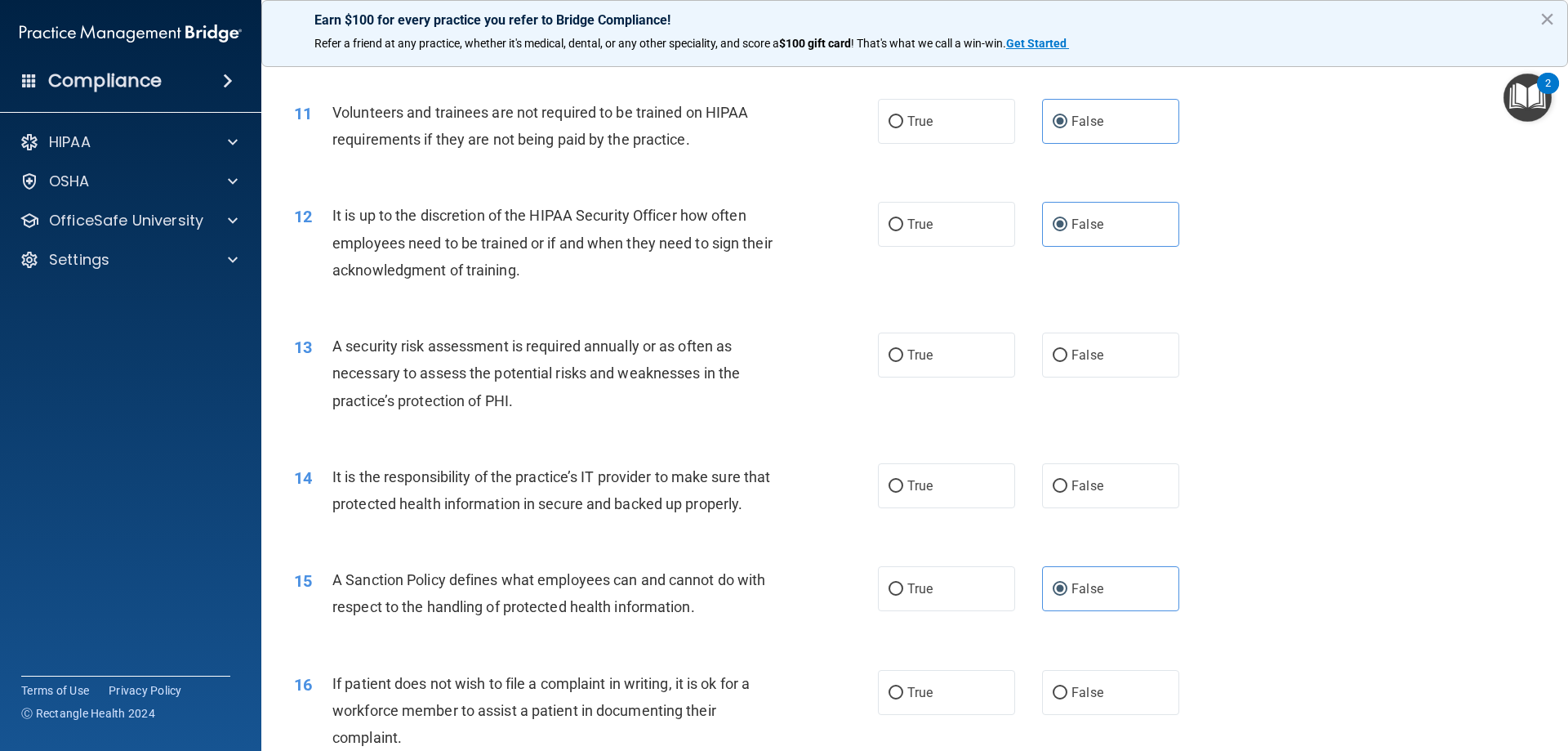
click at [576, 367] on span "A security risk assessment is required annually or as often as necessary to ass…" at bounding box center [536, 372] width 407 height 71
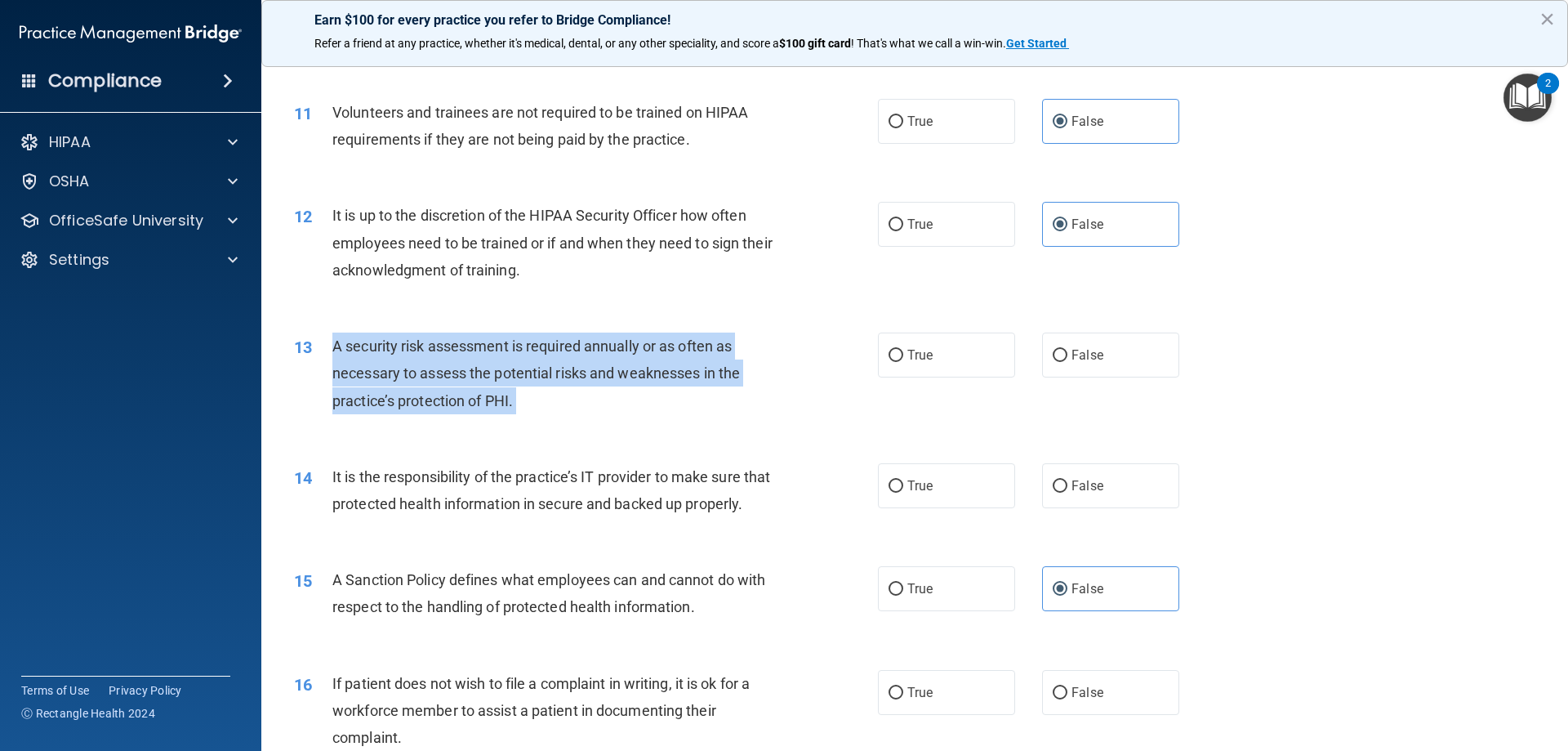
click at [576, 367] on span "A security risk assessment is required annually or as often as necessary to ass…" at bounding box center [536, 372] width 407 height 71
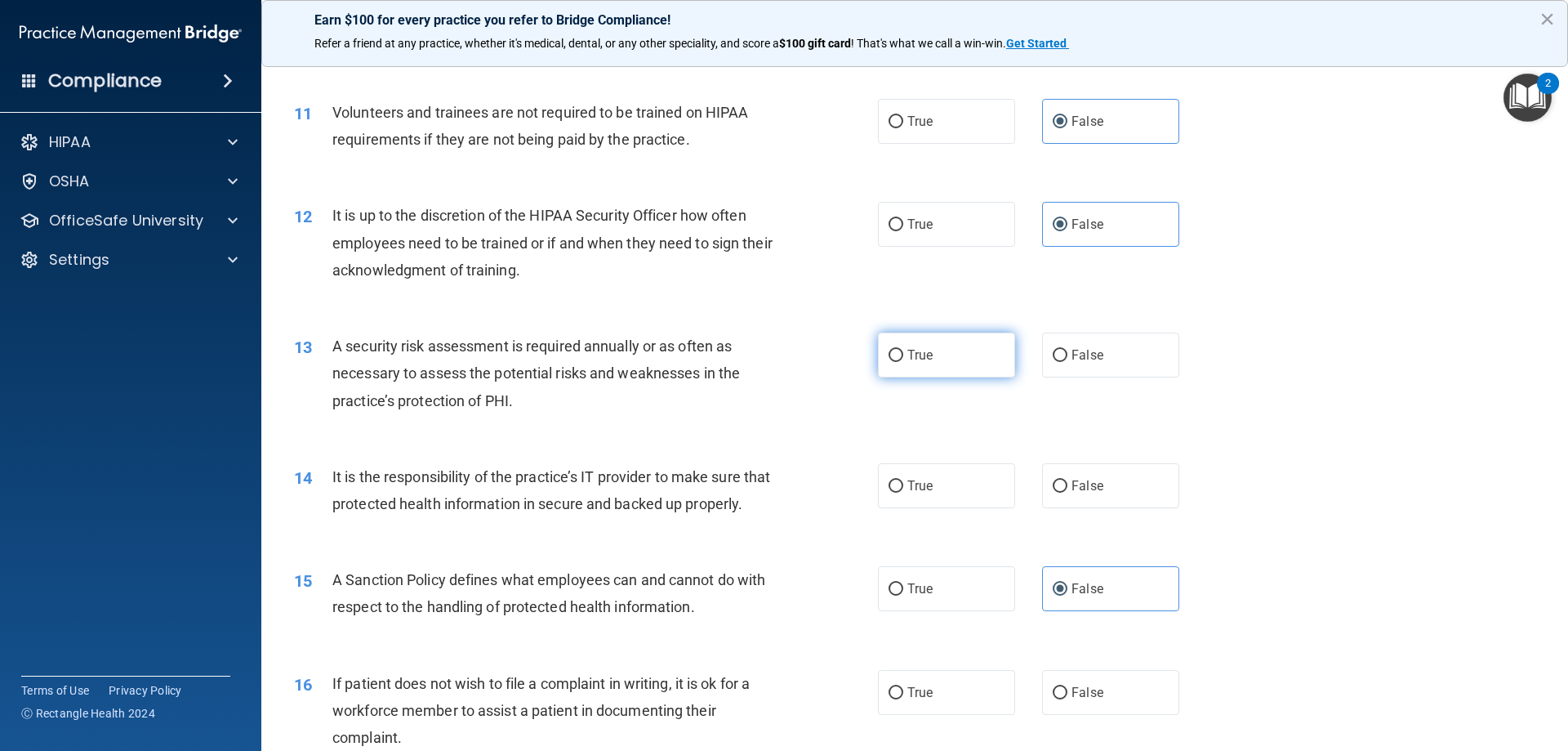
click at [927, 349] on span "True" at bounding box center [920, 354] width 25 height 15
click at [903, 350] on input "True" at bounding box center [896, 356] width 14 height 13
radio input "true"
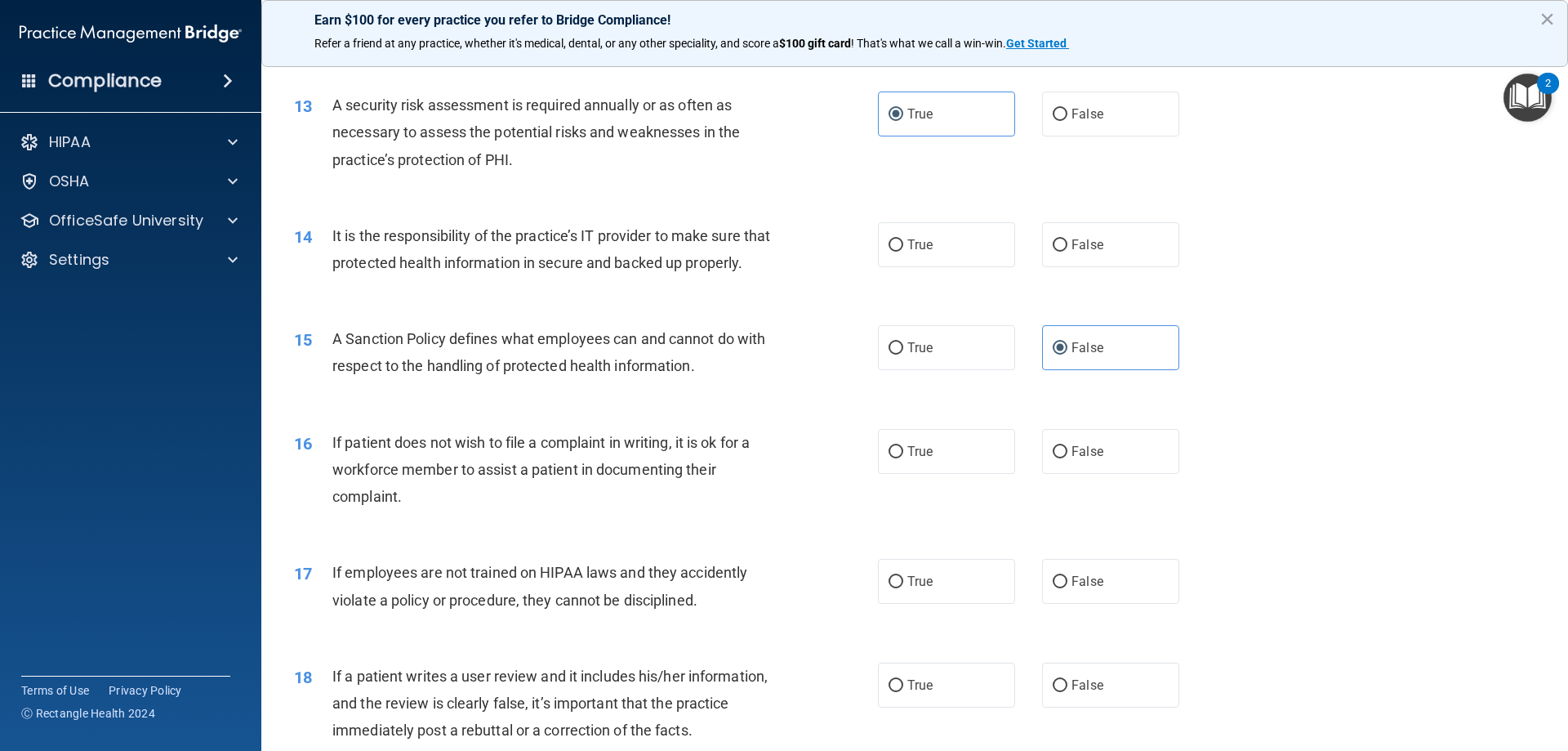
scroll to position [1716, 0]
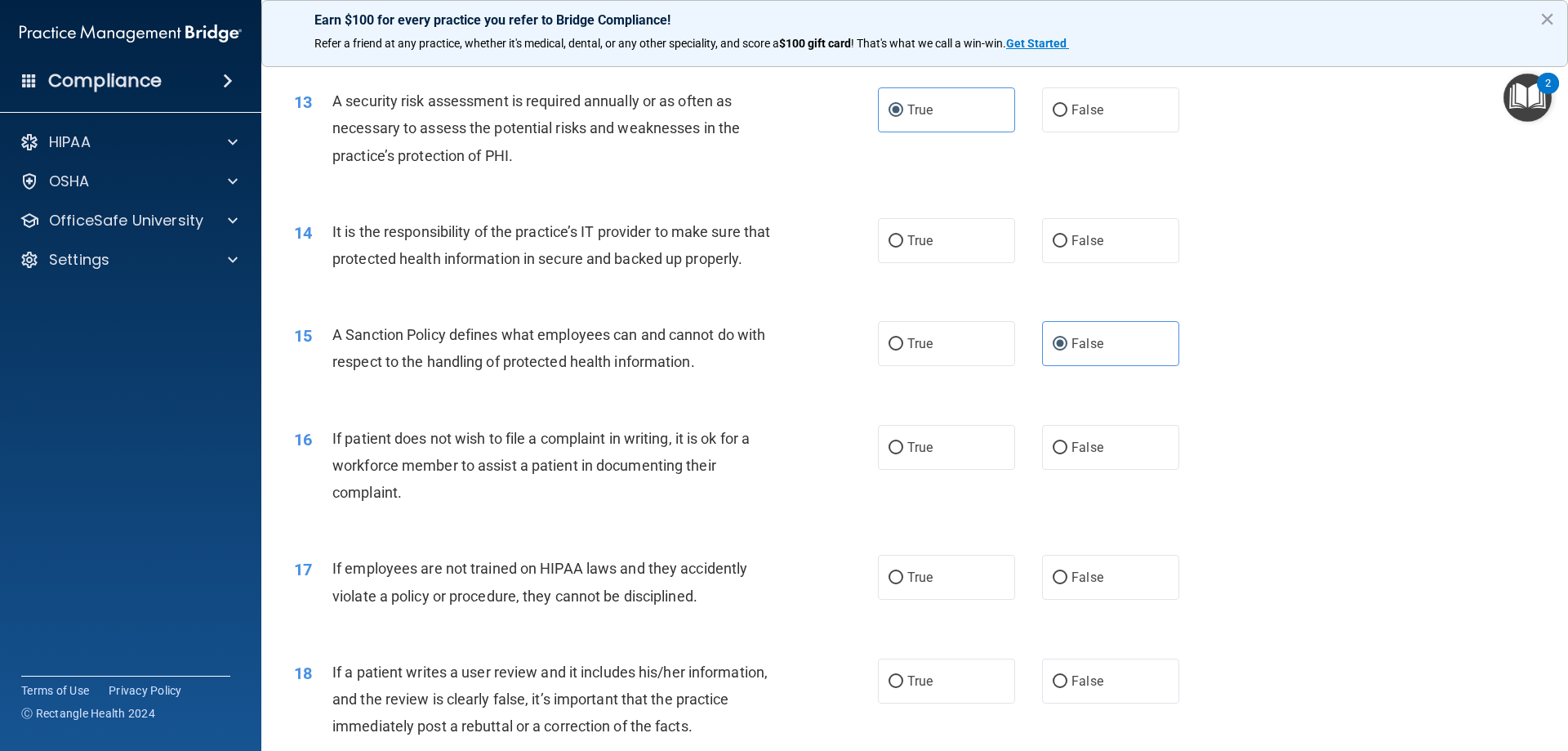
click at [457, 254] on span "It is the responsibility of the practice’s IT provider to make sure that protec…" at bounding box center [551, 245] width 438 height 44
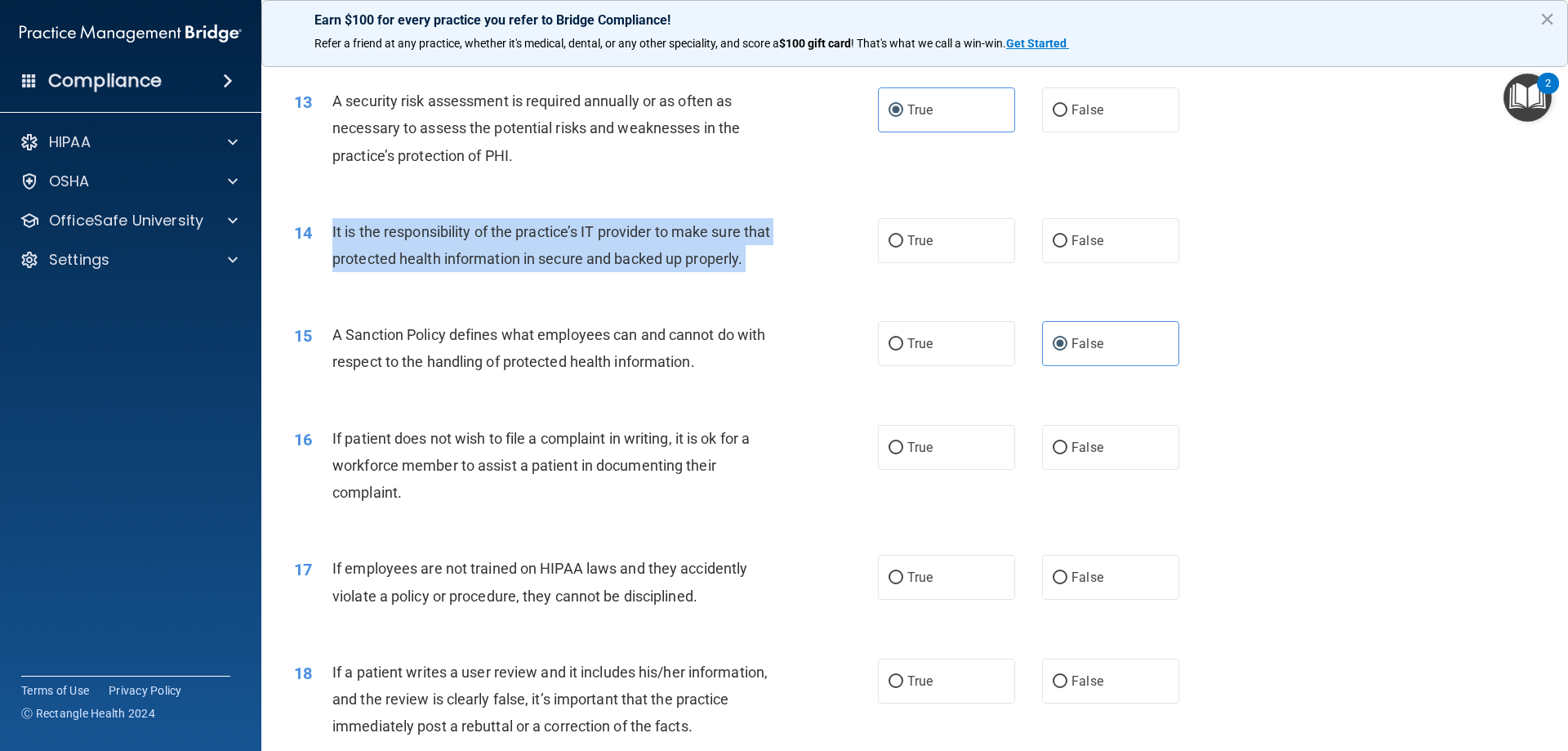
click at [457, 254] on span "It is the responsibility of the practice’s IT provider to make sure that protec…" at bounding box center [551, 245] width 438 height 44
click at [895, 455] on input "True" at bounding box center [896, 448] width 14 height 13
radio input "true"
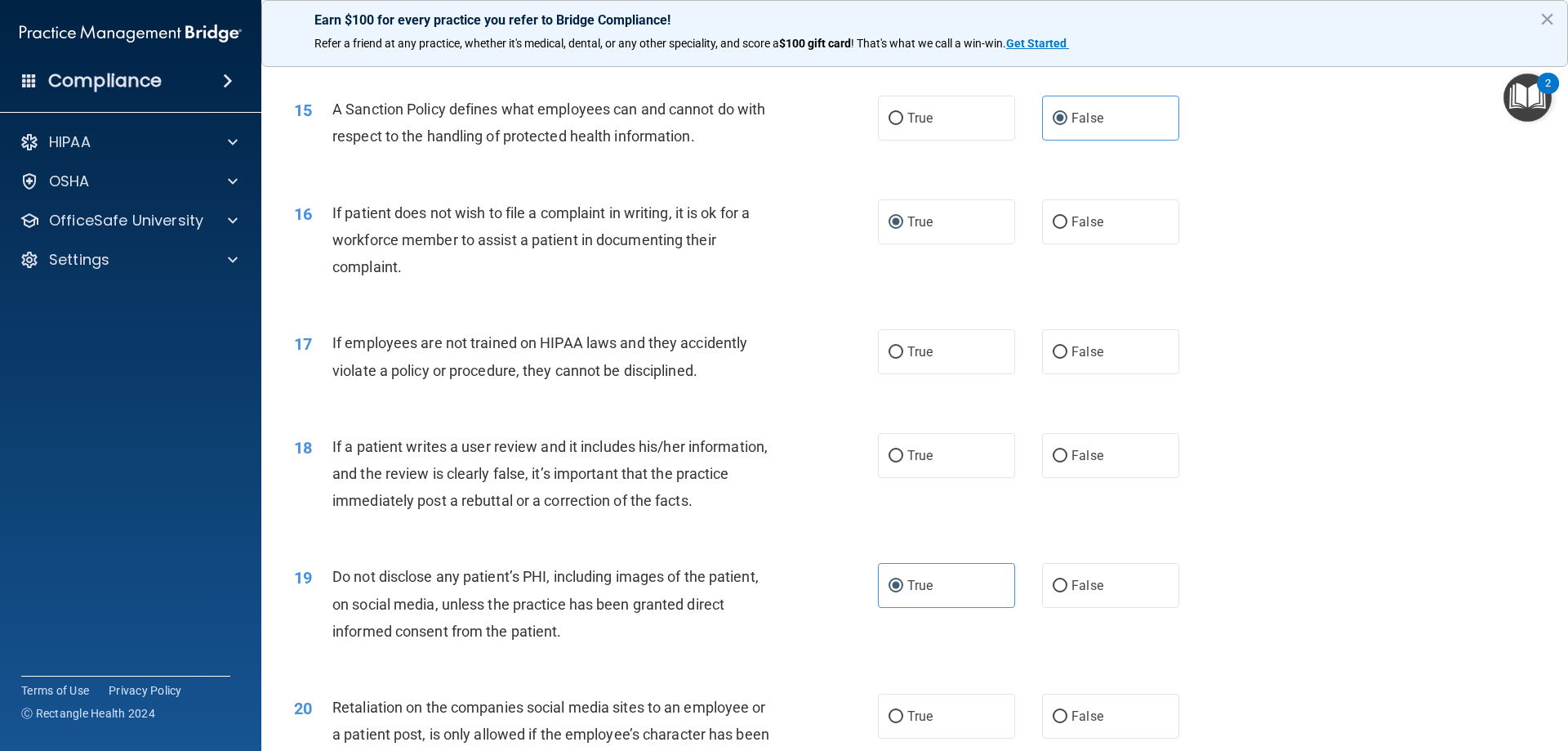
scroll to position [1961, 0]
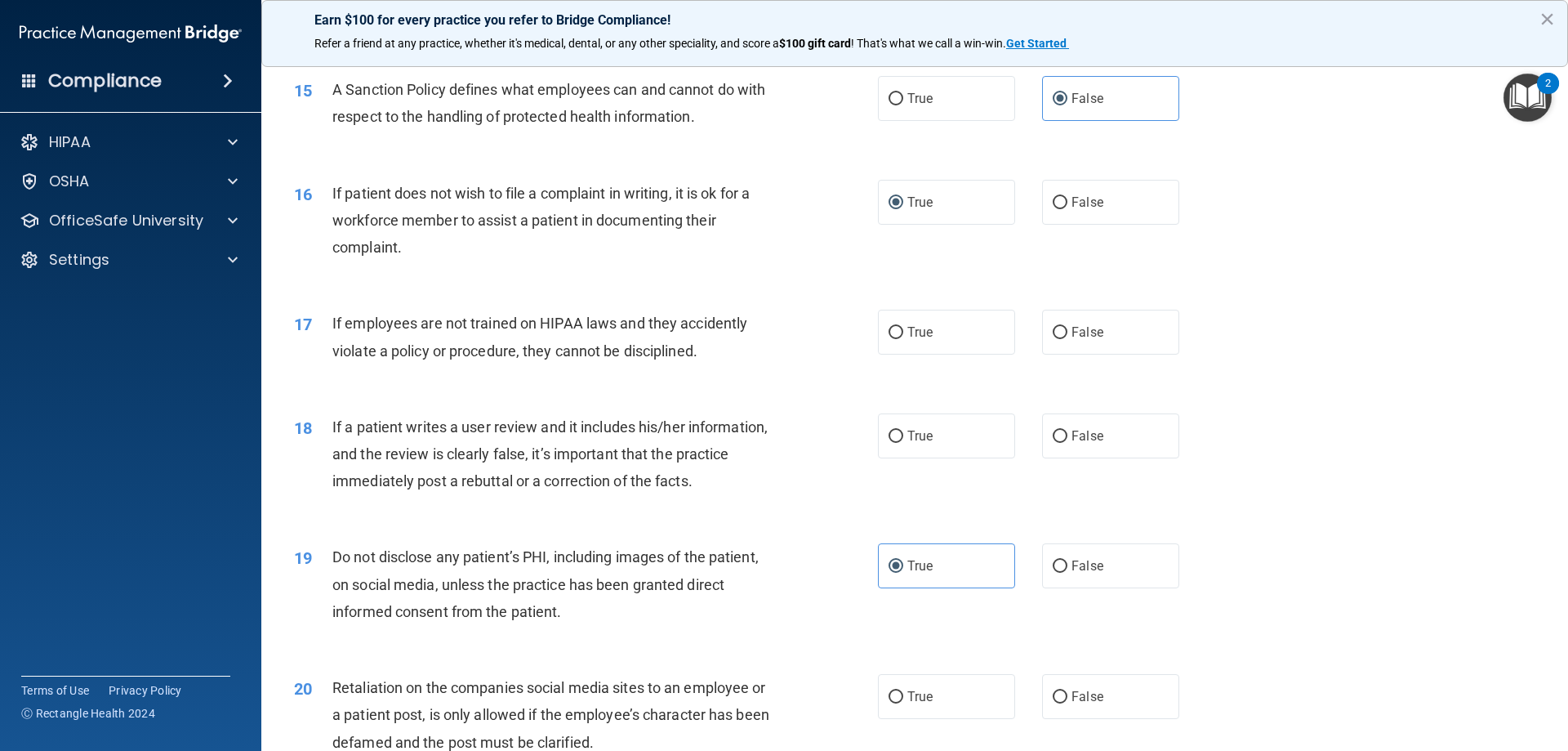
click at [598, 357] on span "If employees are not trained on HIPAA laws and they accidently violate a policy…" at bounding box center [539, 336] width 415 height 44
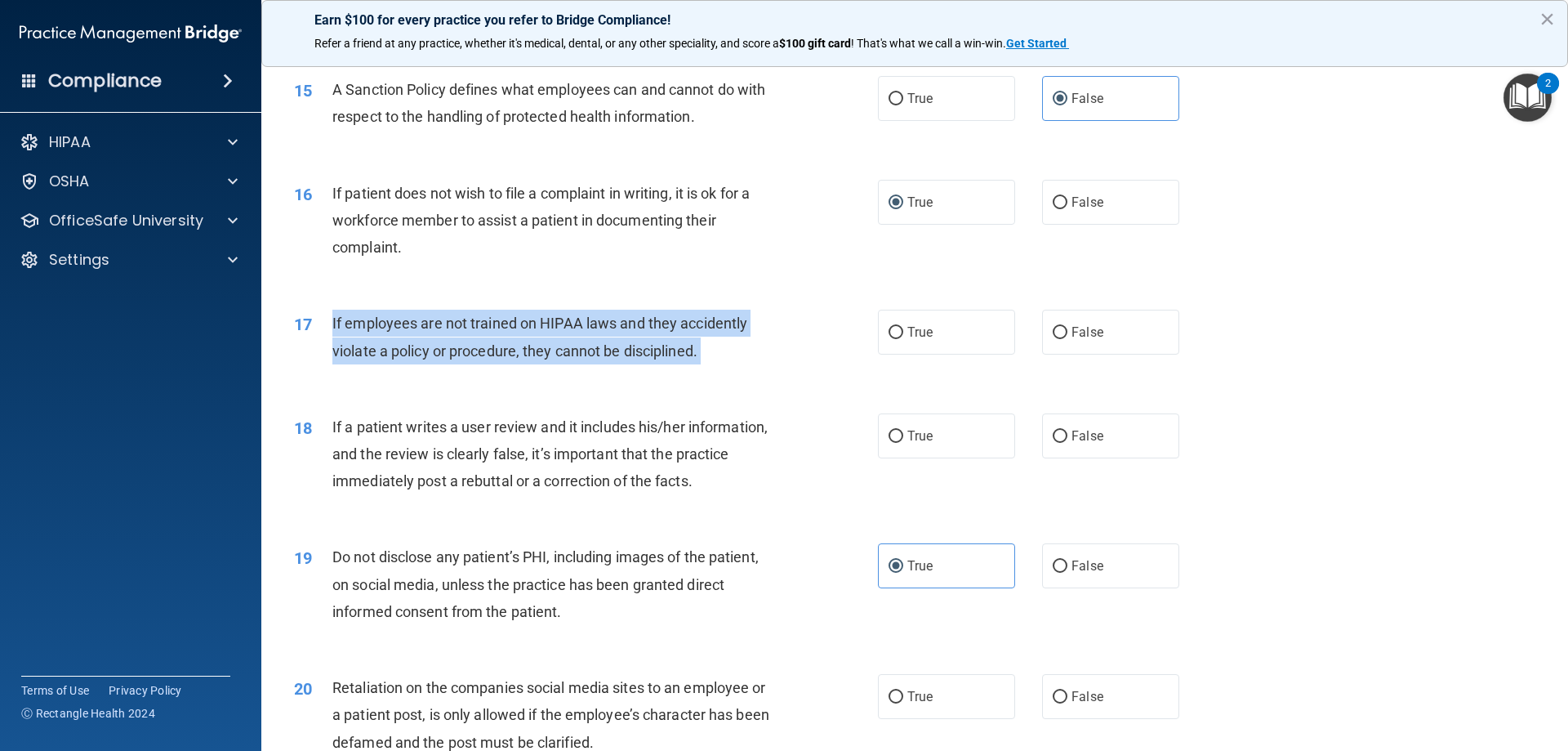
click at [598, 357] on span "If employees are not trained on HIPAA laws and they accidently violate a policy…" at bounding box center [539, 336] width 415 height 44
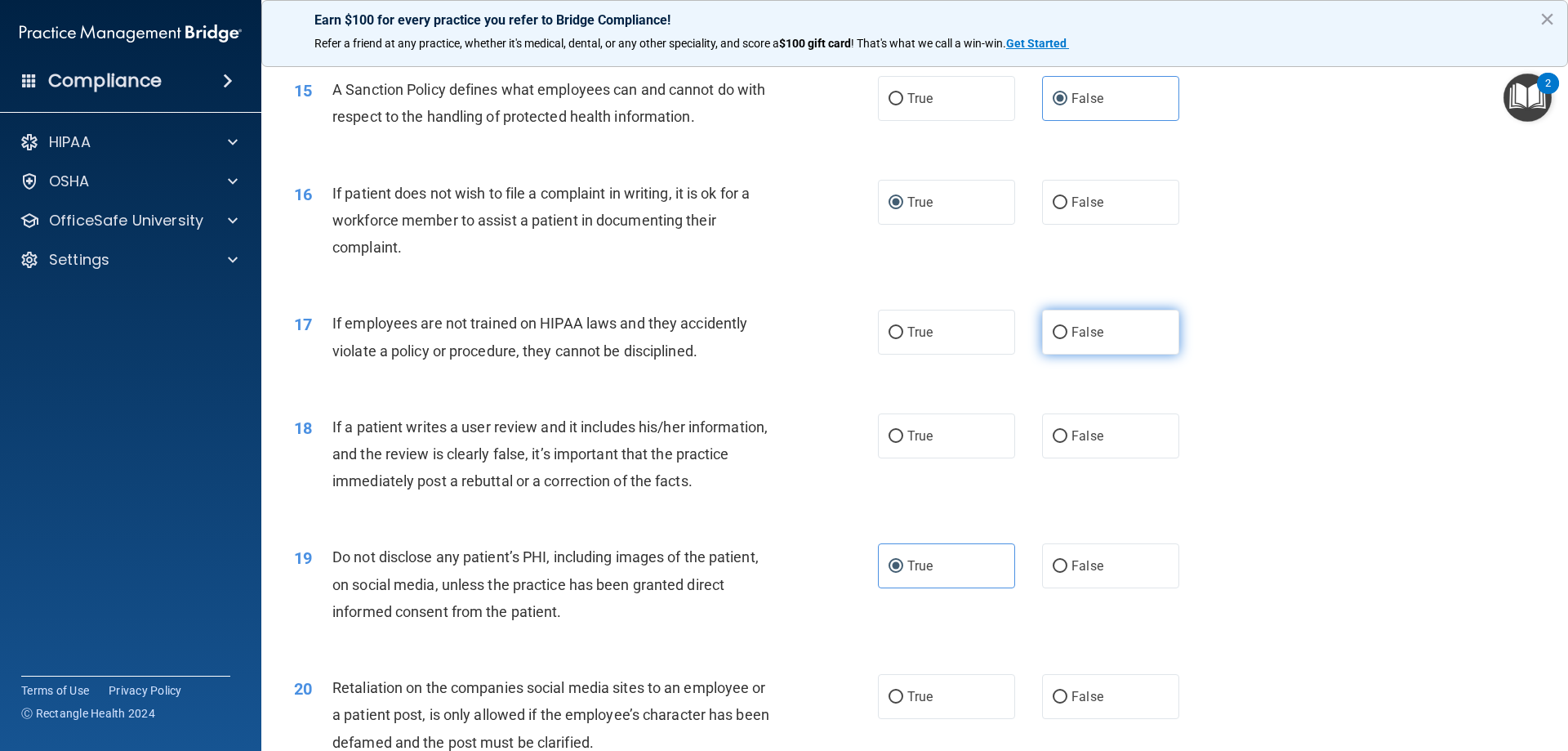
click at [1074, 340] on span "False" at bounding box center [1087, 332] width 32 height 15
click at [1068, 339] on input "False" at bounding box center [1060, 333] width 14 height 13
radio input "true"
click at [507, 478] on span "If a patient writes a user review and it includes his/her information, and the …" at bounding box center [550, 454] width 435 height 71
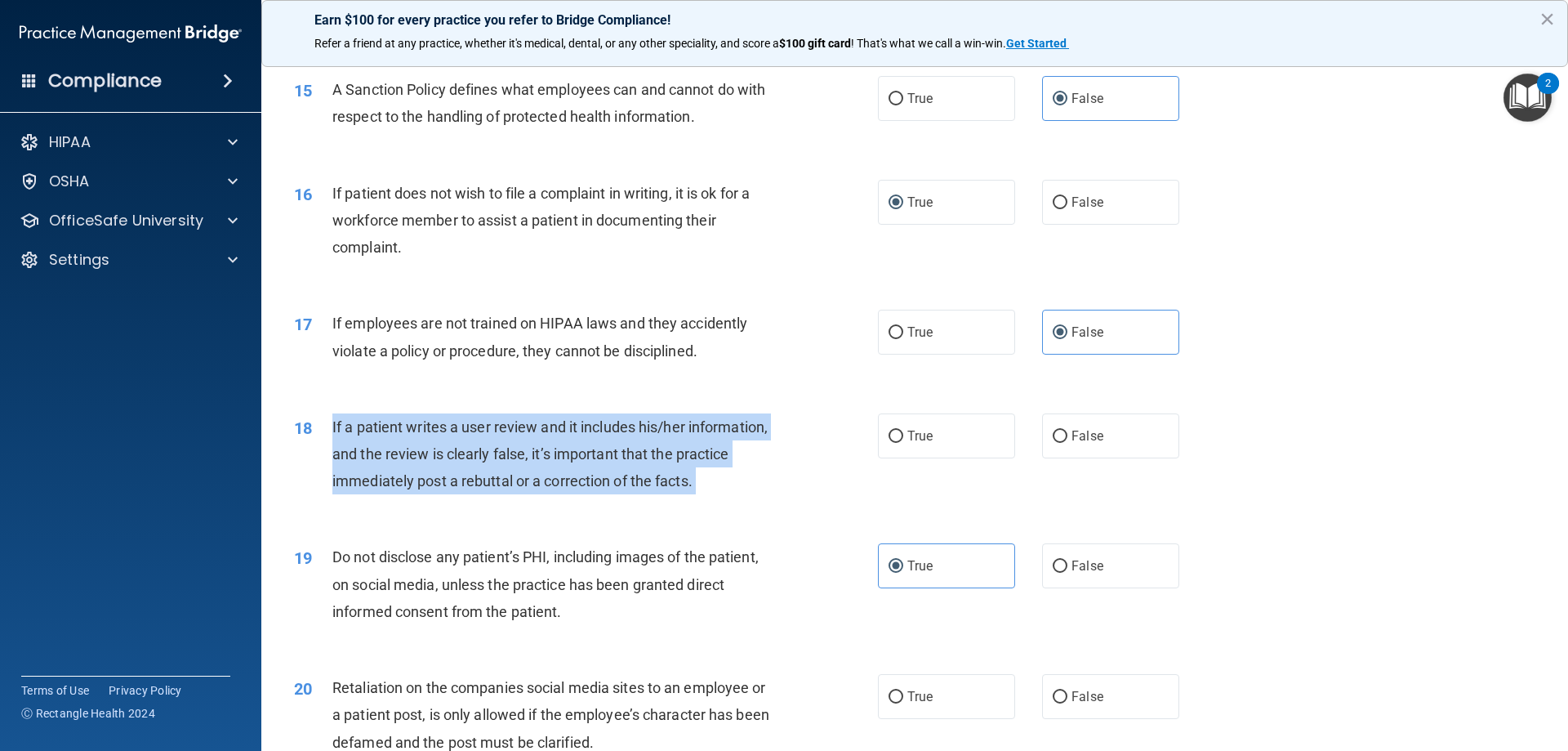
click at [507, 478] on span "If a patient writes a user review and it includes his/her information, and the …" at bounding box center [550, 454] width 435 height 71
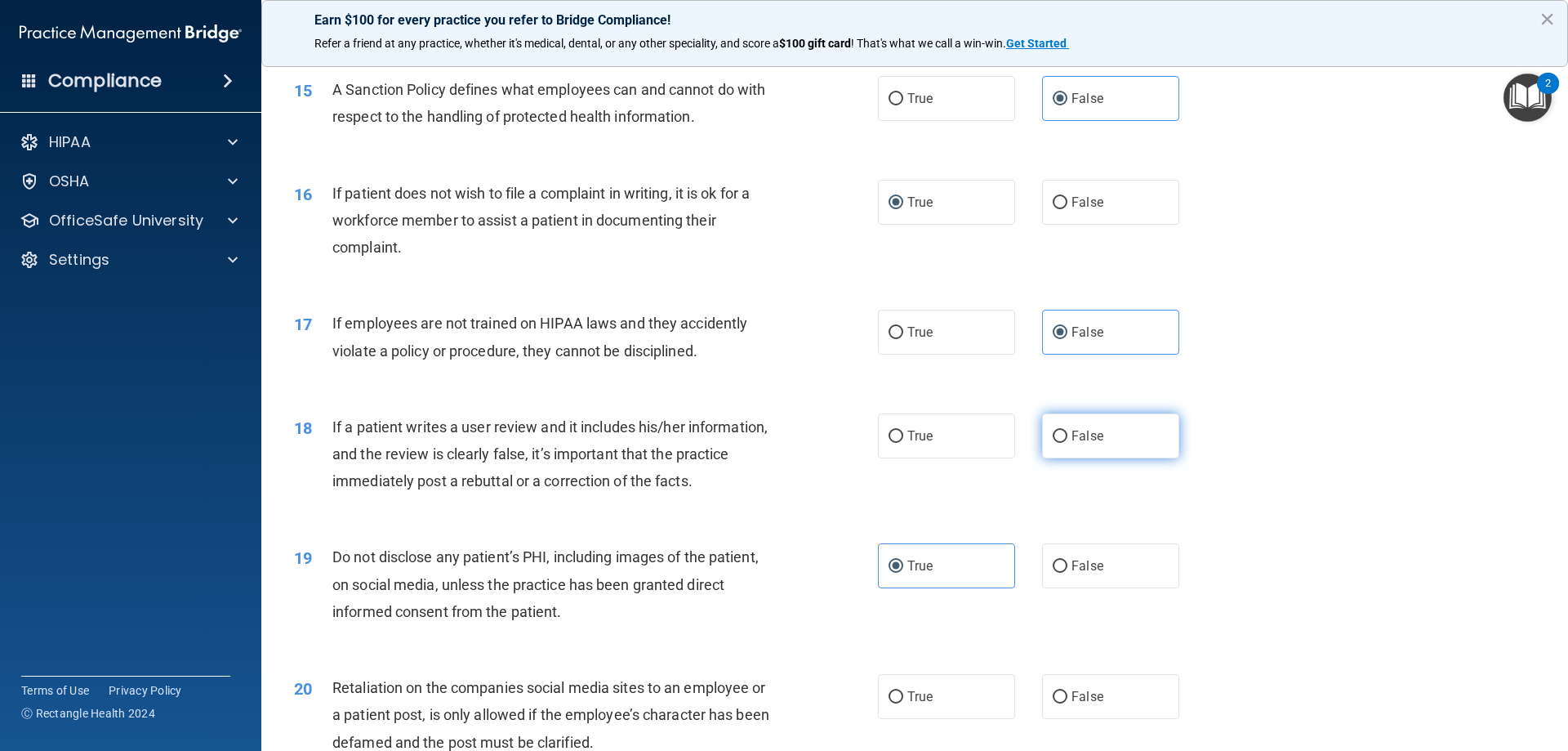
click at [1098, 457] on label "False" at bounding box center [1111, 437] width 137 height 45
click at [1068, 443] on input "False" at bounding box center [1060, 437] width 14 height 13
radio input "true"
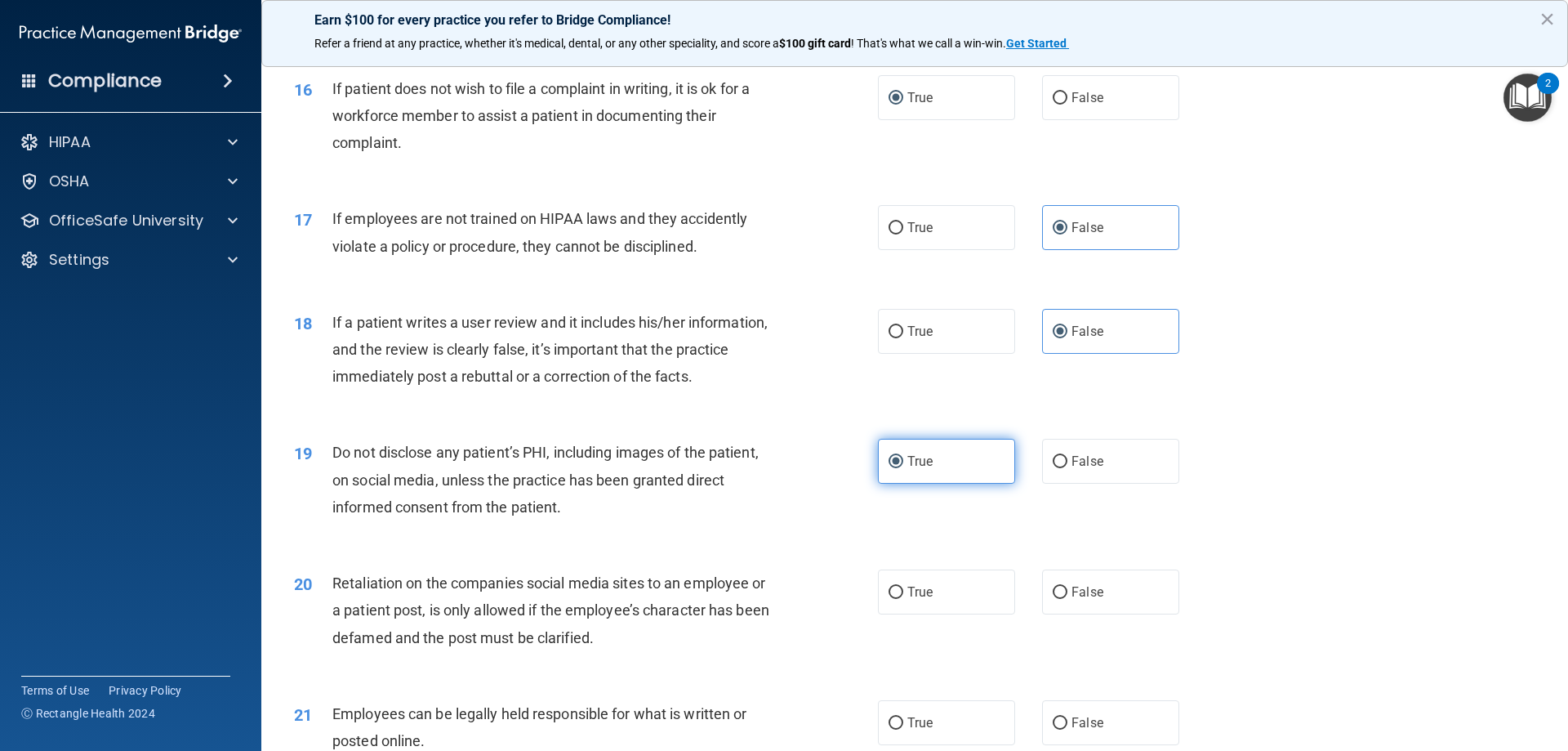
scroll to position [2207, 0]
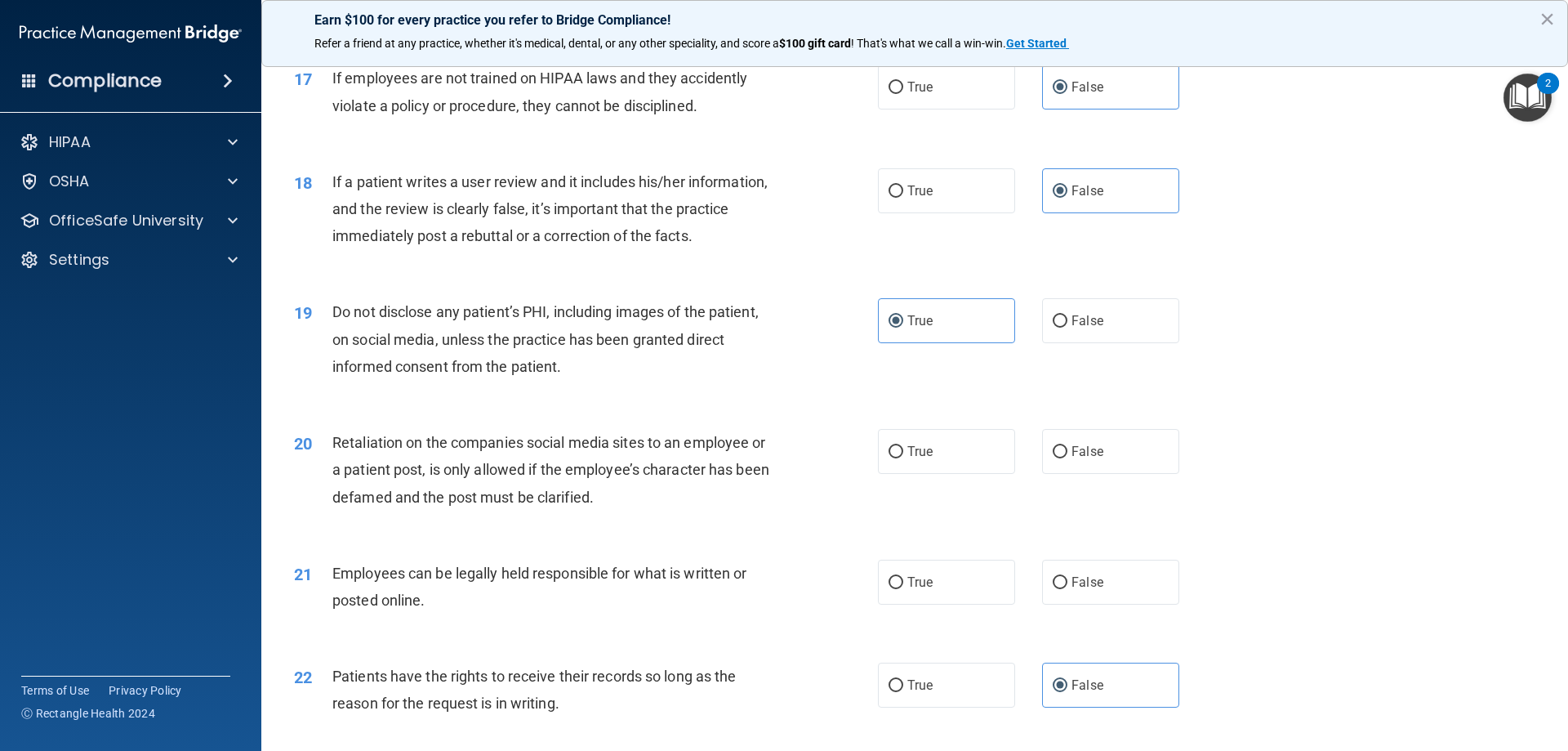
click at [671, 483] on div "Retaliation on the companies social media sites to an employee or a patient pos…" at bounding box center [560, 470] width 456 height 81
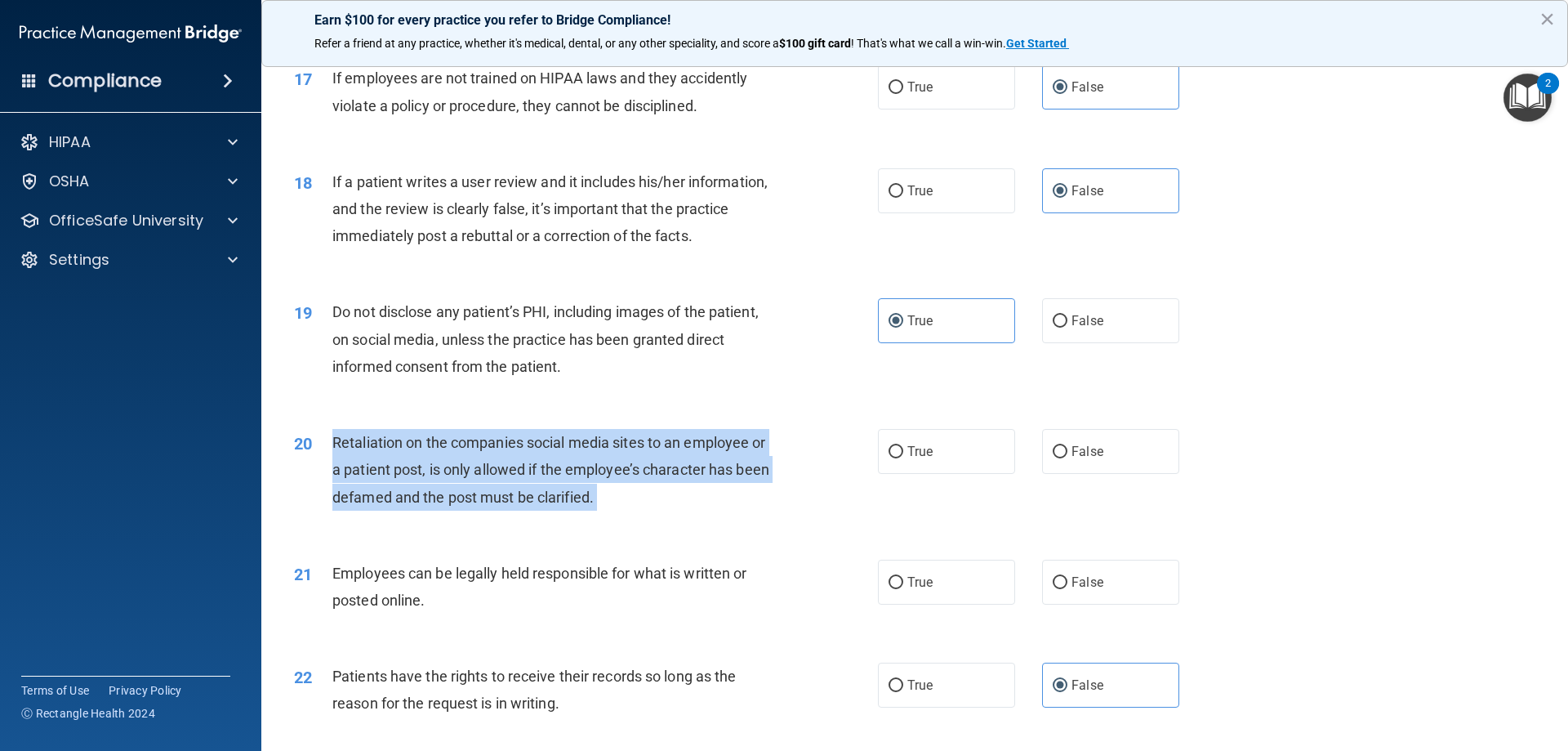
click at [671, 483] on div "Retaliation on the companies social media sites to an employee or a patient pos…" at bounding box center [560, 470] width 456 height 81
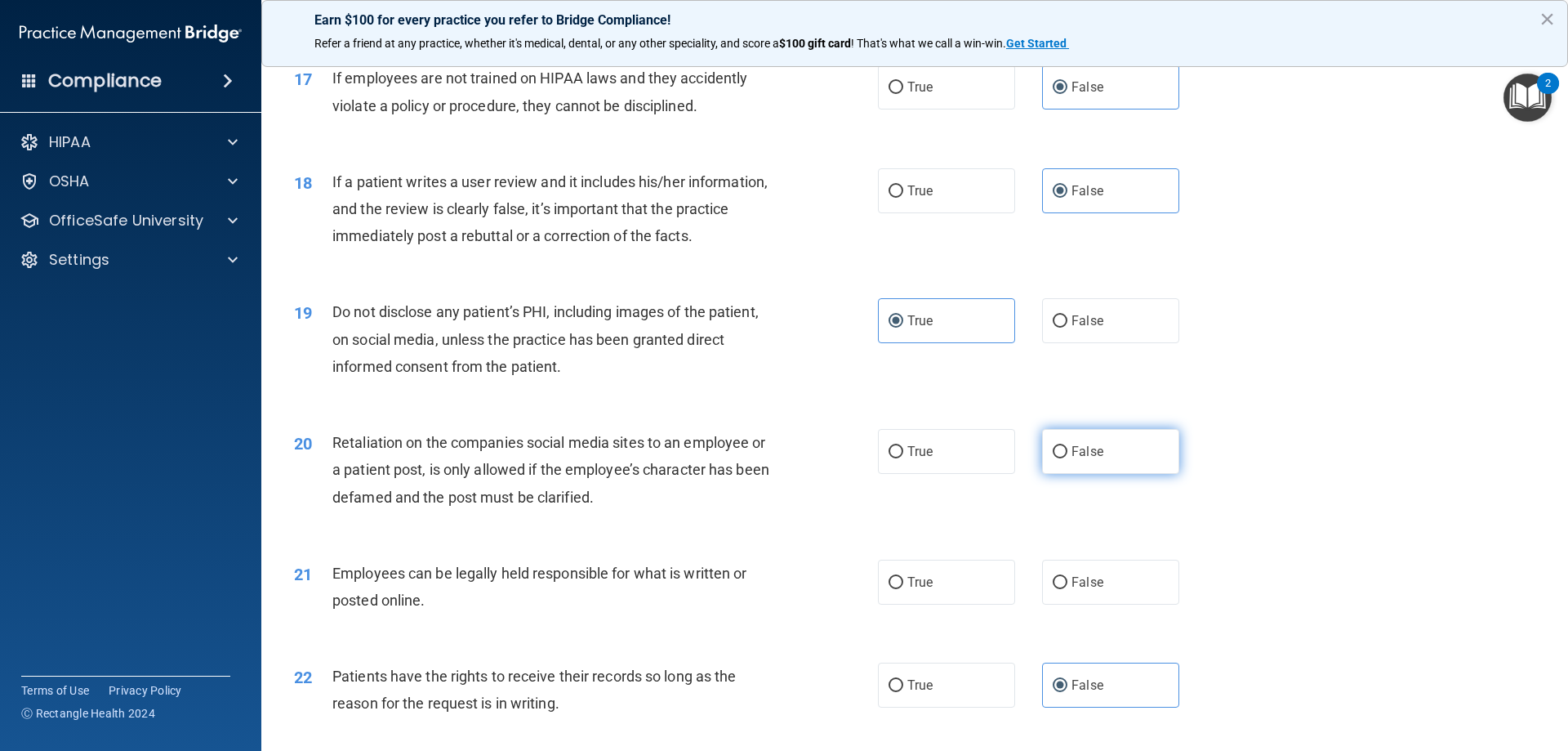
click at [1071, 459] on span "False" at bounding box center [1087, 451] width 32 height 15
click at [1068, 458] on input "False" at bounding box center [1060, 453] width 14 height 13
radio input "true"
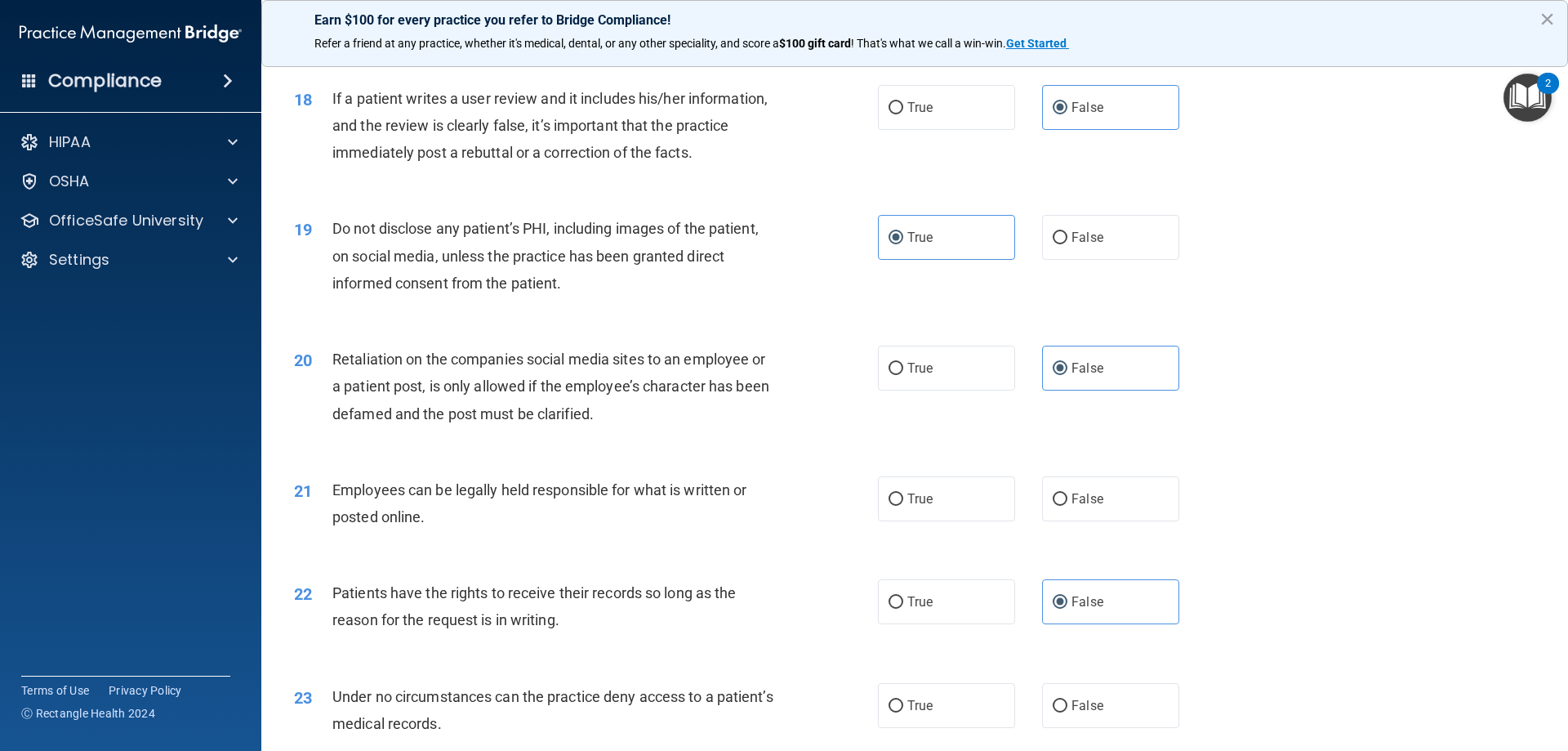
scroll to position [2452, 0]
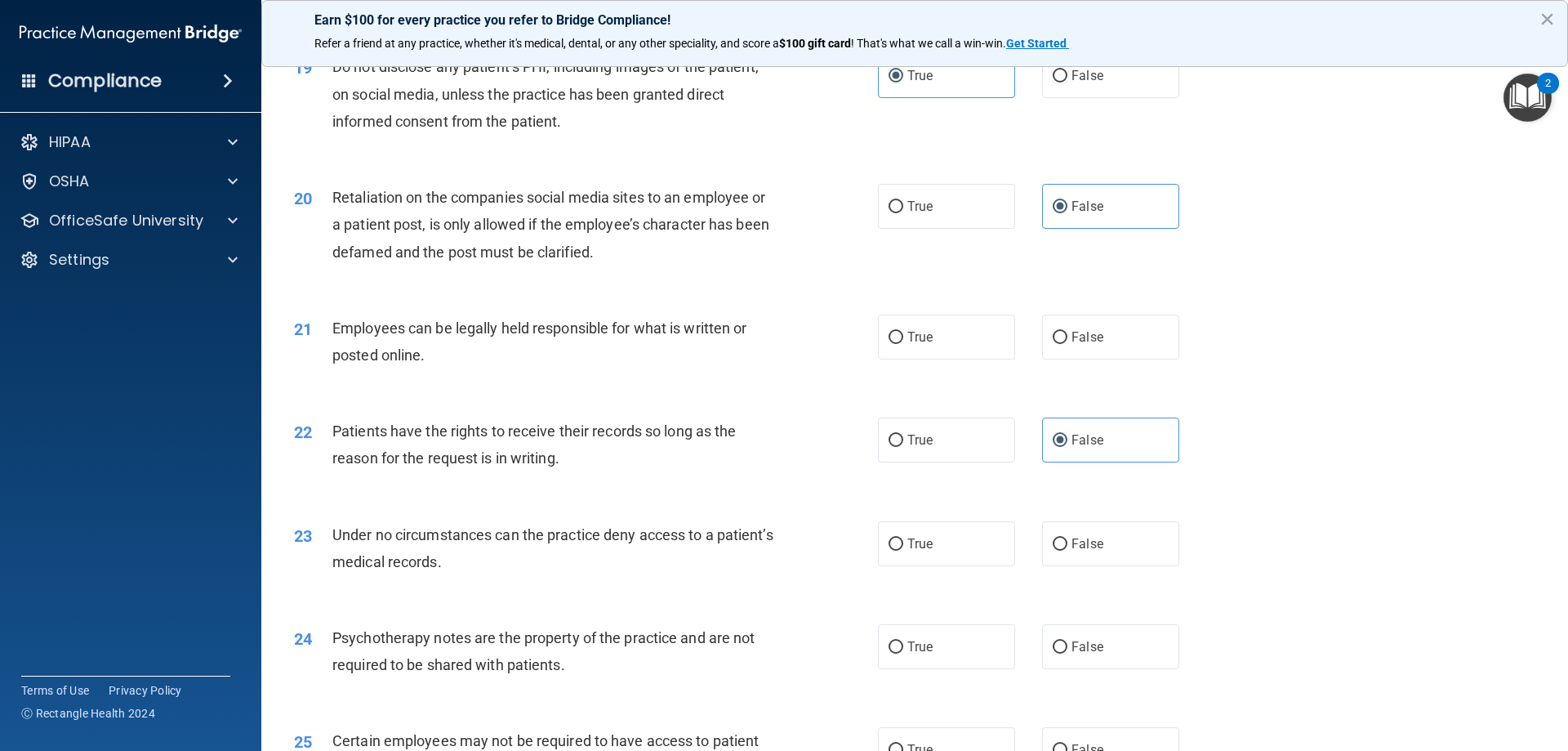
click at [601, 359] on span "Employees can be legally held responsible for what is written or posted online." at bounding box center [539, 342] width 414 height 44
click at [924, 551] on span "True" at bounding box center [920, 543] width 25 height 15
click at [903, 550] on input "True" at bounding box center [896, 545] width 14 height 13
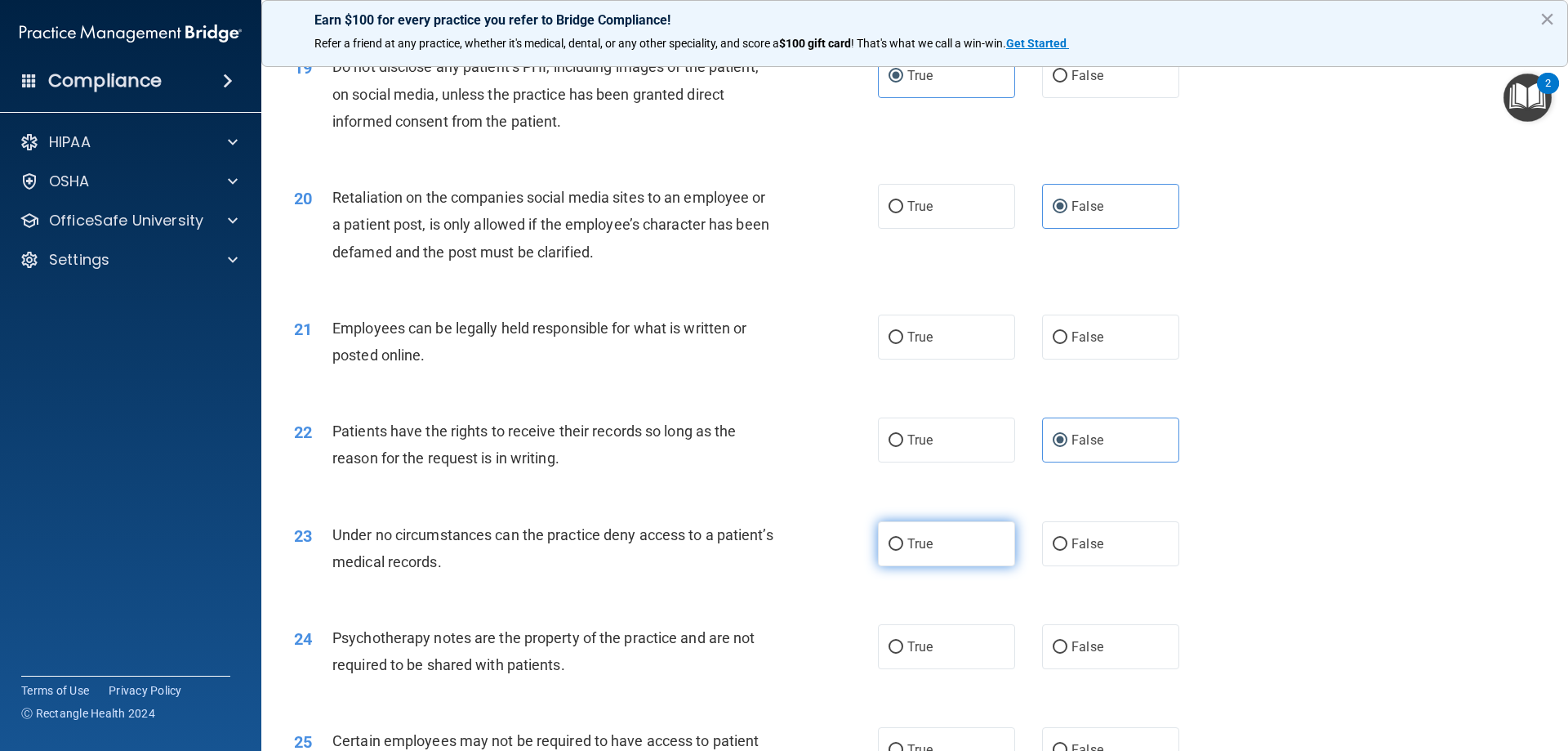
radio input "true"
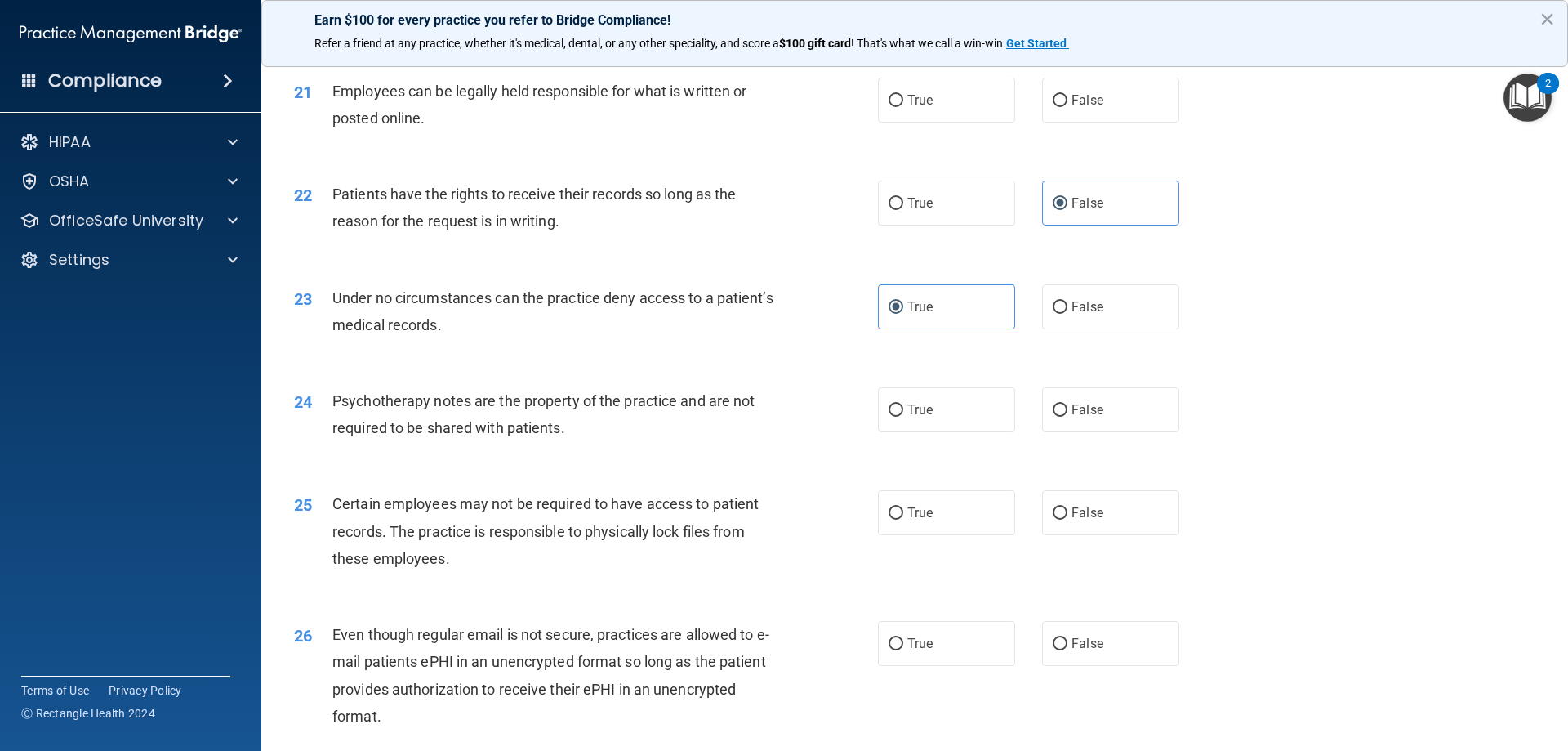
scroll to position [2697, 0]
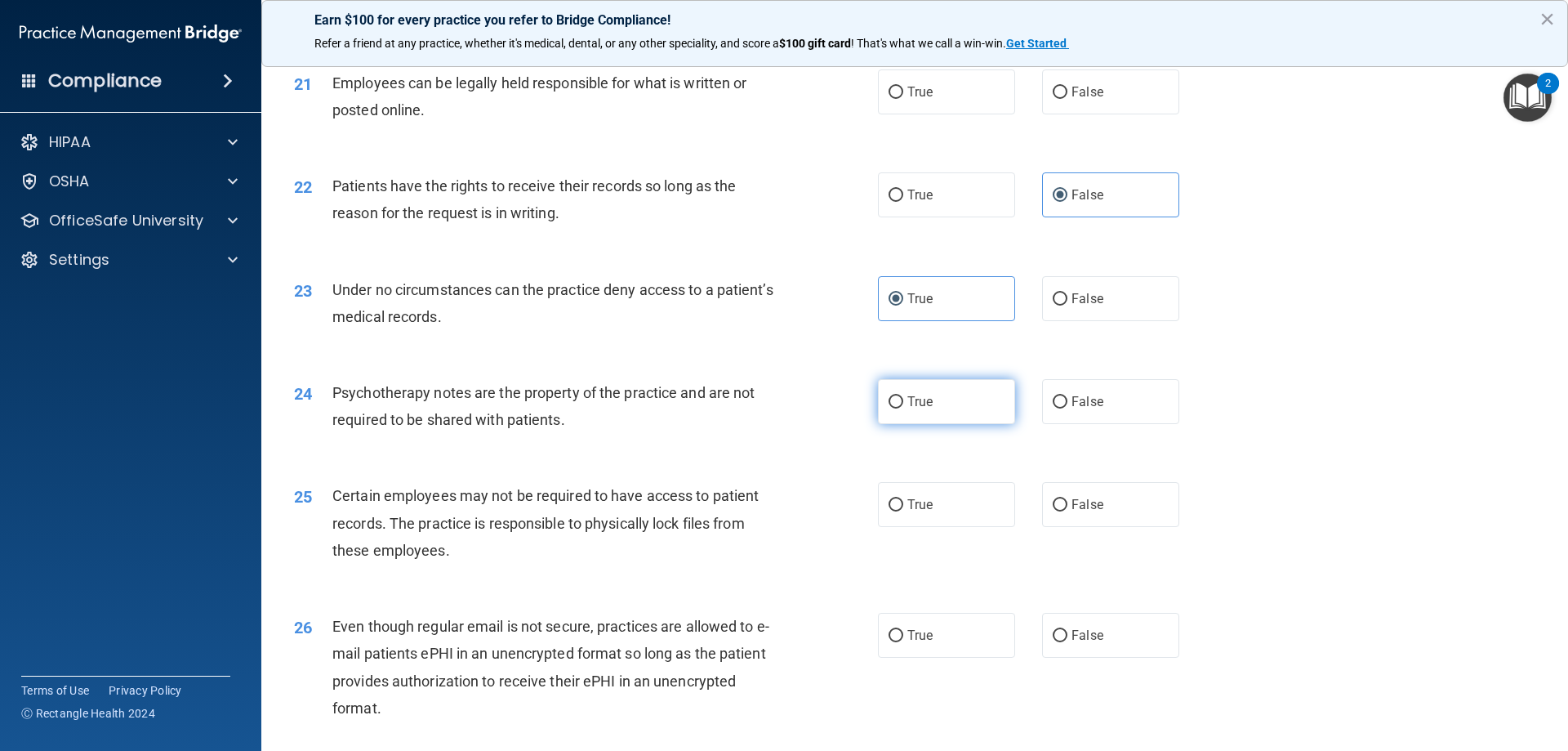
click at [933, 422] on label "True" at bounding box center [947, 402] width 137 height 45
click at [903, 408] on input "True" at bounding box center [896, 403] width 14 height 13
radio input "true"
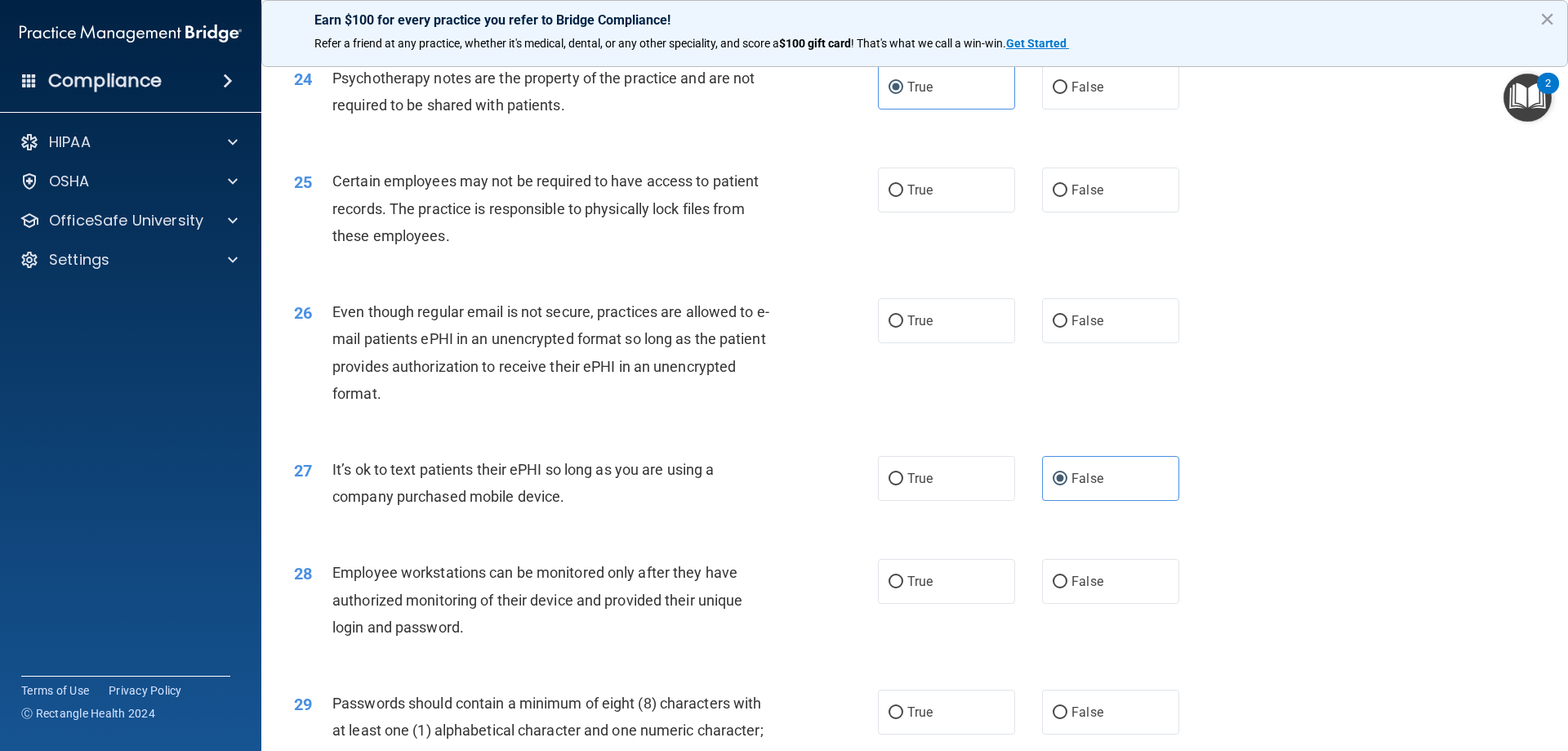
scroll to position [3024, 0]
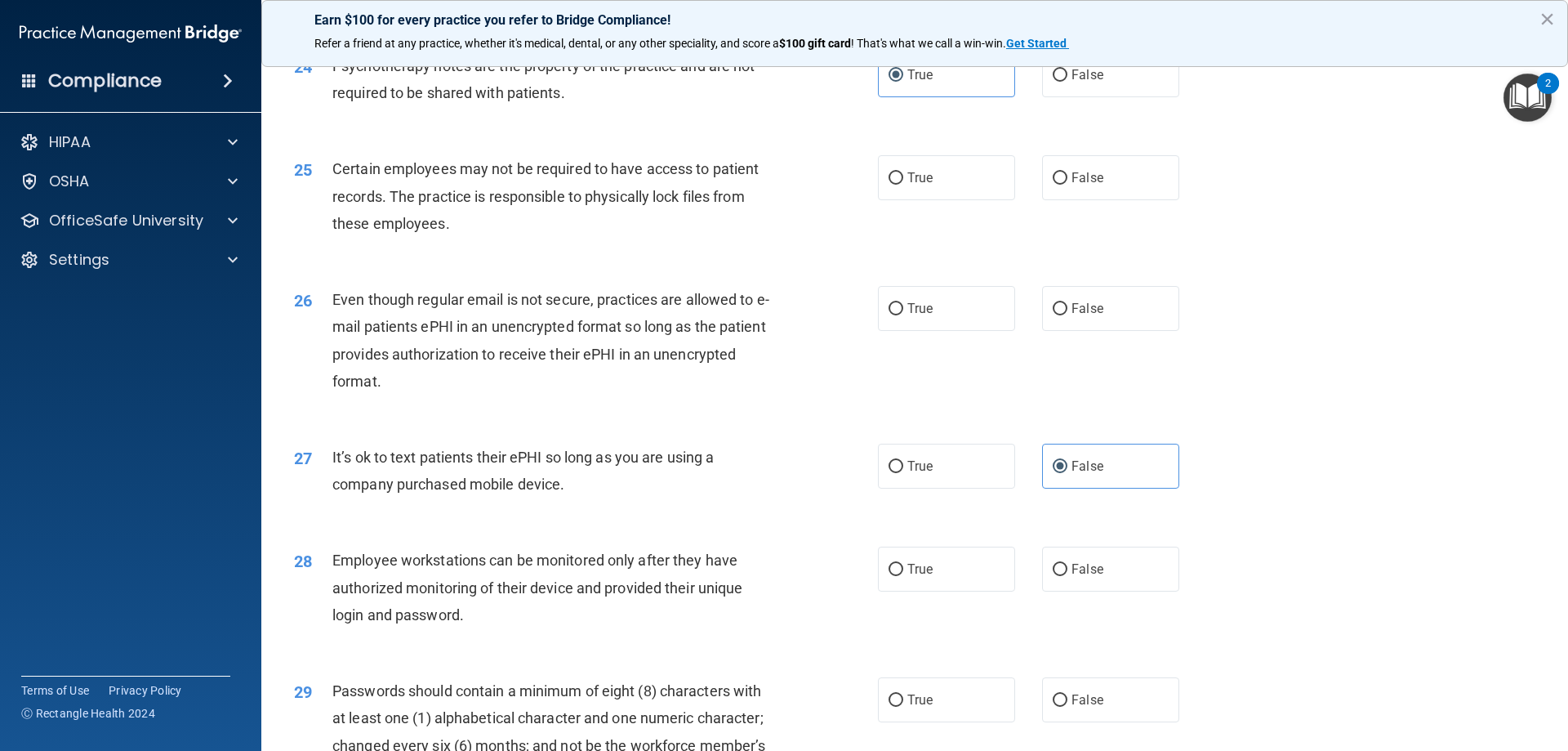
click at [584, 205] on div "Certain employees may not be required to have access to patient records. The pr…" at bounding box center [560, 196] width 456 height 81
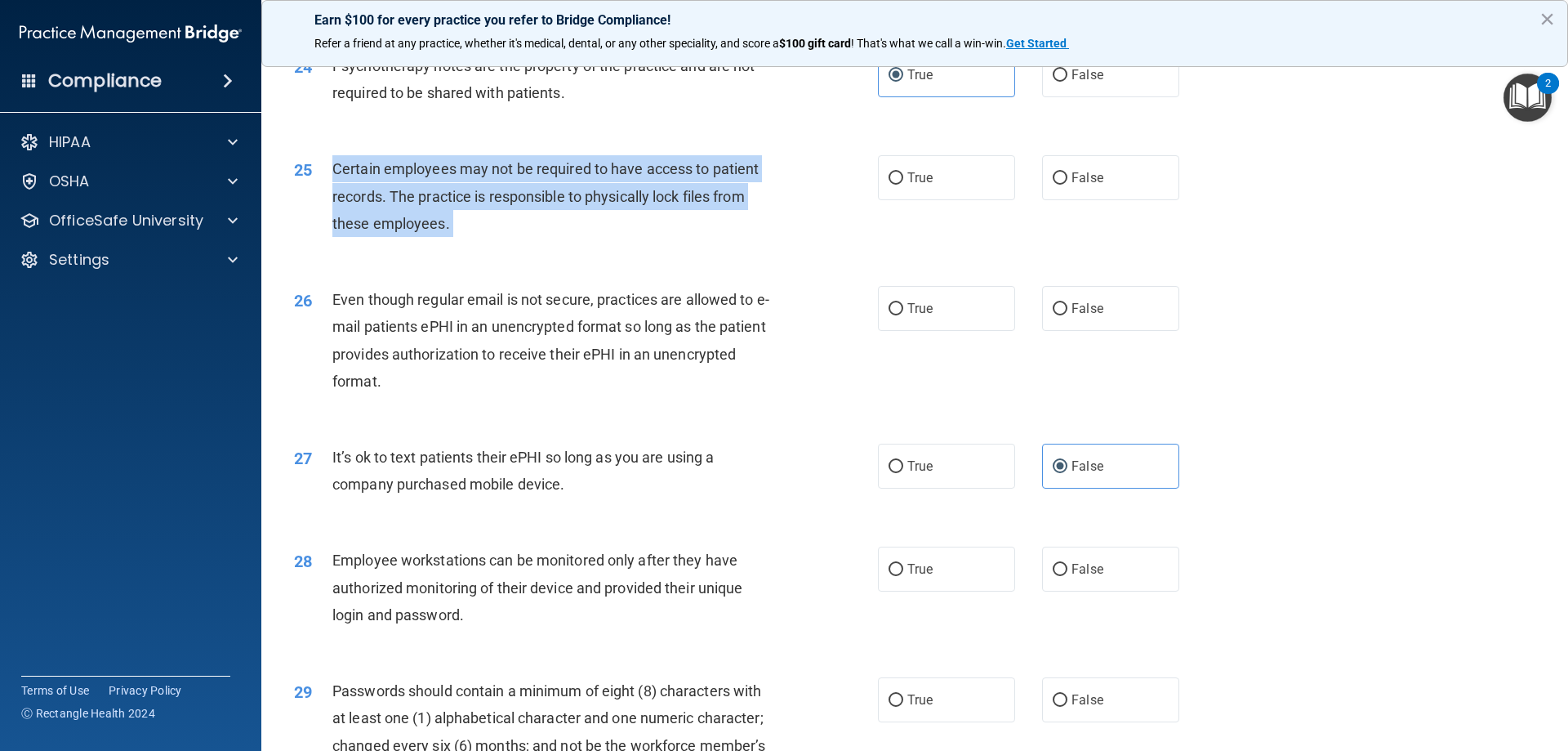
click at [584, 205] on div "Certain employees may not be required to have access to patient records. The pr…" at bounding box center [560, 196] width 456 height 81
click at [890, 184] on input "True" at bounding box center [896, 179] width 14 height 13
radio input "true"
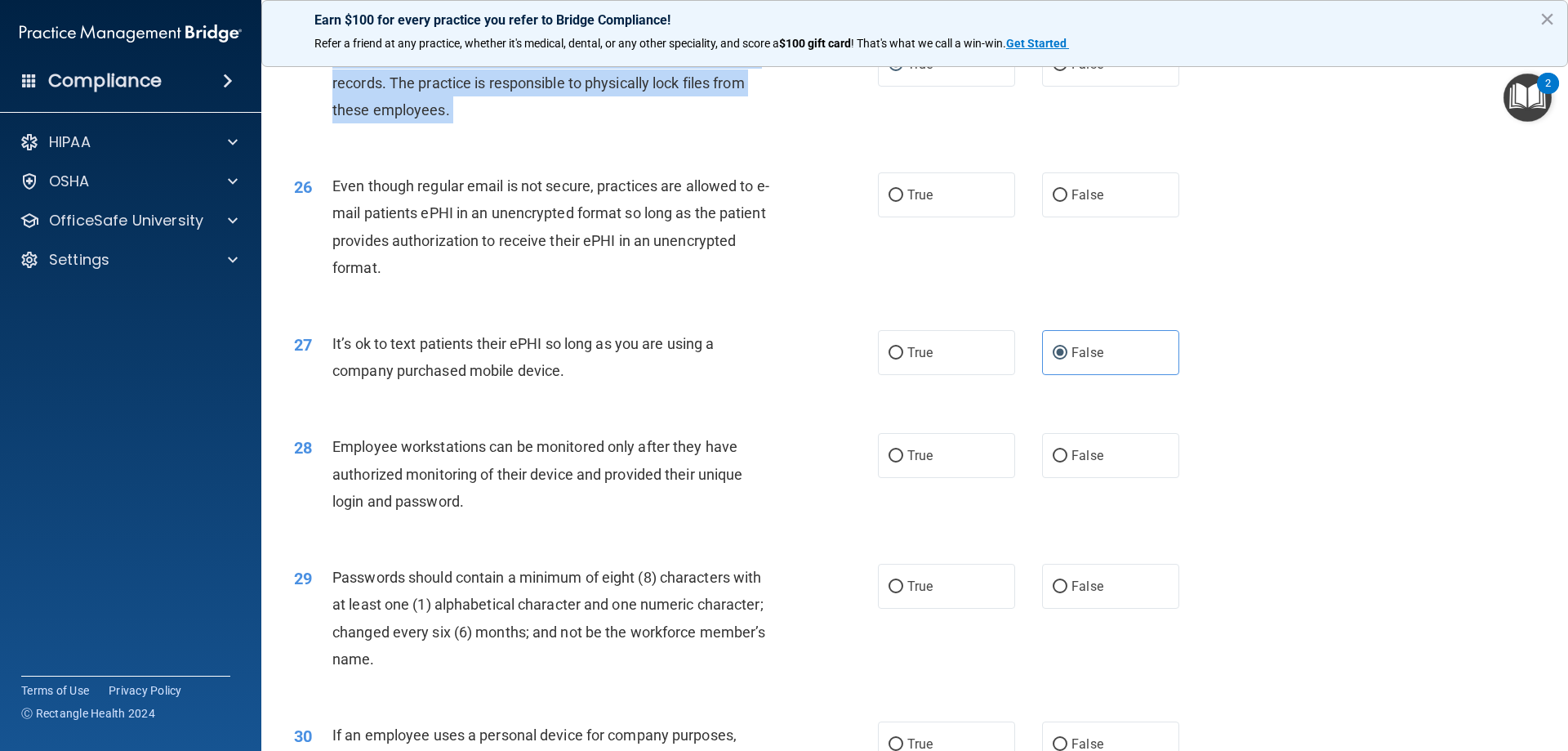
scroll to position [3105, 0]
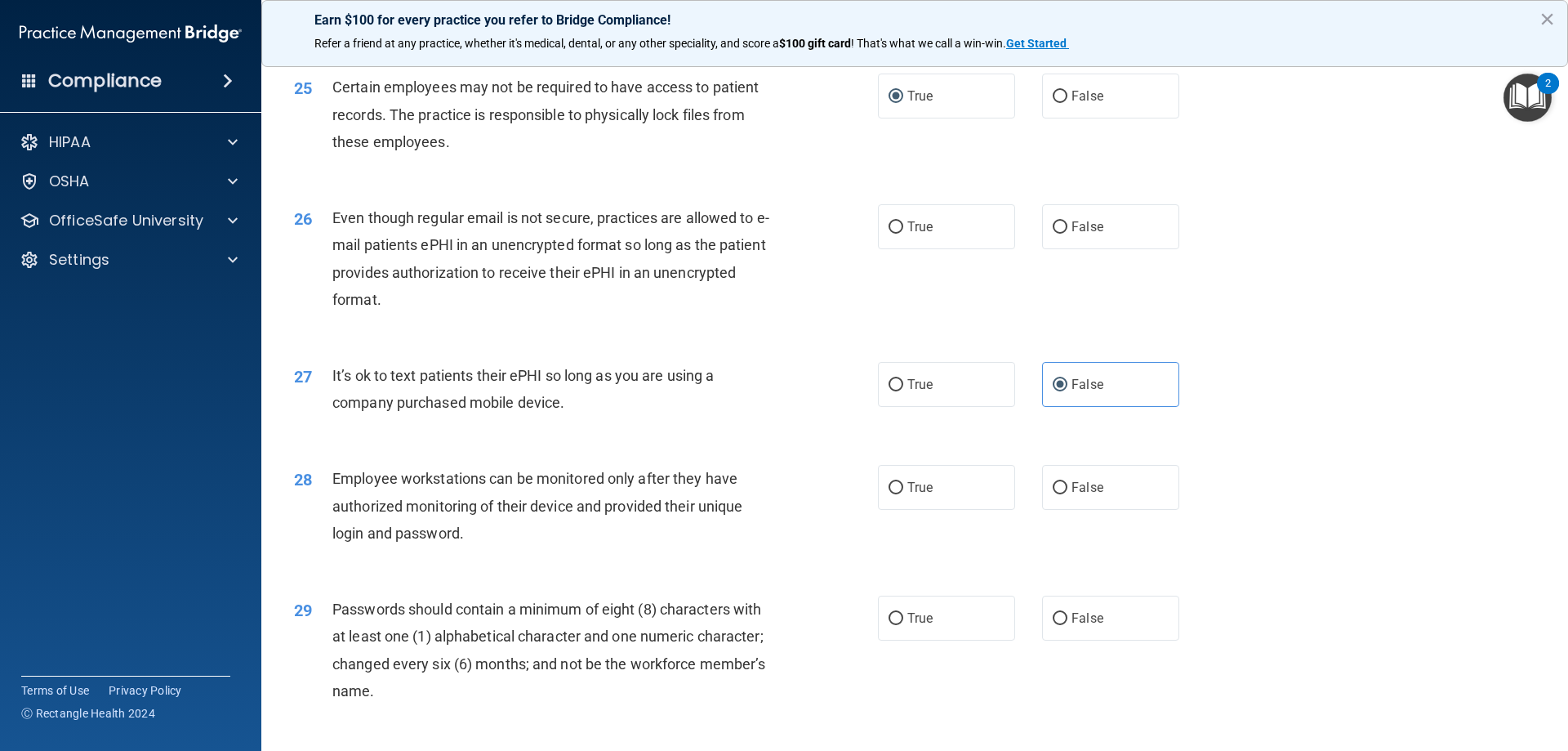
click at [611, 263] on span "Even though regular email is not secure, practices are allowed to e-mail patien…" at bounding box center [551, 258] width 437 height 99
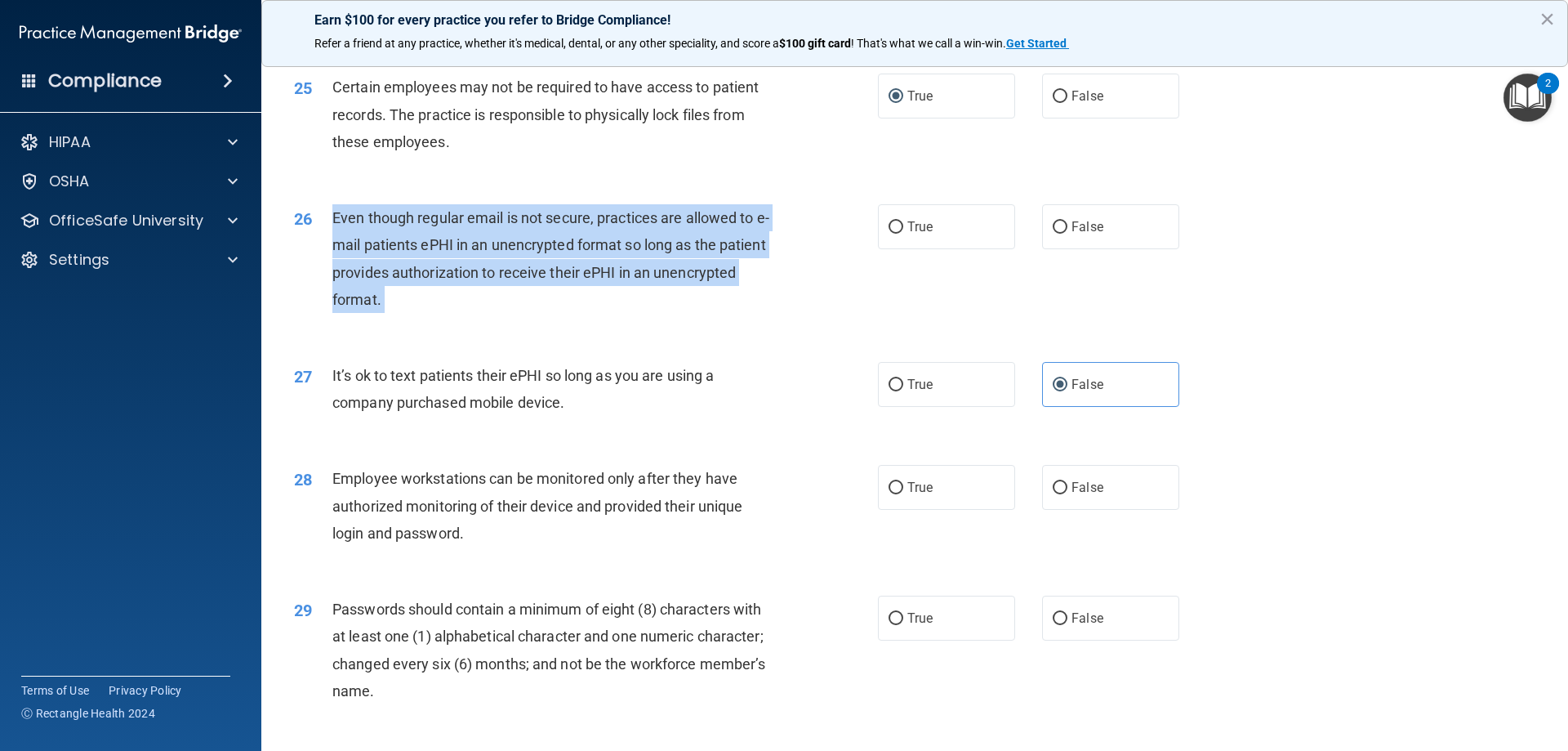
click at [611, 263] on span "Even though regular email is not secure, practices are allowed to e-mail patien…" at bounding box center [551, 258] width 437 height 99
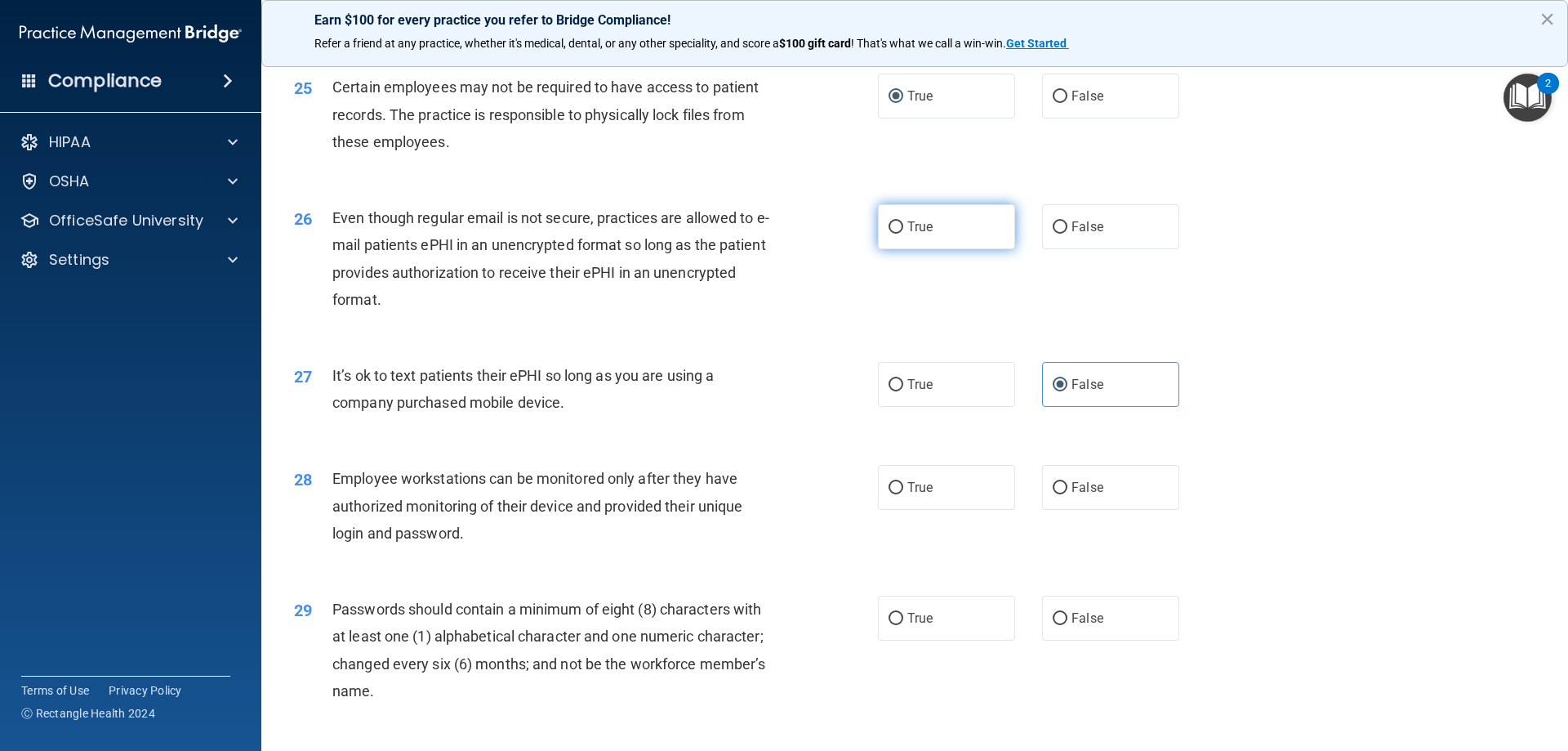
click at [923, 244] on label "True" at bounding box center [947, 227] width 137 height 45
click at [903, 234] on input "True" at bounding box center [896, 228] width 14 height 13
radio input "true"
click at [592, 286] on div "Even though regular email is not secure, practices are allowed to e-mail patien…" at bounding box center [560, 258] width 456 height 108
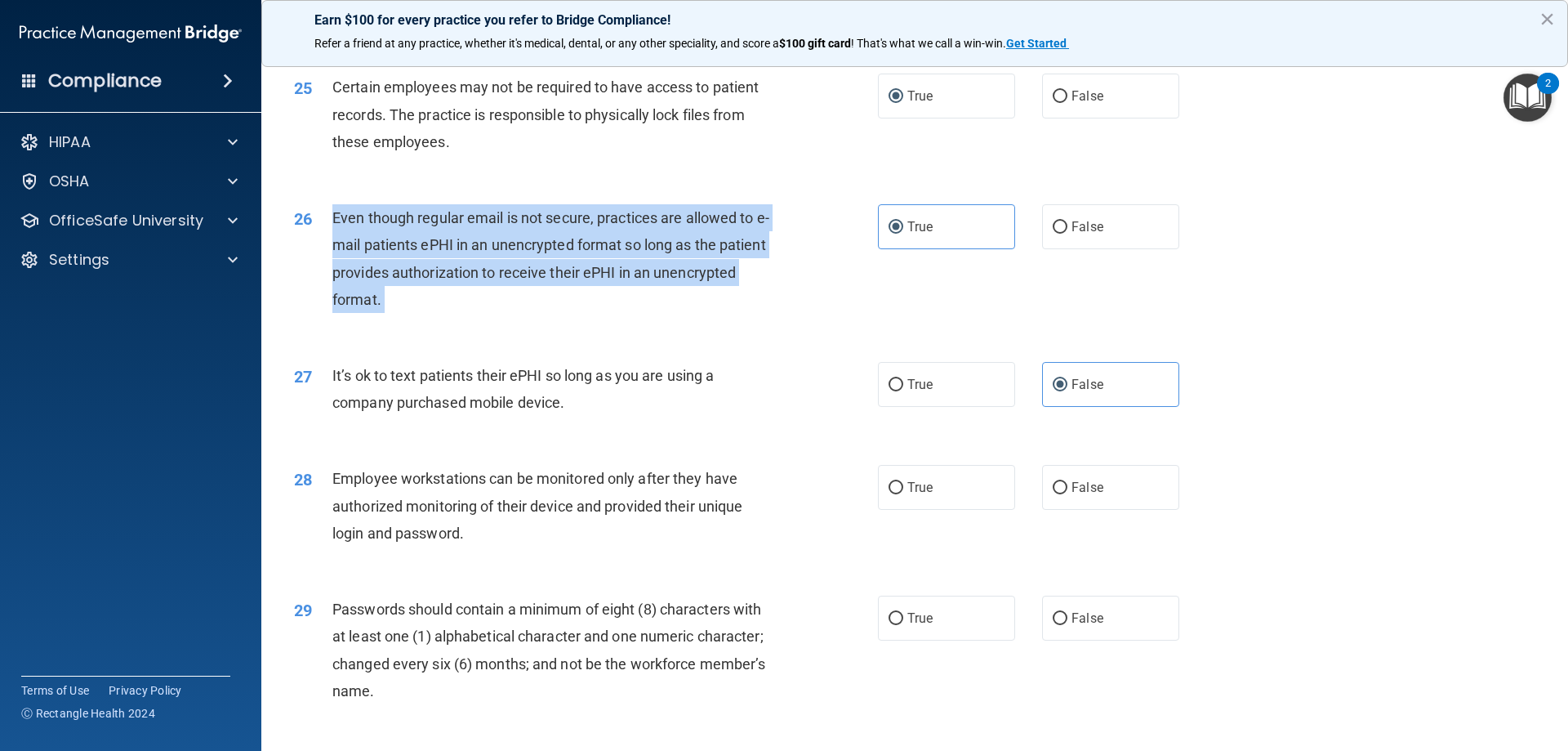
click at [592, 286] on div "Even though regular email is not secure, practices are allowed to e-mail patien…" at bounding box center [560, 258] width 456 height 108
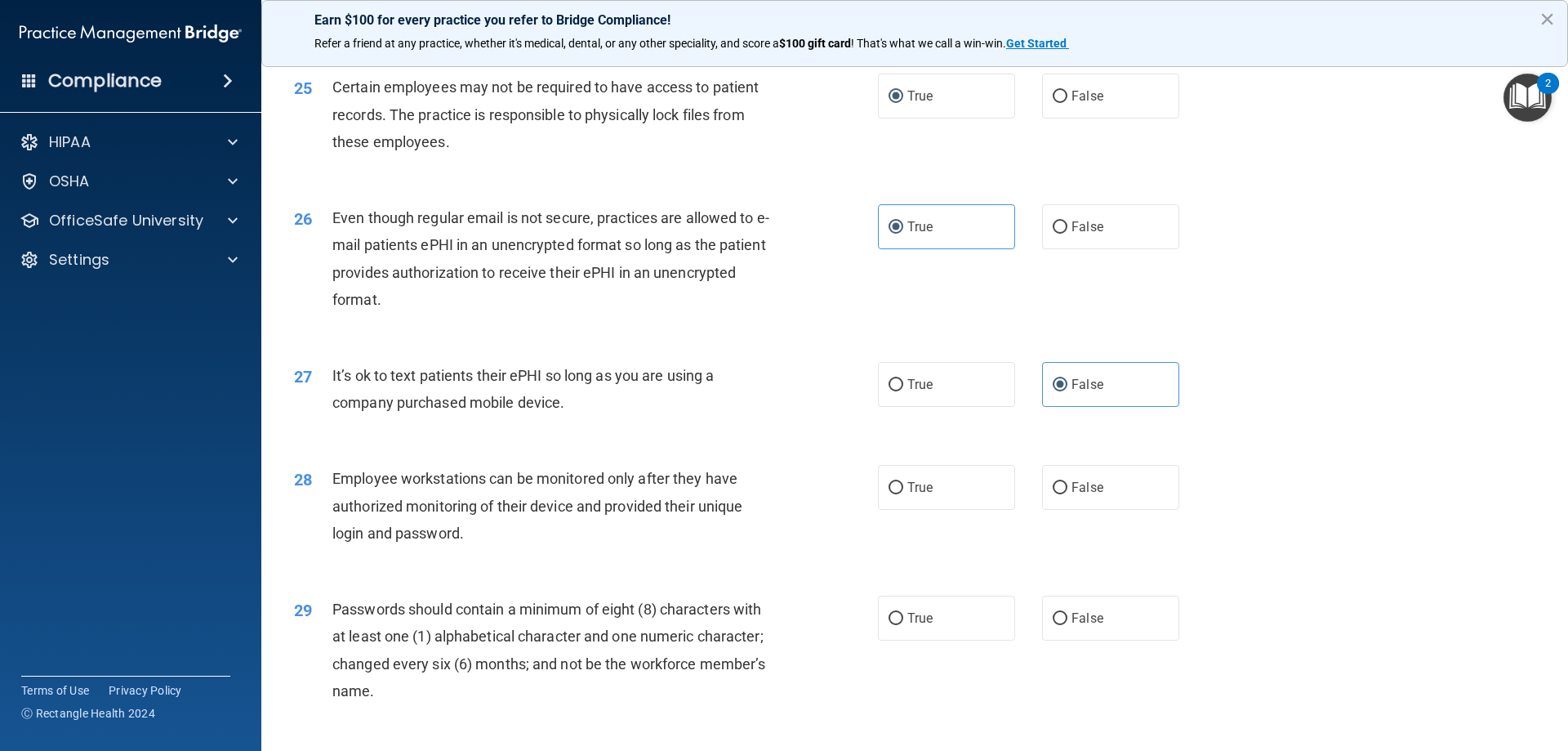
click at [717, 506] on span "Employee workstations can be monitored only after they have authorized monitori…" at bounding box center [537, 505] width 410 height 71
click at [686, 515] on div "Employee workstations can be monitored only after they have authorized monitori…" at bounding box center [560, 506] width 456 height 81
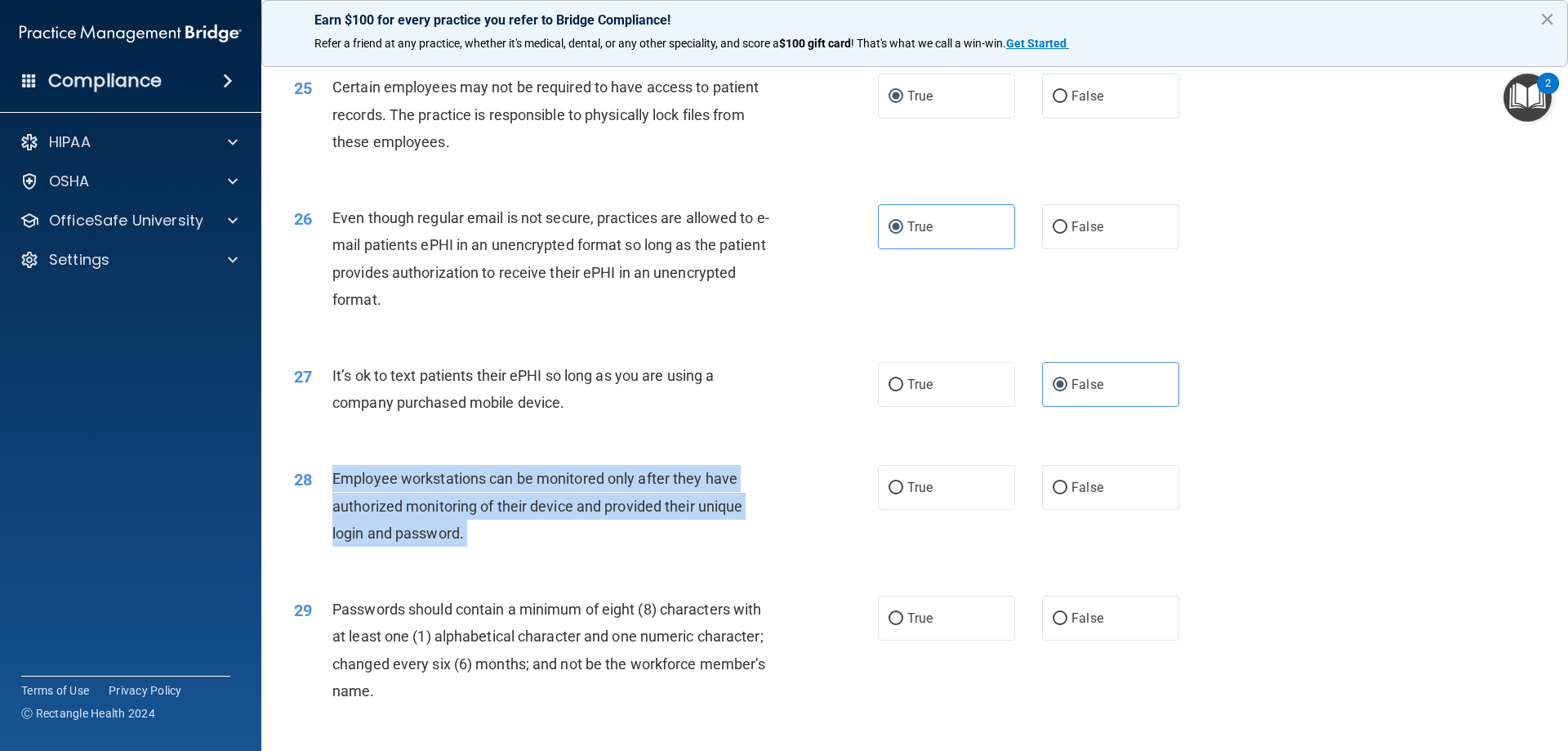
click at [686, 515] on div "Employee workstations can be monitored only after they have authorized monitori…" at bounding box center [560, 506] width 456 height 81
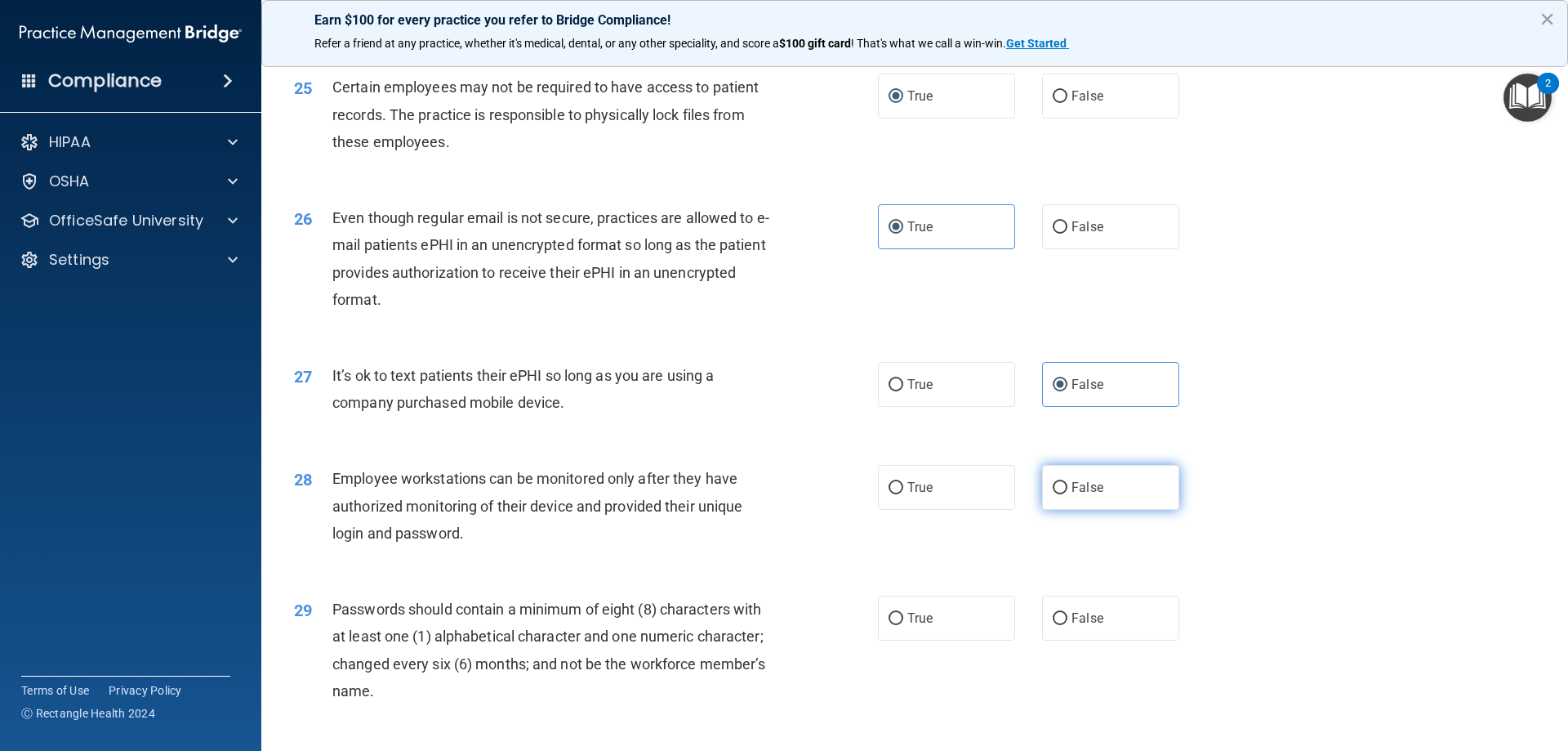
click at [1078, 506] on label "False" at bounding box center [1111, 488] width 137 height 45
click at [1068, 494] on input "False" at bounding box center [1060, 489] width 14 height 13
radio input "true"
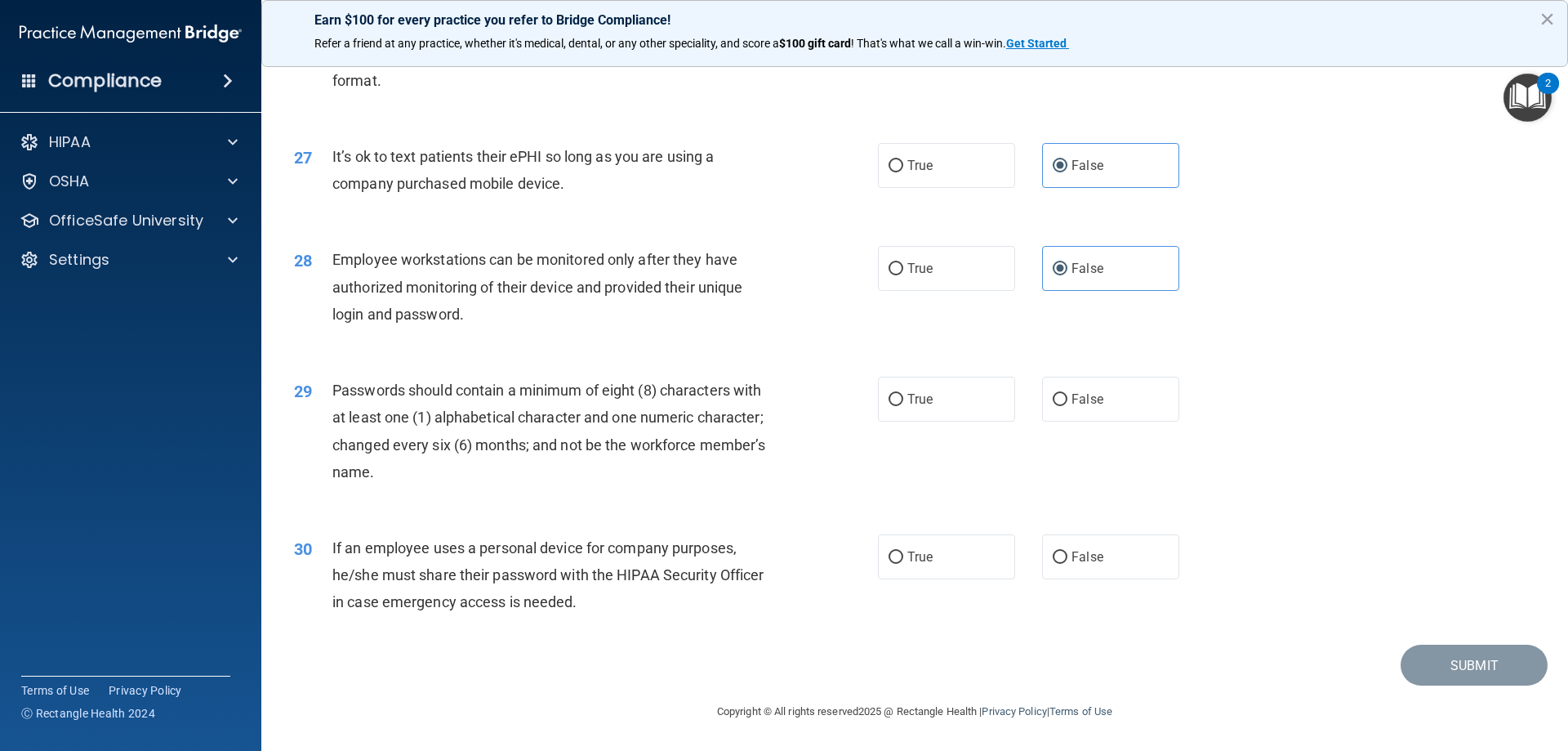
click at [611, 426] on span "Passwords should contain a minimum of eight (8) characters with at least one (1…" at bounding box center [548, 430] width 433 height 99
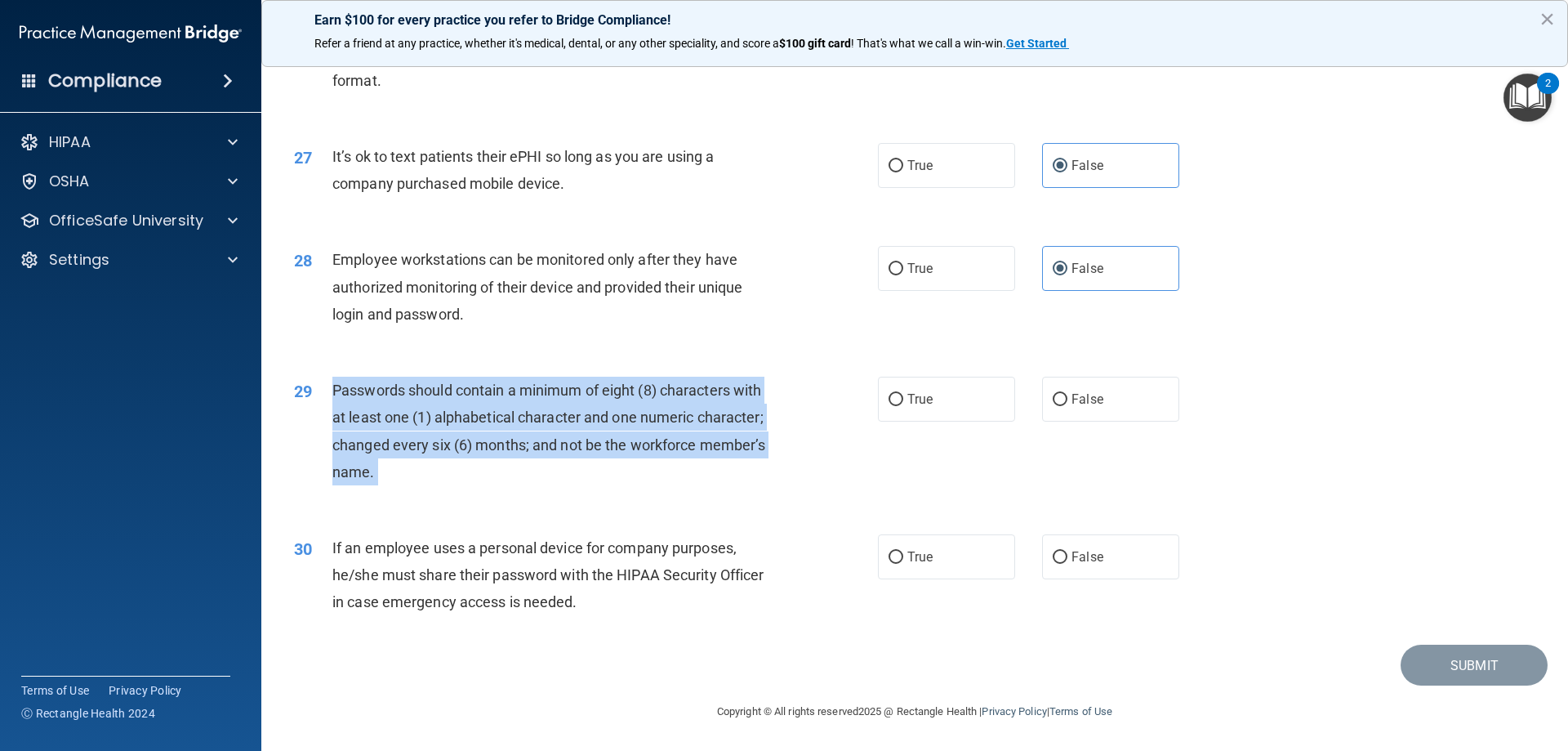
click at [611, 426] on span "Passwords should contain a minimum of eight (8) characters with at least one (1…" at bounding box center [548, 430] width 433 height 99
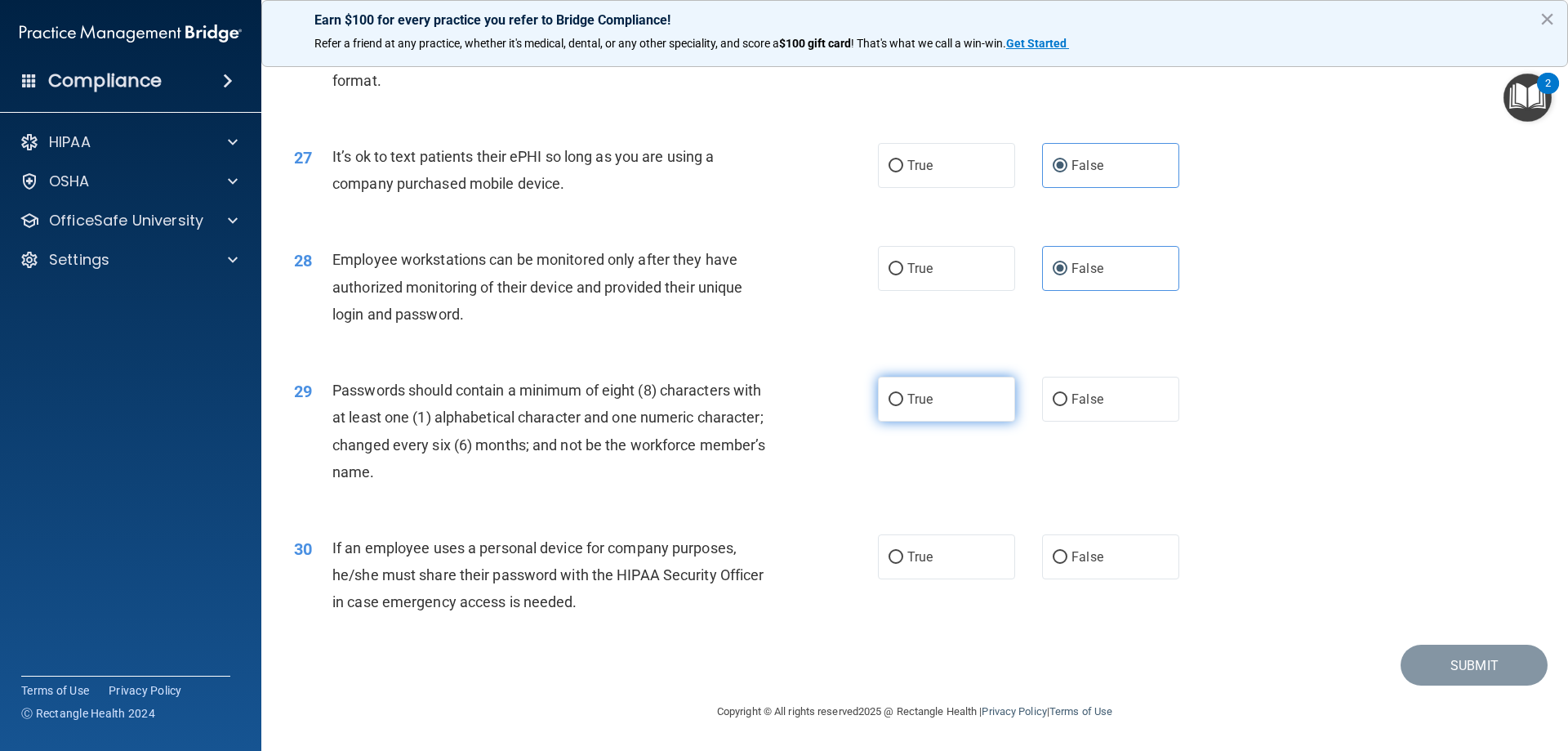
click at [908, 399] on span "True" at bounding box center [920, 399] width 25 height 15
click at [903, 399] on input "True" at bounding box center [896, 400] width 14 height 13
radio input "true"
click at [538, 559] on div "If an employee uses a personal device for company purposes, he/she must share t…" at bounding box center [560, 575] width 456 height 81
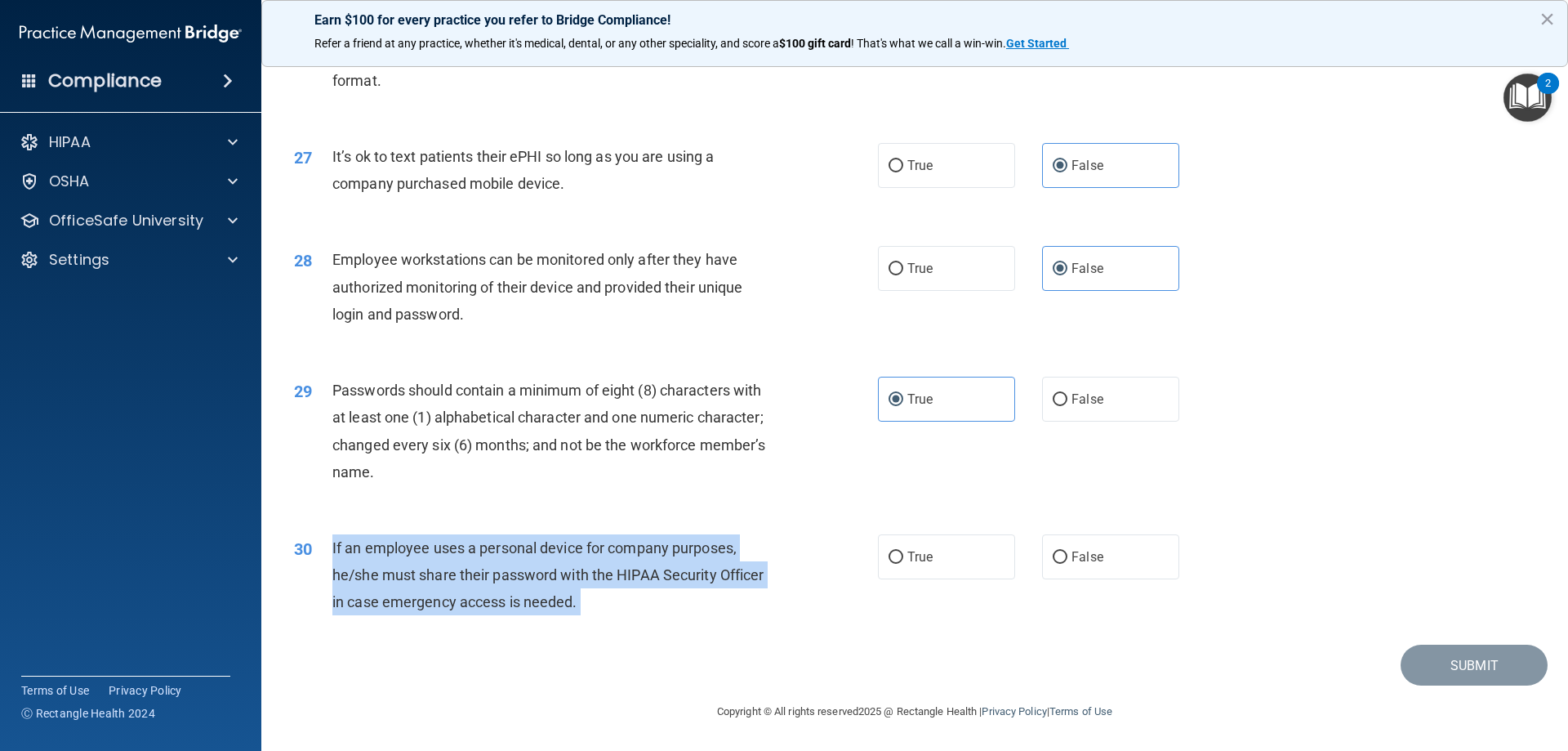
click at [538, 559] on div "If an employee uses a personal device for company purposes, he/she must share t…" at bounding box center [560, 575] width 456 height 81
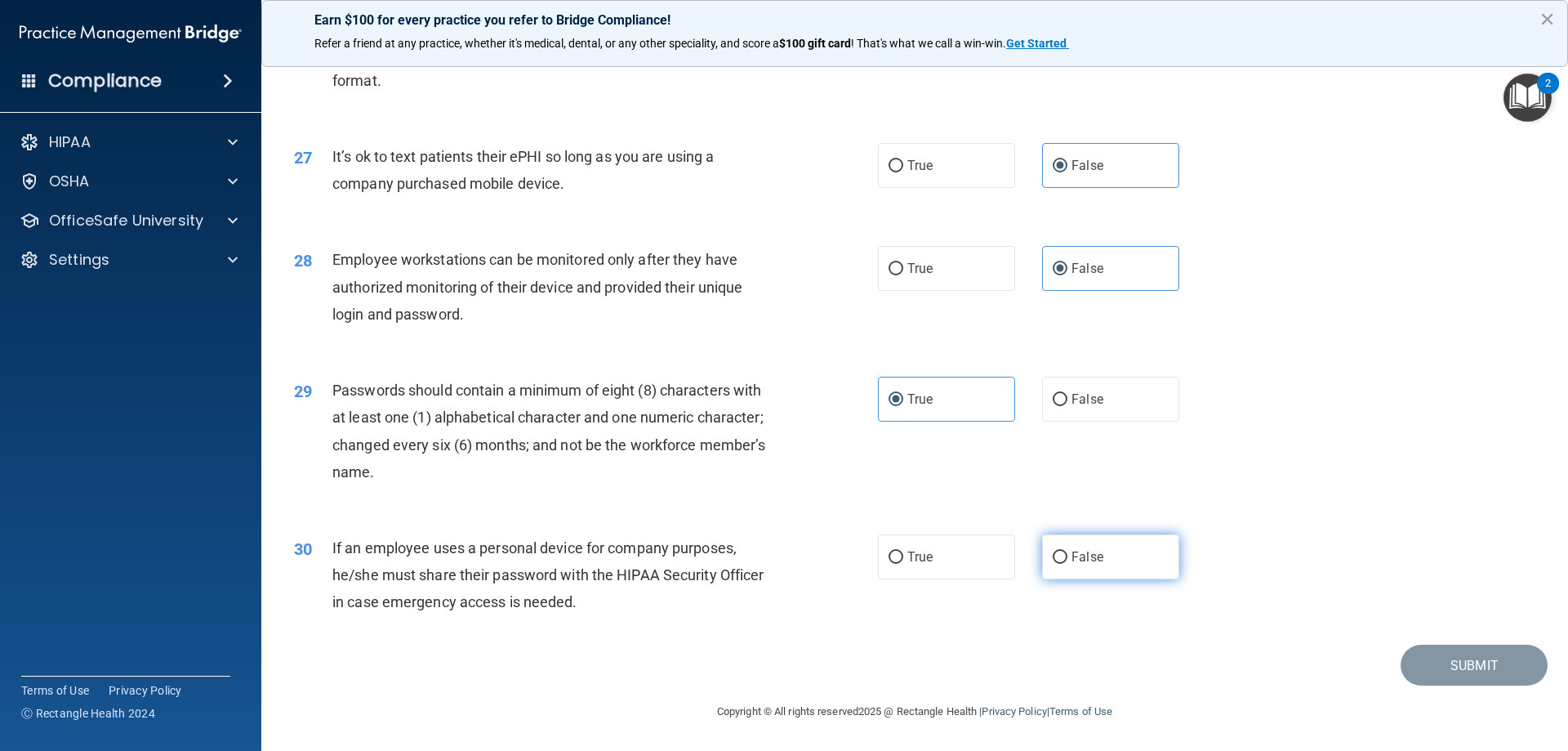
click at [1065, 542] on label "False" at bounding box center [1111, 557] width 137 height 45
click at [1065, 551] on input "False" at bounding box center [1060, 558] width 14 height 13
radio input "true"
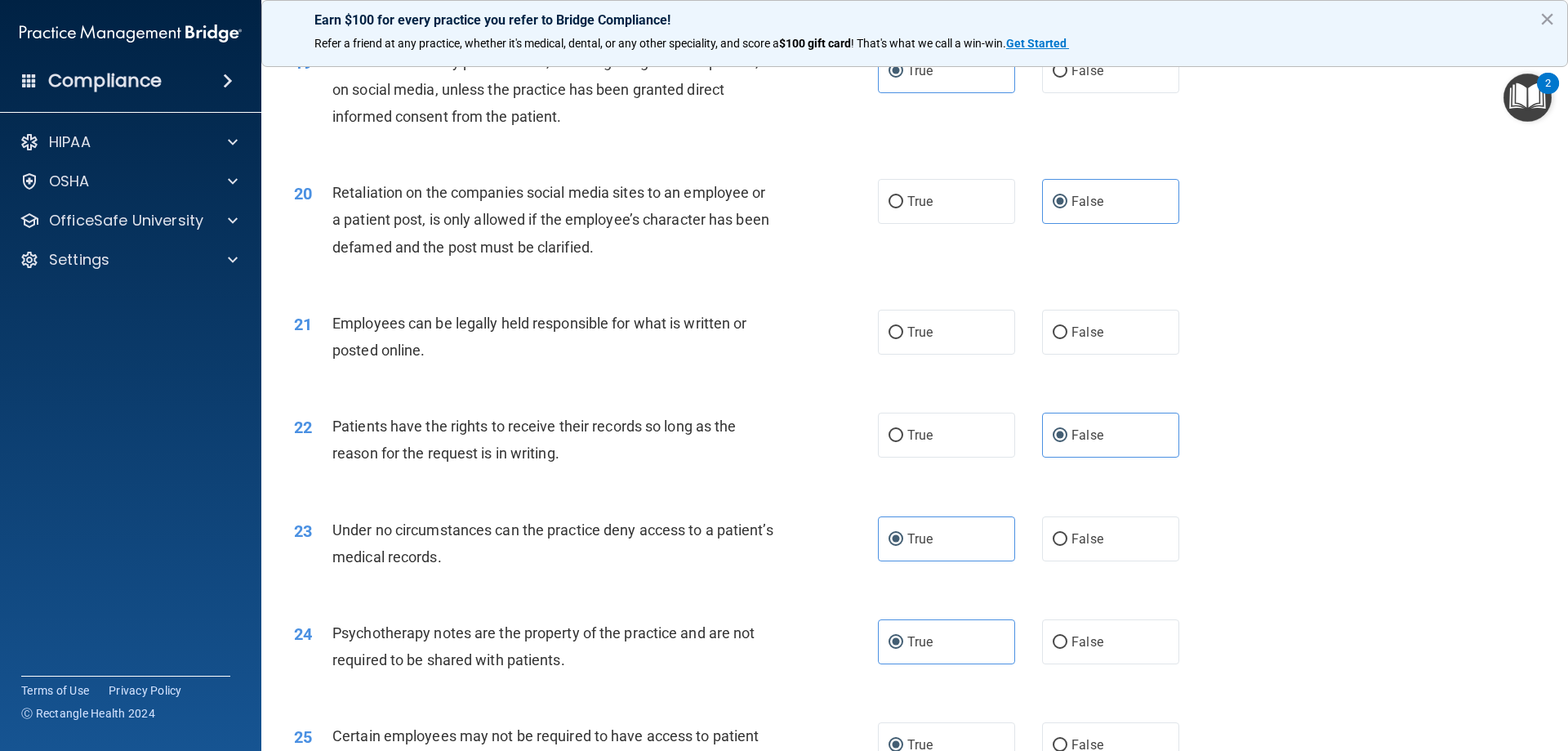
scroll to position [2370, 0]
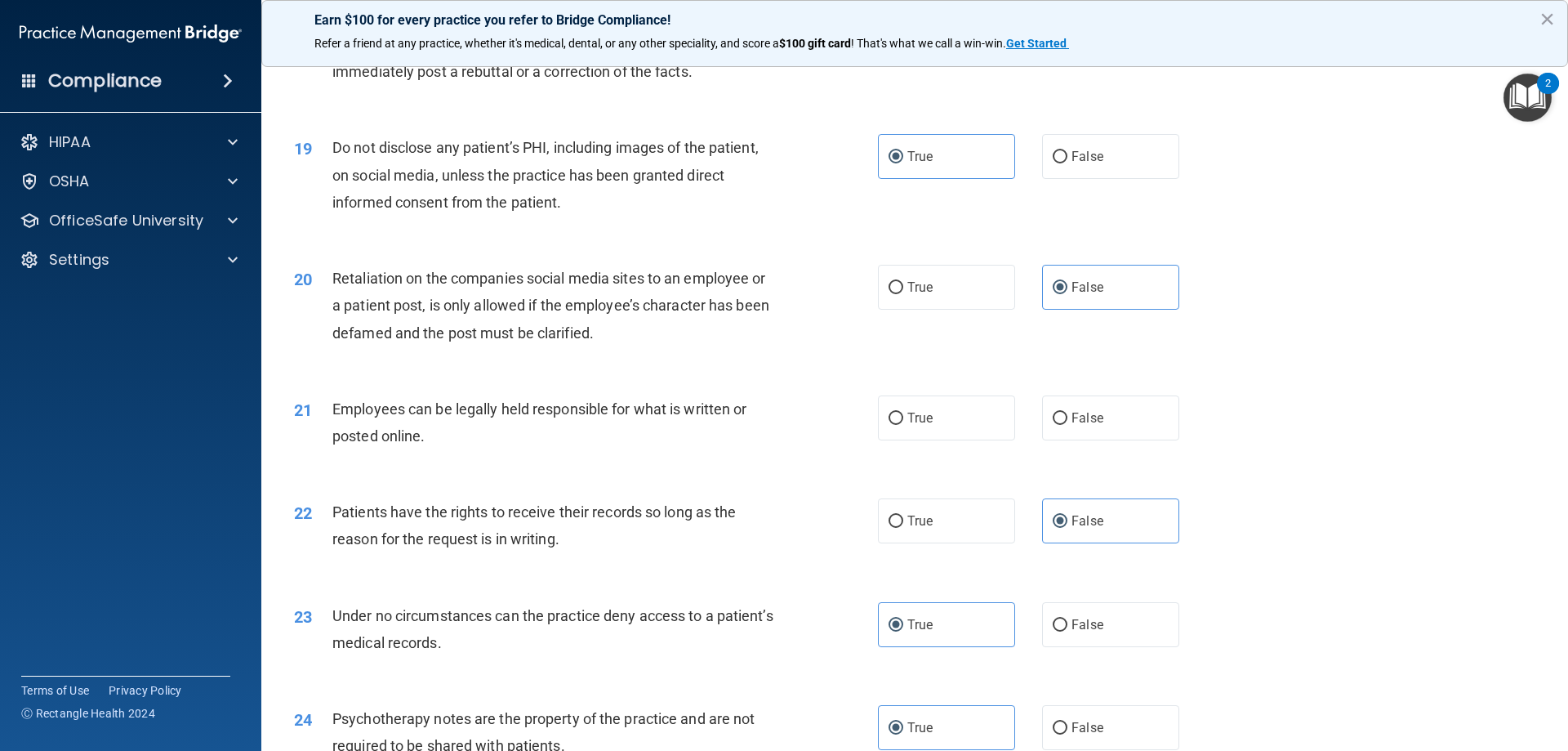
click at [380, 445] on span "Employees can be legally held responsible for what is written or posted online." at bounding box center [539, 422] width 414 height 44
click at [908, 426] on span "True" at bounding box center [920, 418] width 25 height 15
click at [903, 425] on input "True" at bounding box center [896, 419] width 14 height 13
radio input "true"
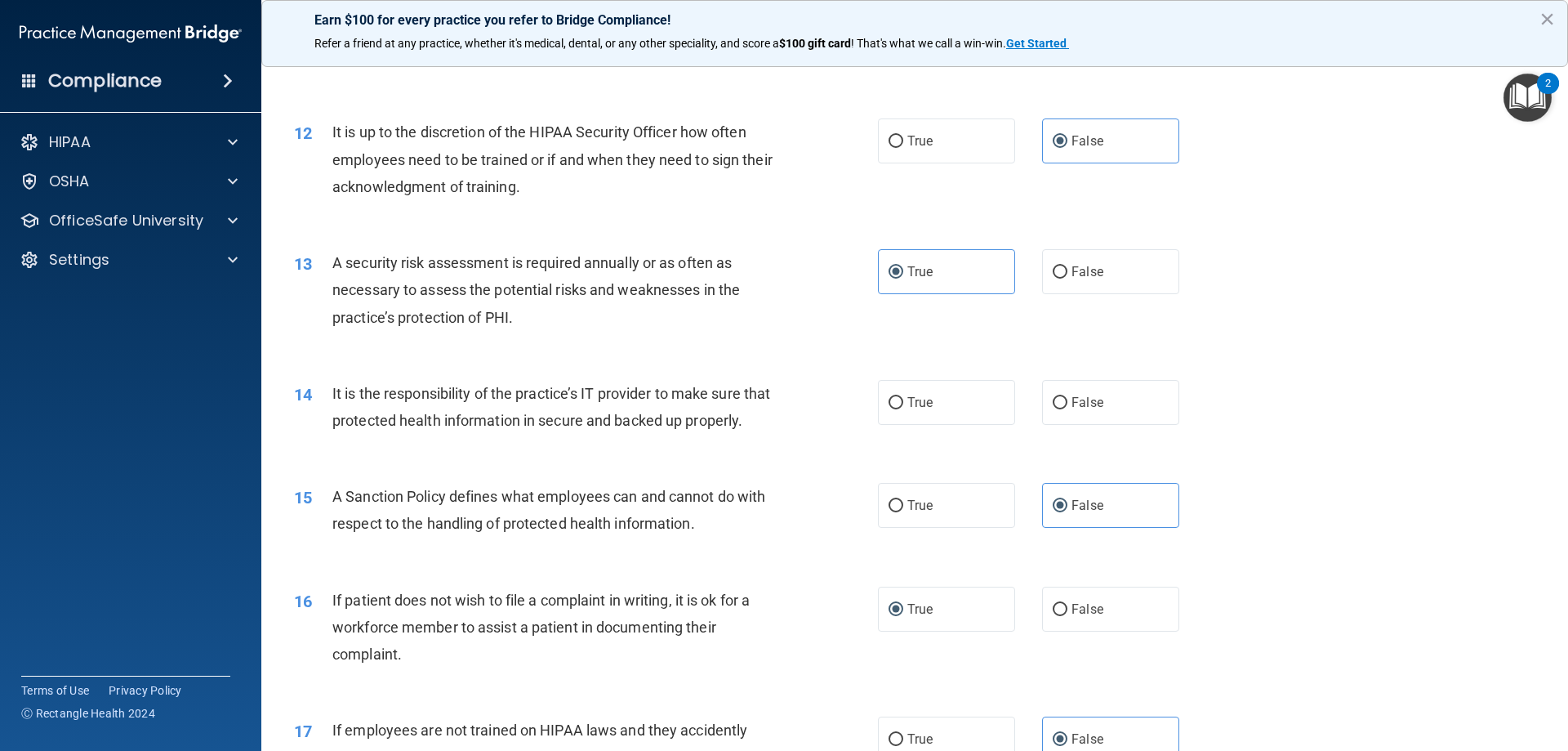
scroll to position [1554, 0]
click at [529, 408] on div "It is the responsibility of the practice’s IT provider to make sure that protec…" at bounding box center [560, 408] width 456 height 54
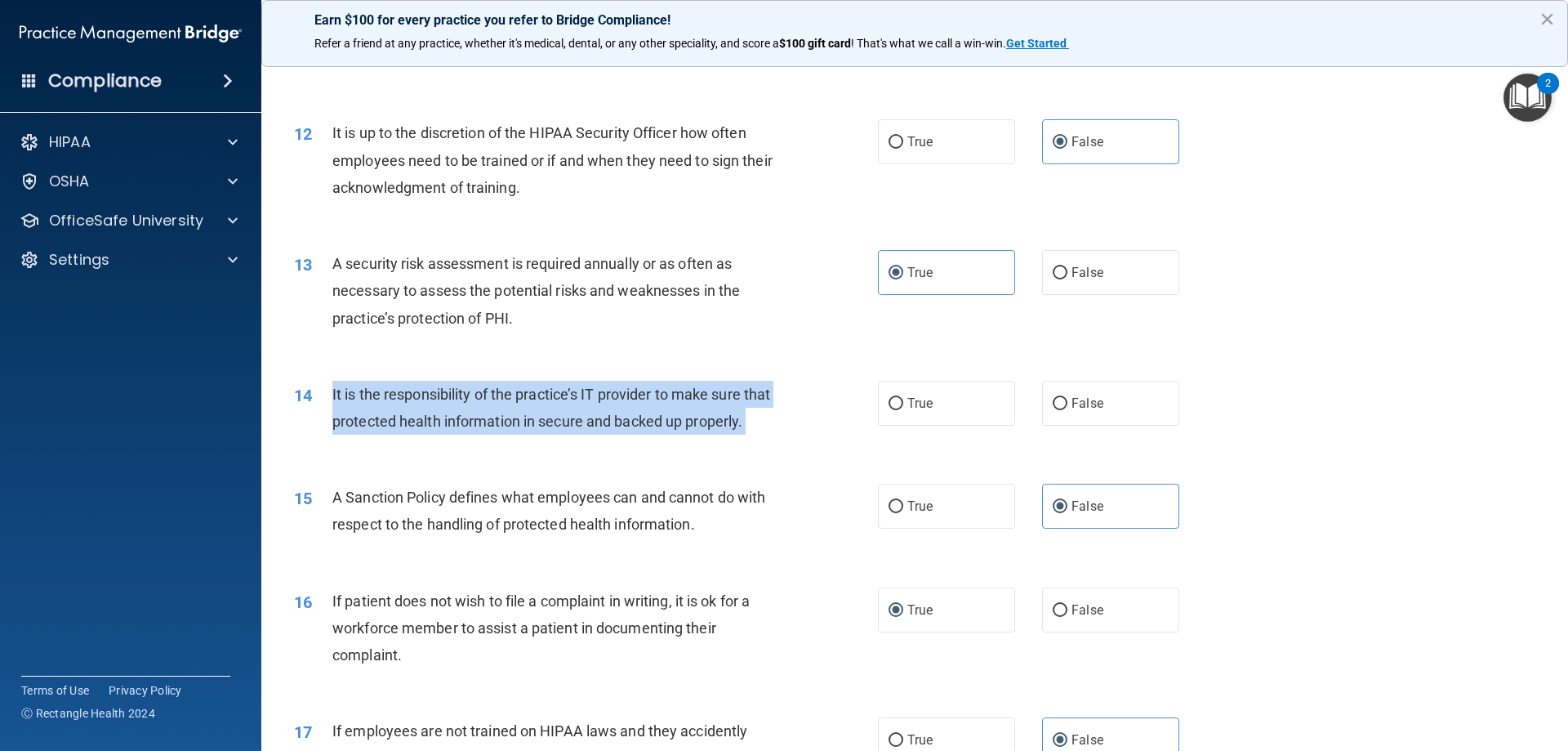
click at [529, 408] on div "It is the responsibility of the practice’s IT provider to make sure that protec…" at bounding box center [560, 408] width 456 height 54
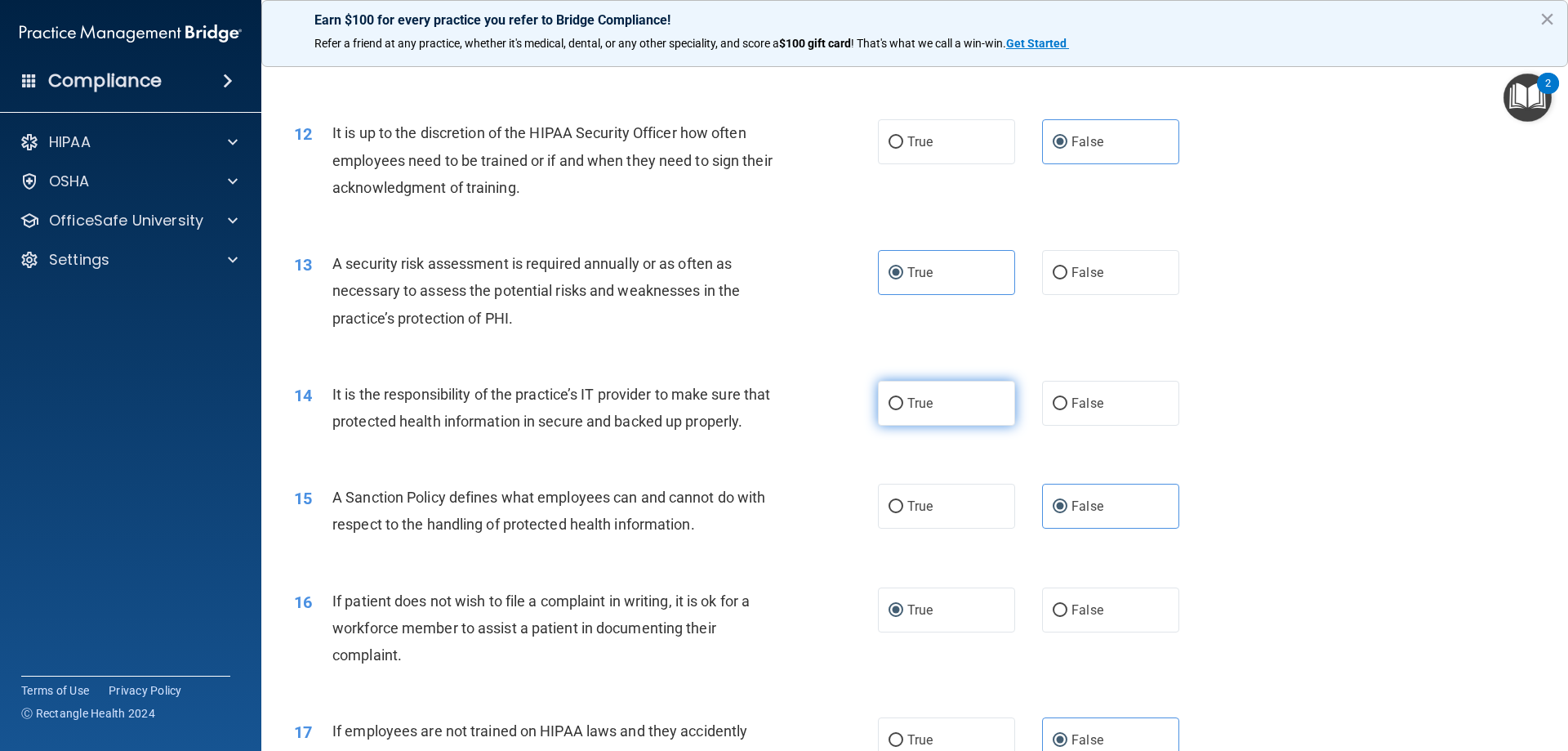
click at [944, 400] on label "True" at bounding box center [947, 403] width 137 height 45
click at [903, 400] on input "True" at bounding box center [896, 404] width 14 height 13
radio input "true"
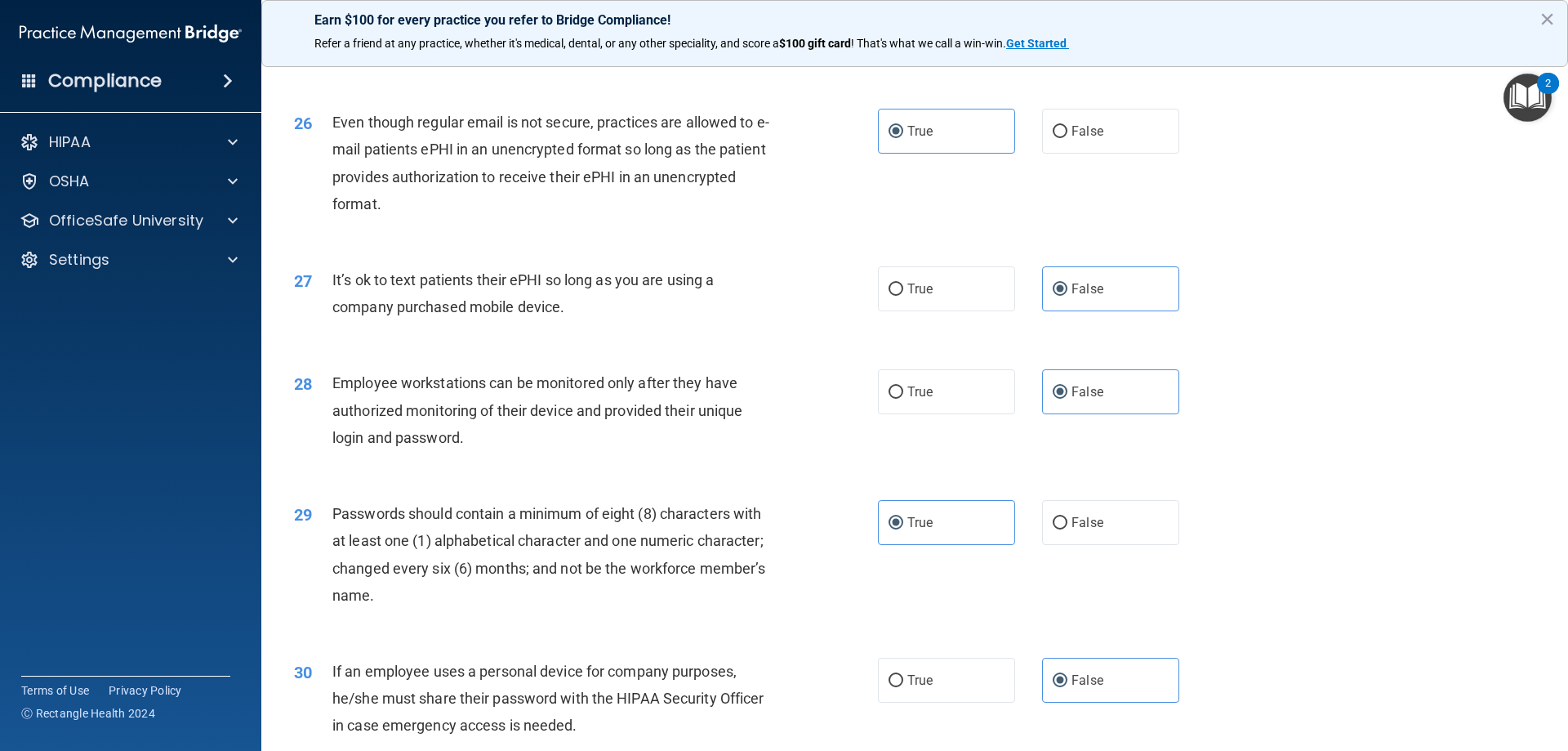
scroll to position [3351, 0]
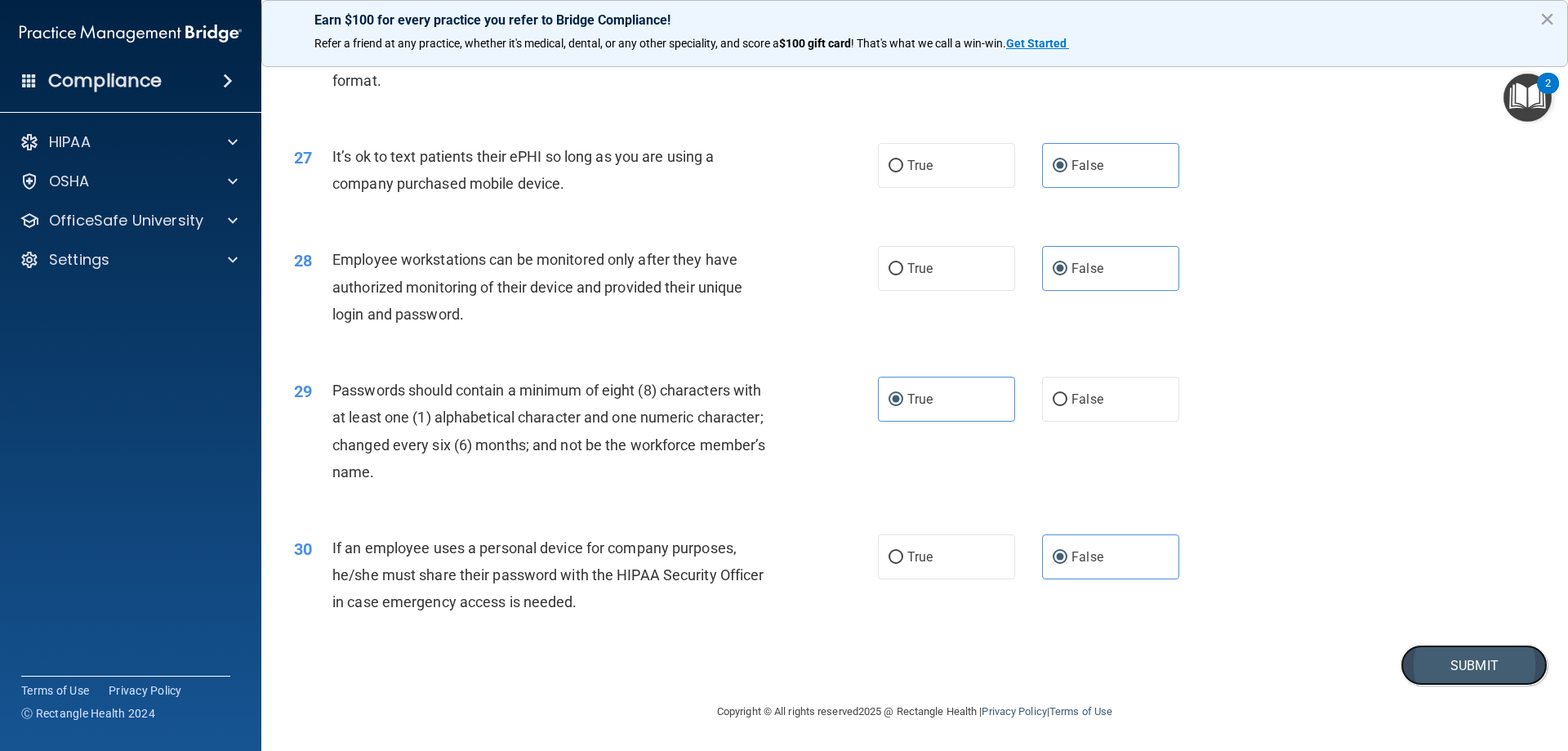
click at [1421, 664] on button "Submit" at bounding box center [1474, 665] width 147 height 42
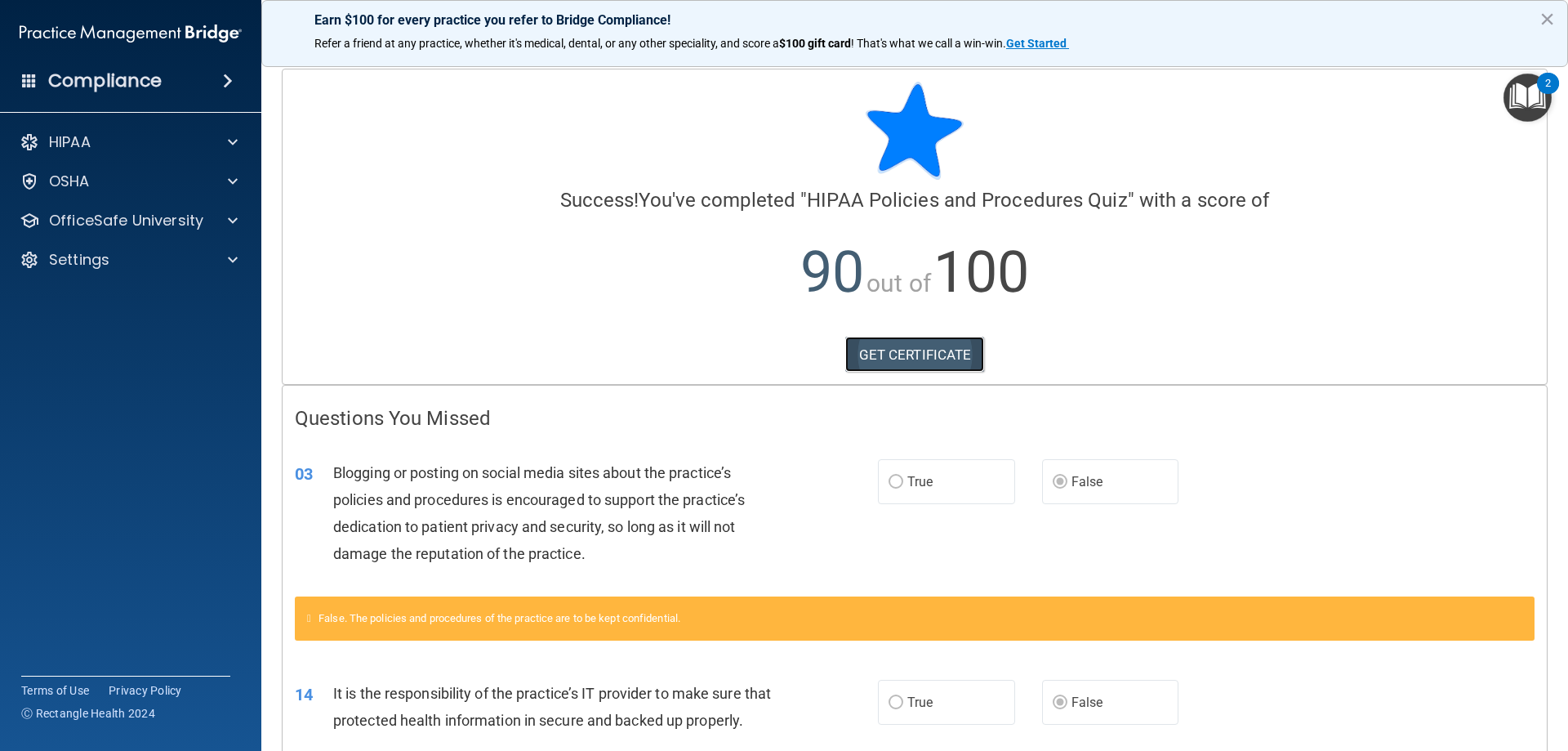
click at [925, 356] on link "GET CERTIFICATE" at bounding box center [915, 355] width 140 height 36
